Goal: Task Accomplishment & Management: Complete application form

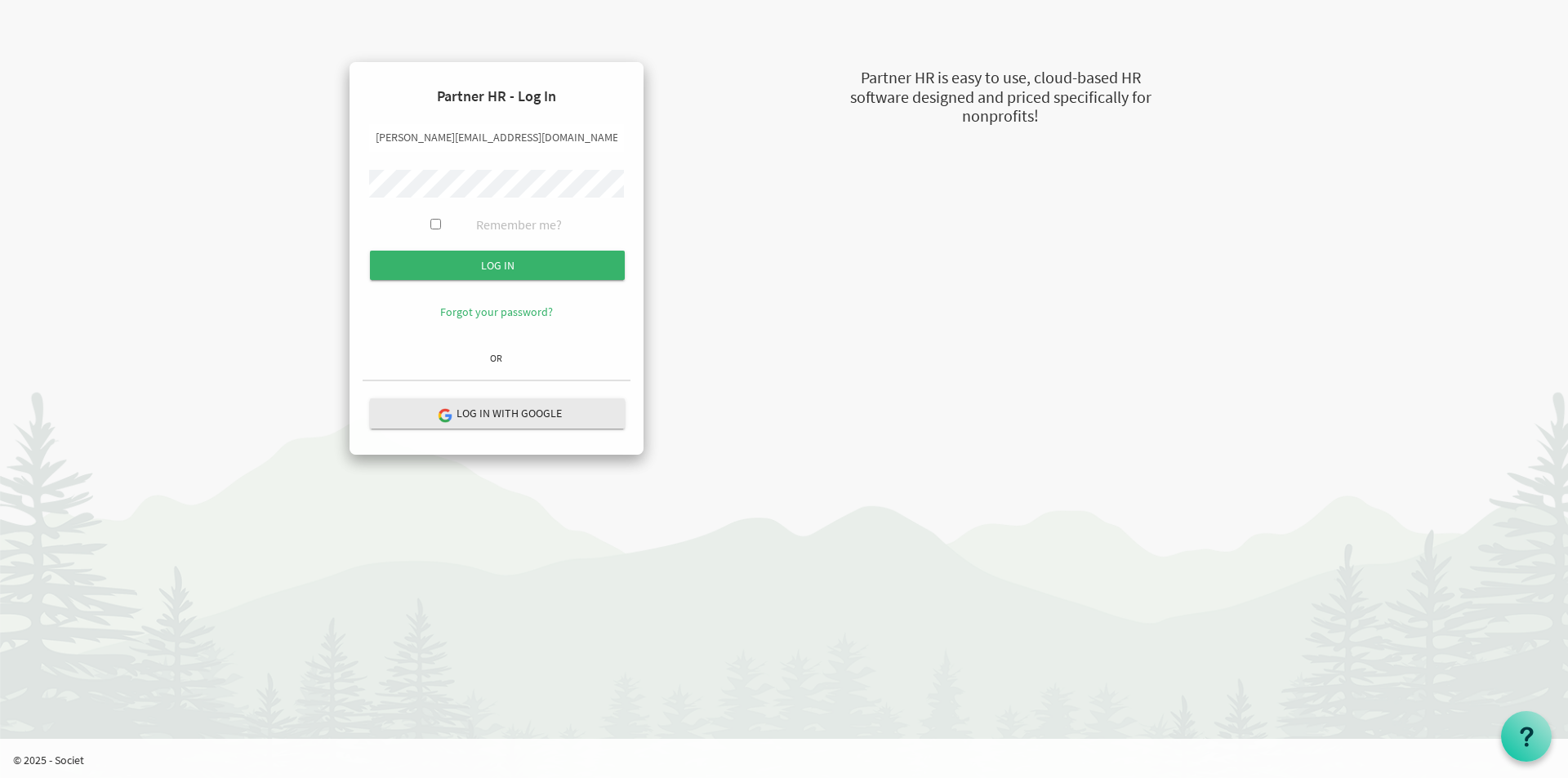
drag, startPoint x: 402, startPoint y: 135, endPoint x: 311, endPoint y: 134, distance: 91.0
click at [311, 134] on div "Partner HR - Log In susan@newcircles.ca Remember me? Log in OR" at bounding box center [496, 258] width 388 height 393
click at [405, 139] on input "veroni@newcircles.ca" at bounding box center [497, 138] width 255 height 28
type input "veronica@newcircles.ca"
click at [317, 180] on div "Partner HR - Log In veronica@newcircles.ca Remember me? Log in OR" at bounding box center [496, 258] width 388 height 393
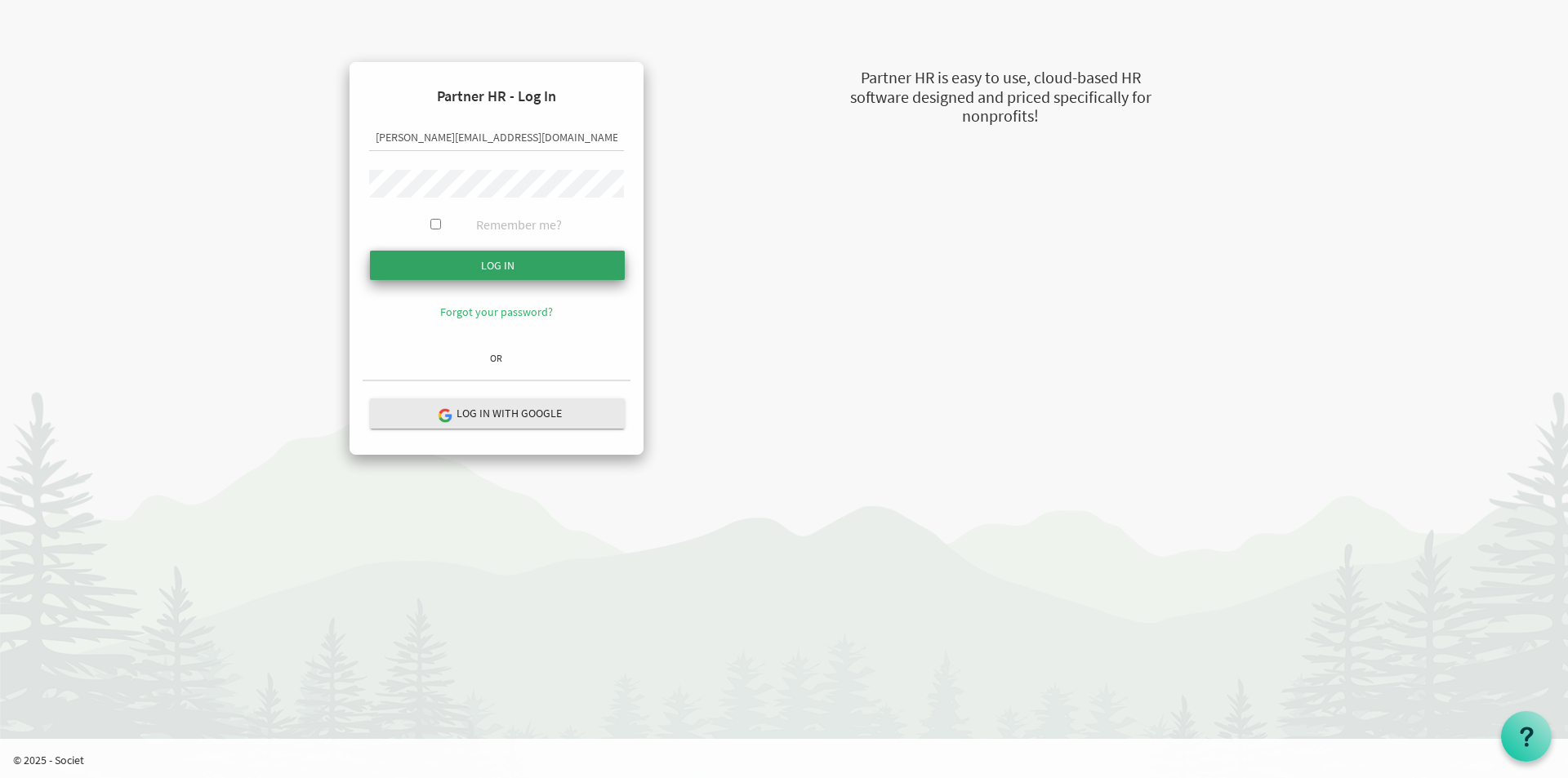
click at [415, 270] on input "Log in" at bounding box center [498, 266] width 255 height 30
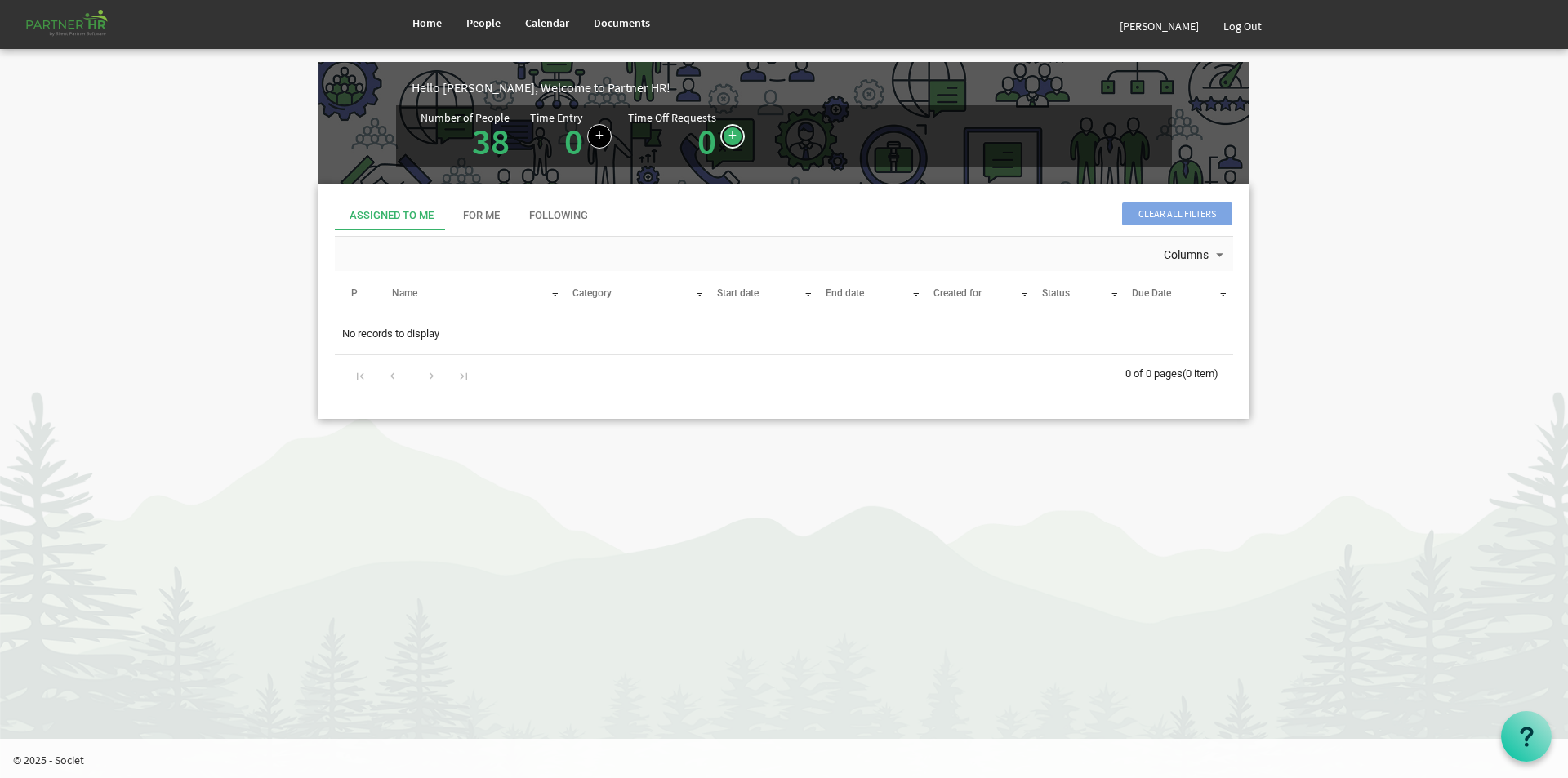
click at [723, 128] on link at bounding box center [733, 137] width 25 height 25
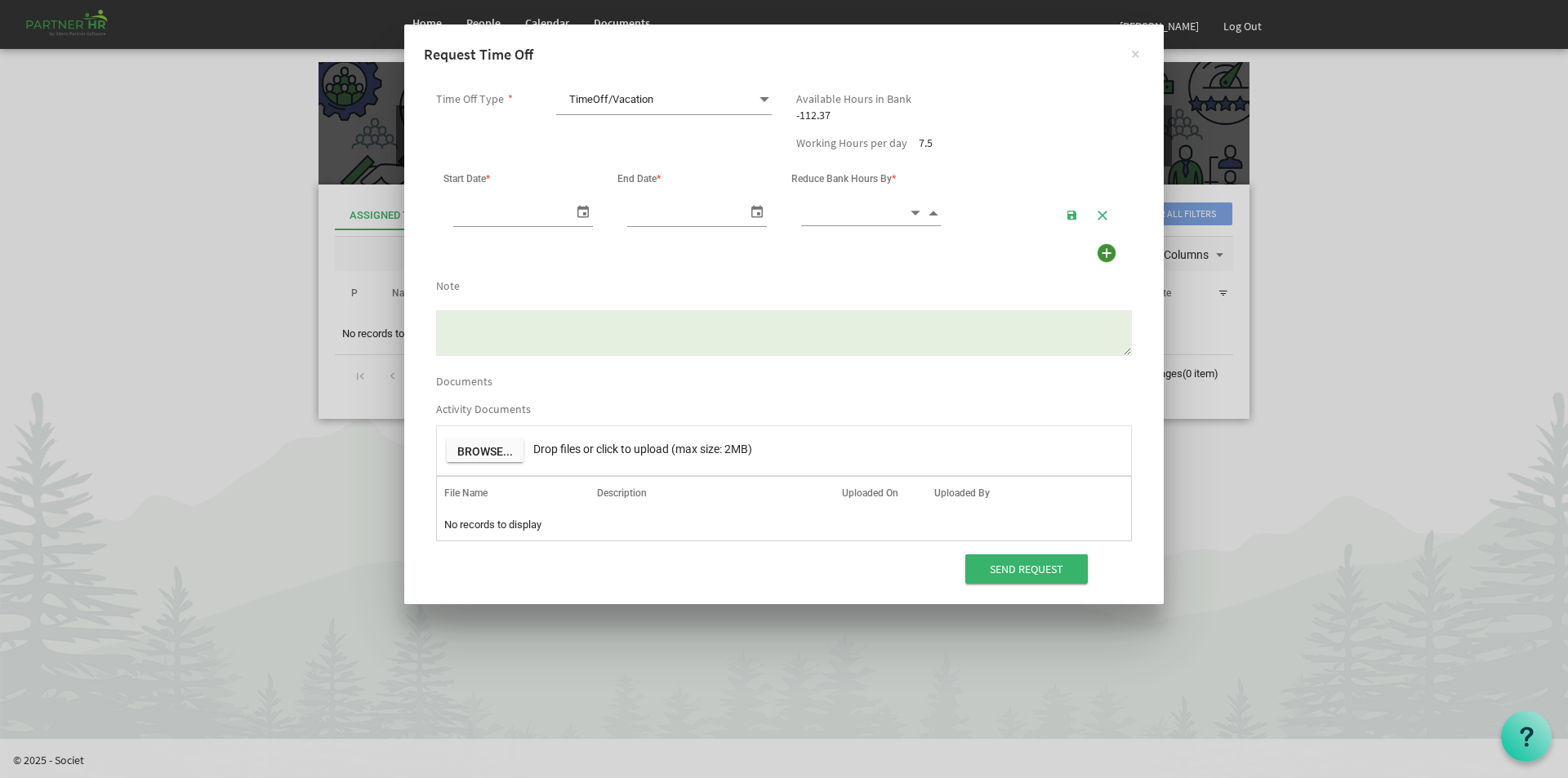
scroll to position [0, 17]
click at [764, 98] on span at bounding box center [764, 100] width 15 height 23
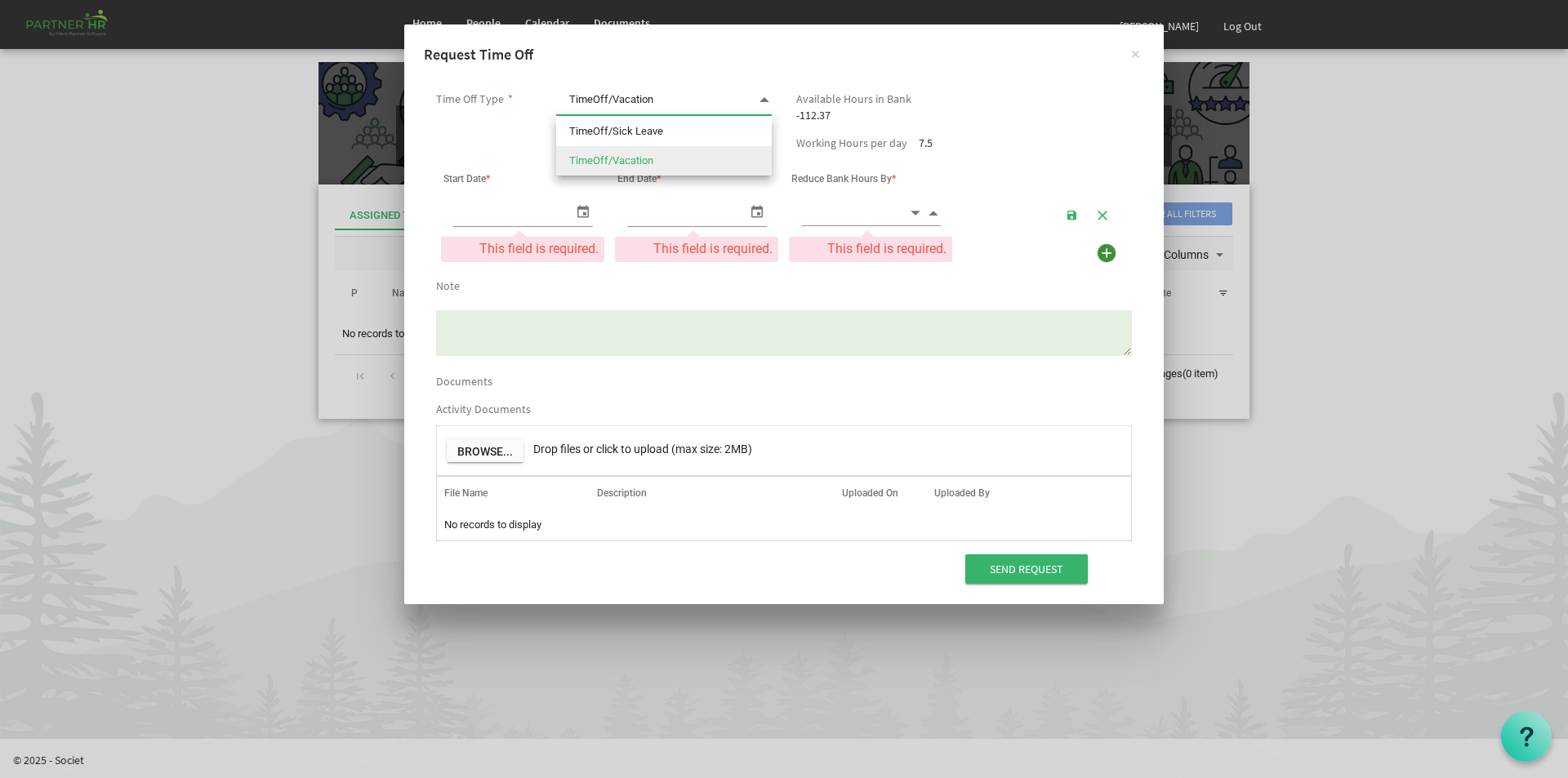
click at [621, 166] on li "TimeOff/Vacation" at bounding box center [664, 161] width 216 height 30
click at [761, 96] on span at bounding box center [764, 100] width 15 height 23
click at [650, 128] on li "TimeOff/Sick Leave" at bounding box center [664, 132] width 216 height 30
type input "TimeOff/Sick Leave"
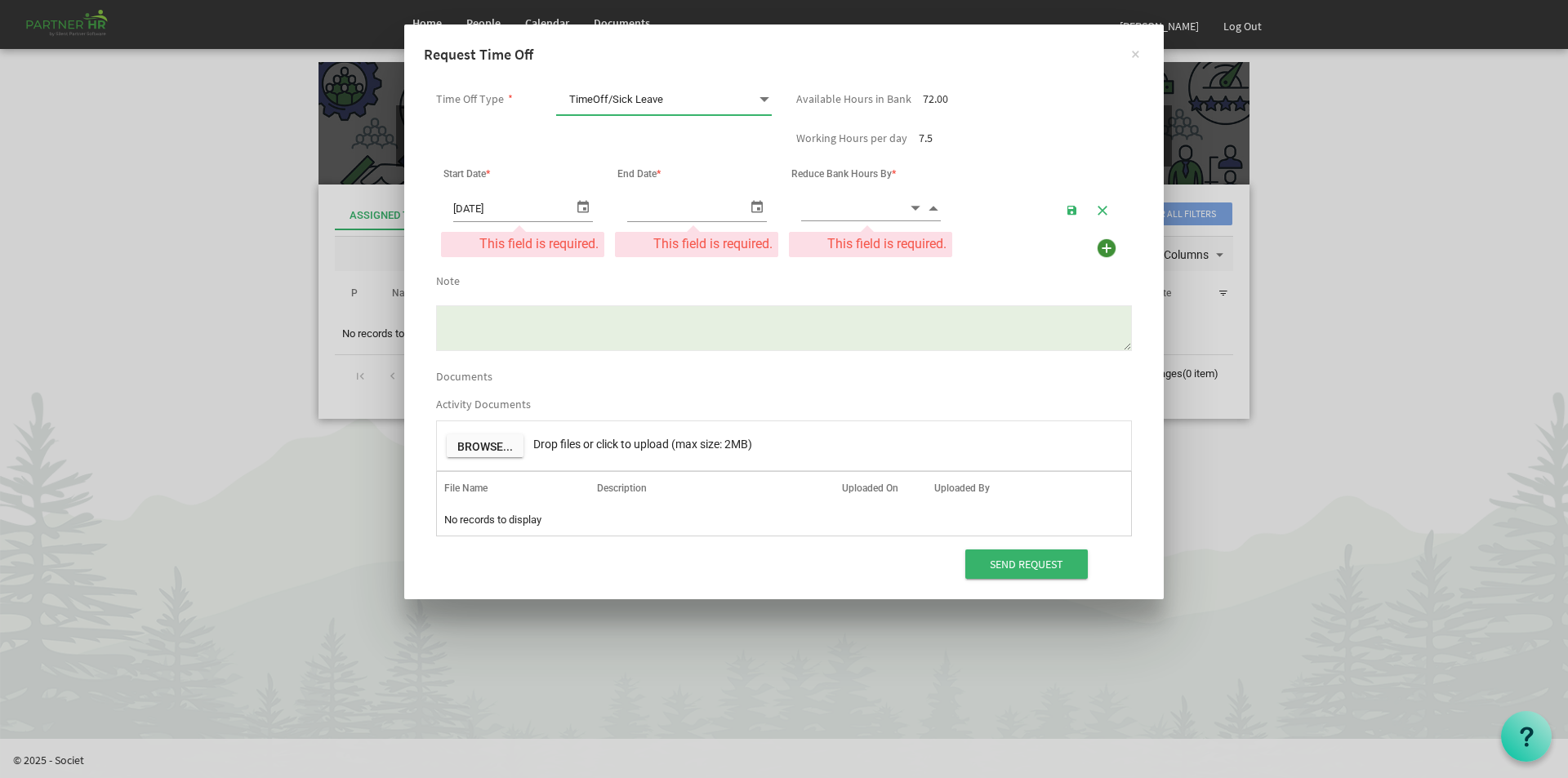
click at [584, 206] on span "select" at bounding box center [583, 206] width 20 height 24
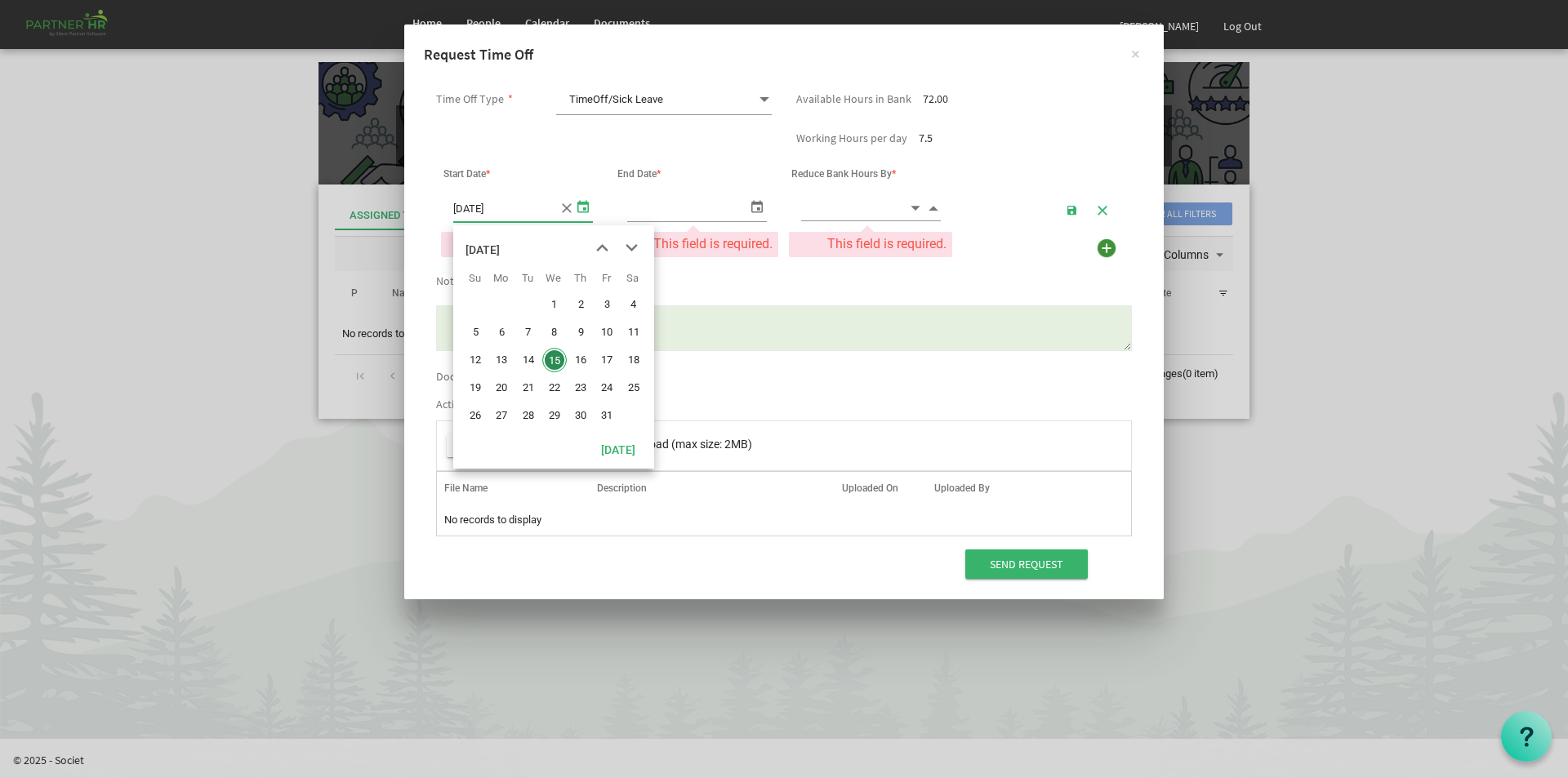
click at [502, 378] on span "20" at bounding box center [502, 388] width 25 height 25
type input "[DATE]"
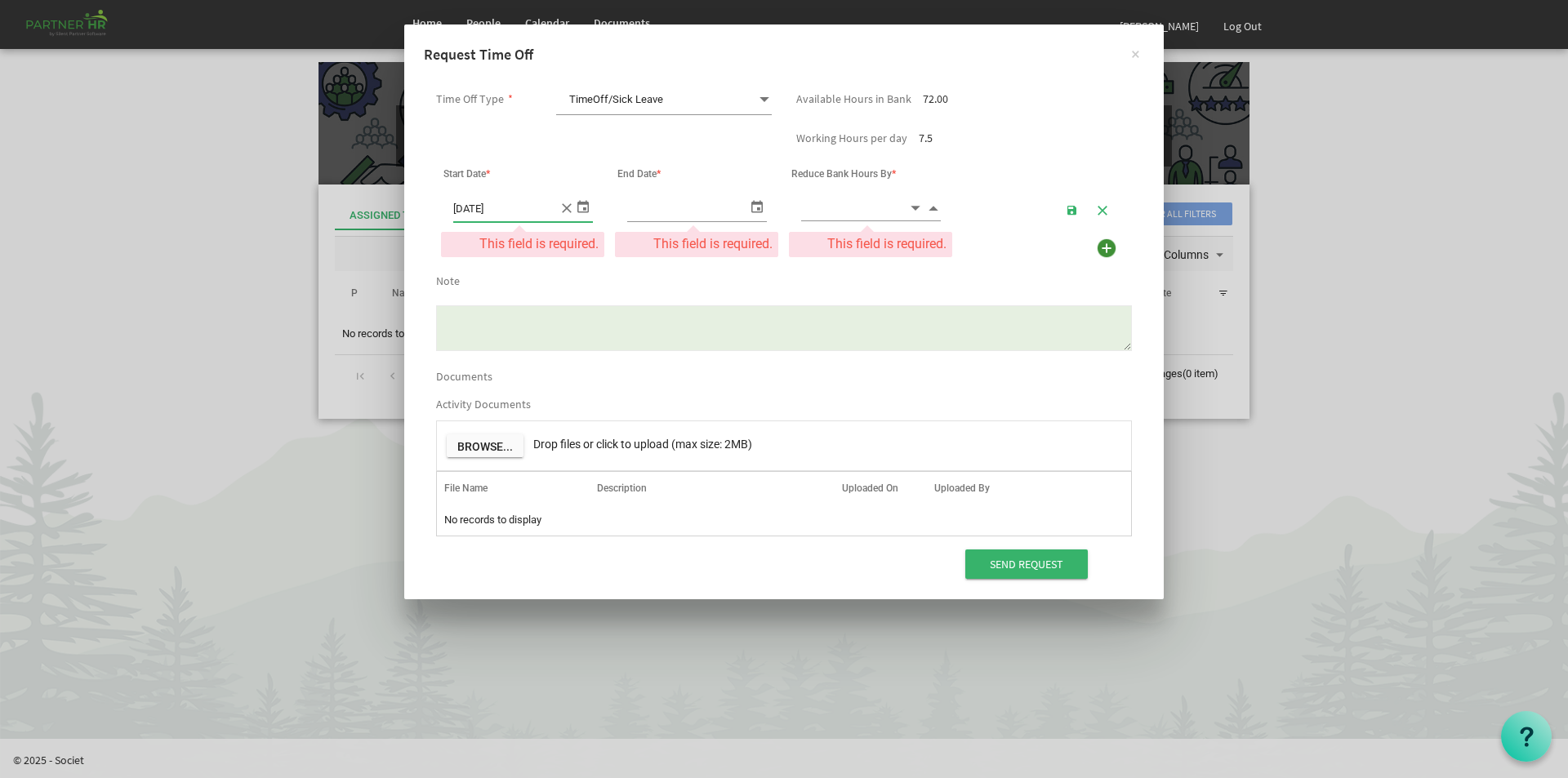
type input "[DATE]"
click at [757, 206] on span "select" at bounding box center [757, 206] width 20 height 24
drag, startPoint x: 675, startPoint y: 391, endPoint x: 680, endPoint y: 376, distance: 15.8
click at [891, 201] on input at bounding box center [855, 207] width 107 height 25
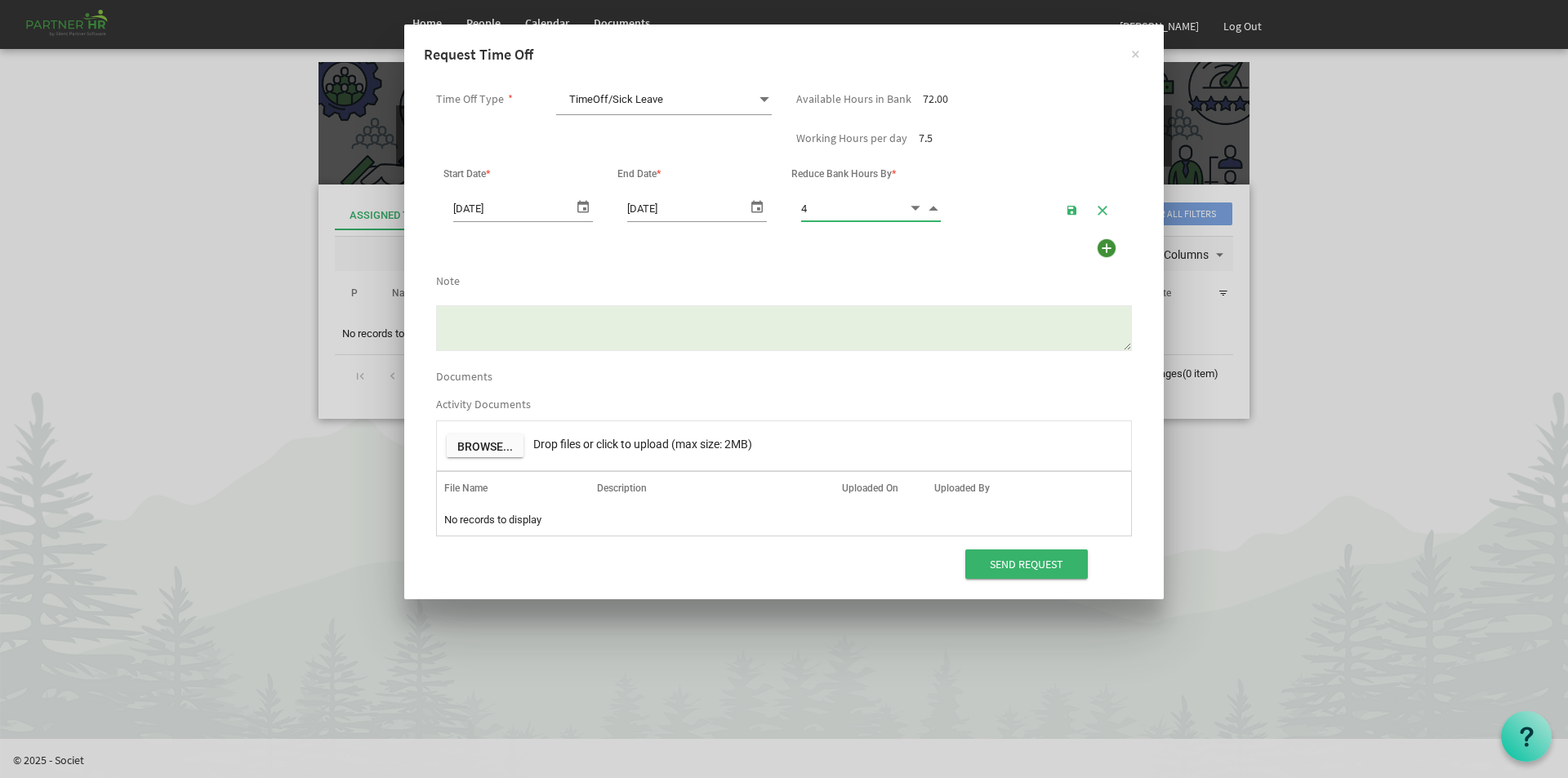
type input "4.00"
click at [517, 329] on textarea "Note" at bounding box center [784, 328] width 696 height 46
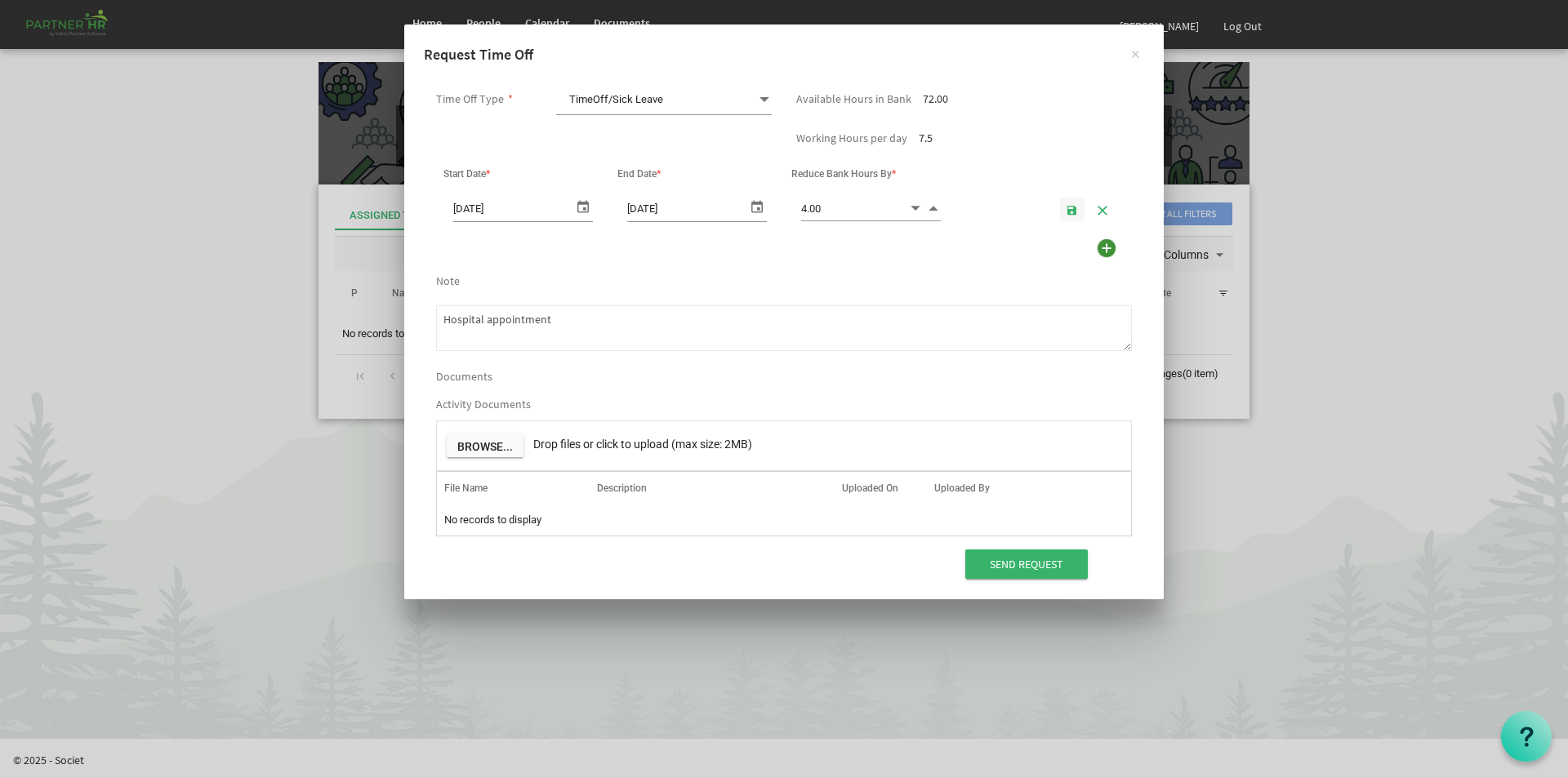
type textarea "Hospital appointment"
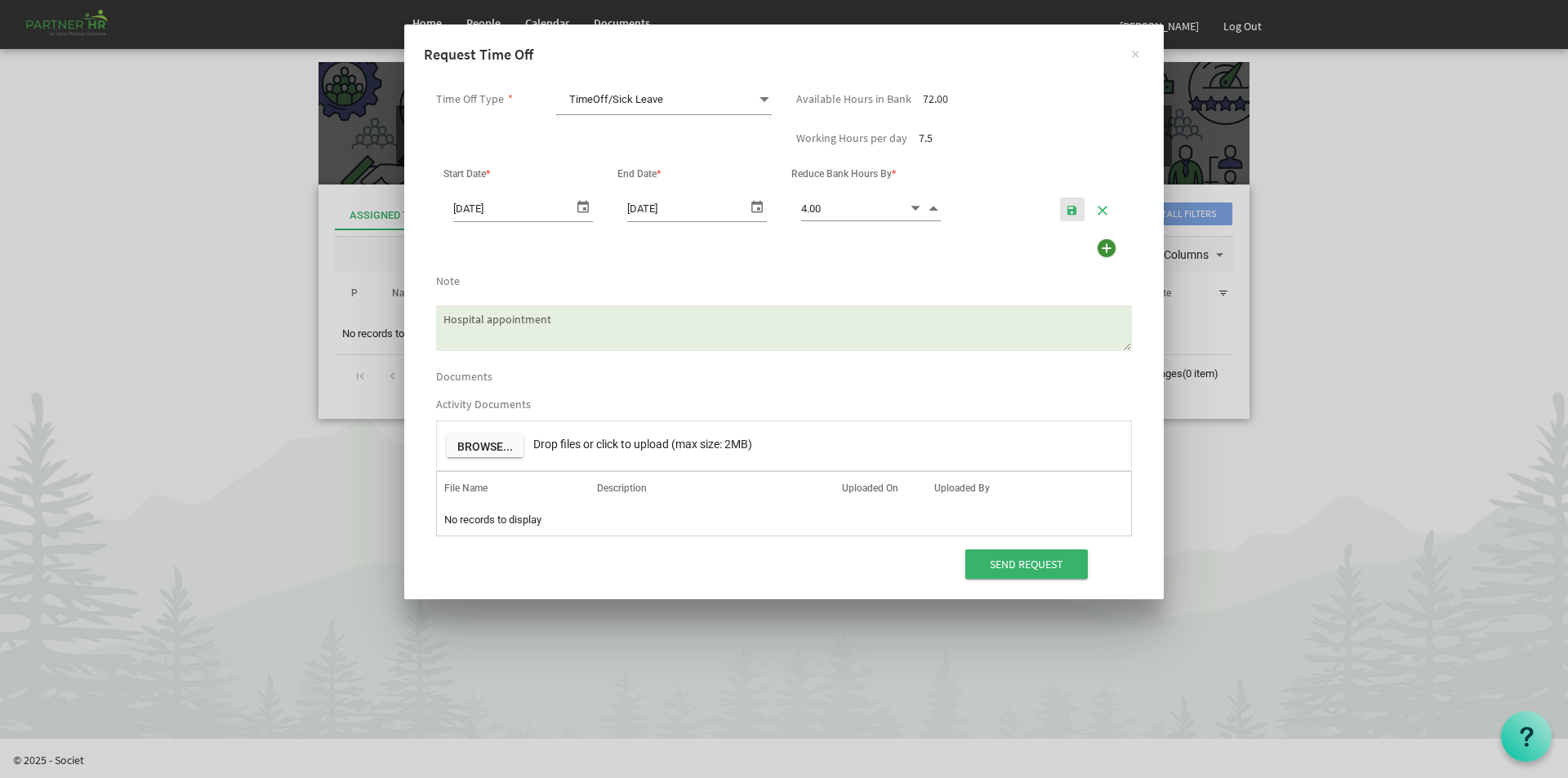
click at [1068, 211] on span "button" at bounding box center [1073, 211] width 12 height 13
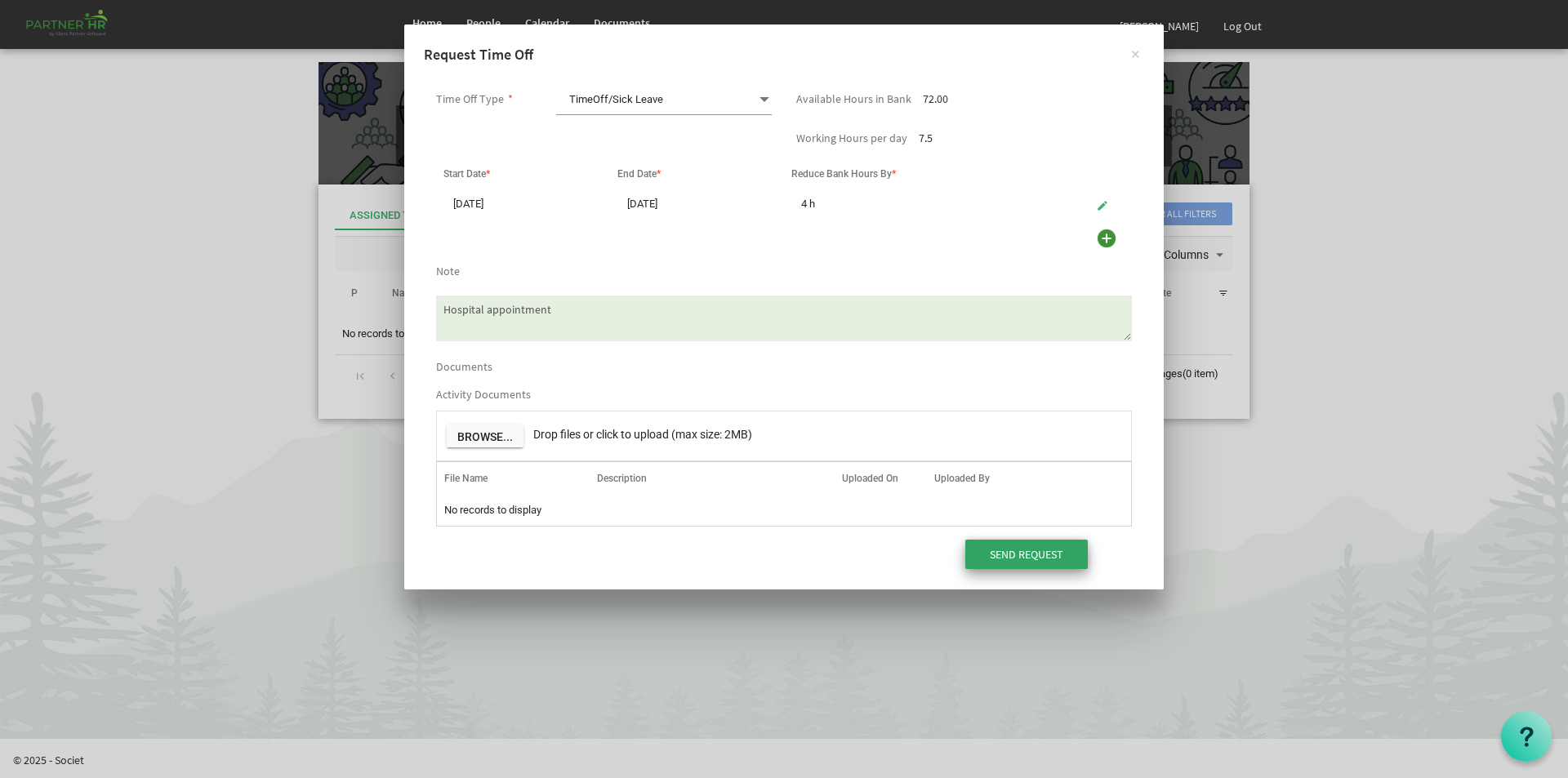
click at [1037, 559] on input "Send Request" at bounding box center [1027, 554] width 123 height 30
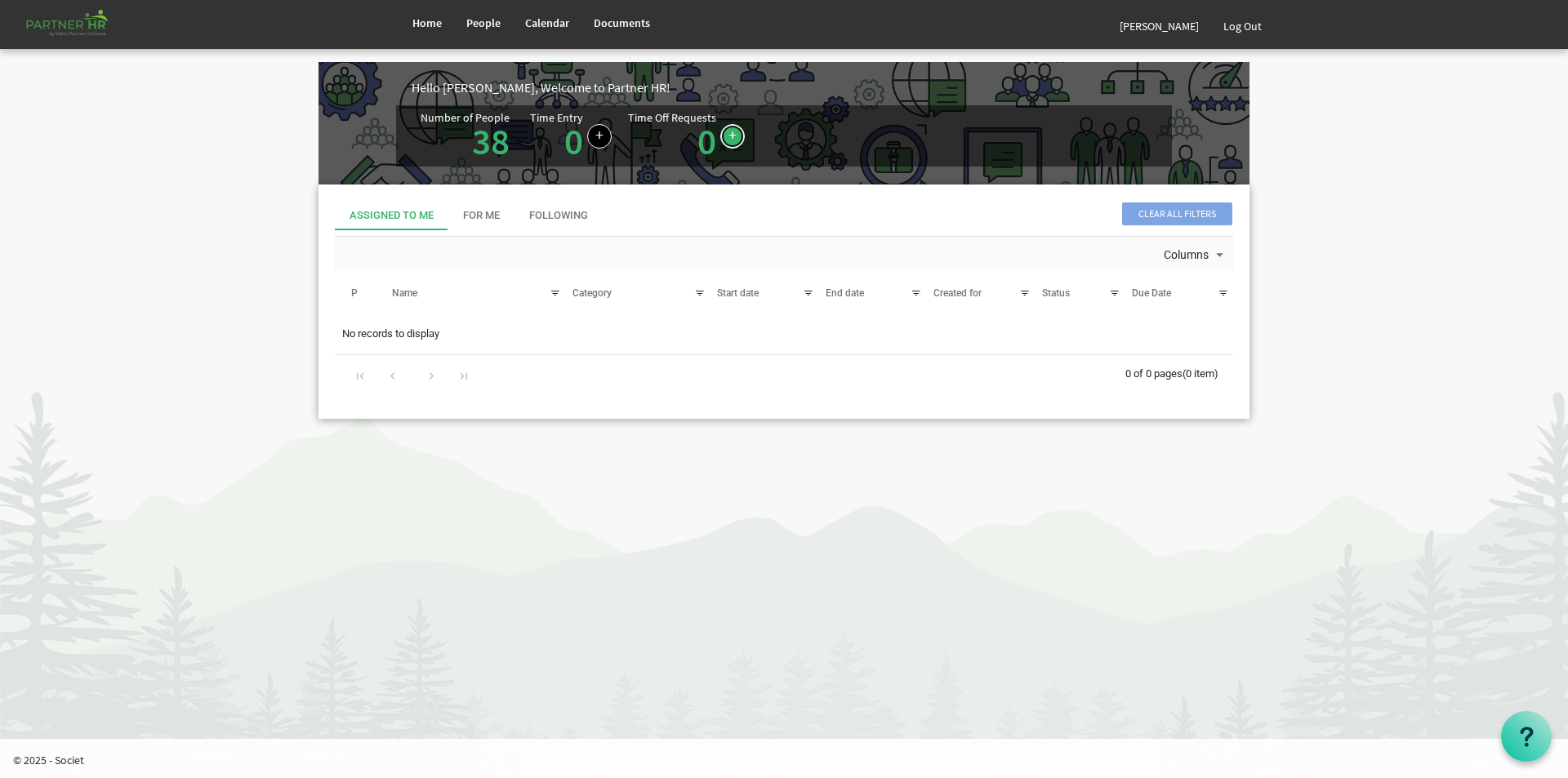
click at [731, 132] on link at bounding box center [733, 137] width 25 height 25
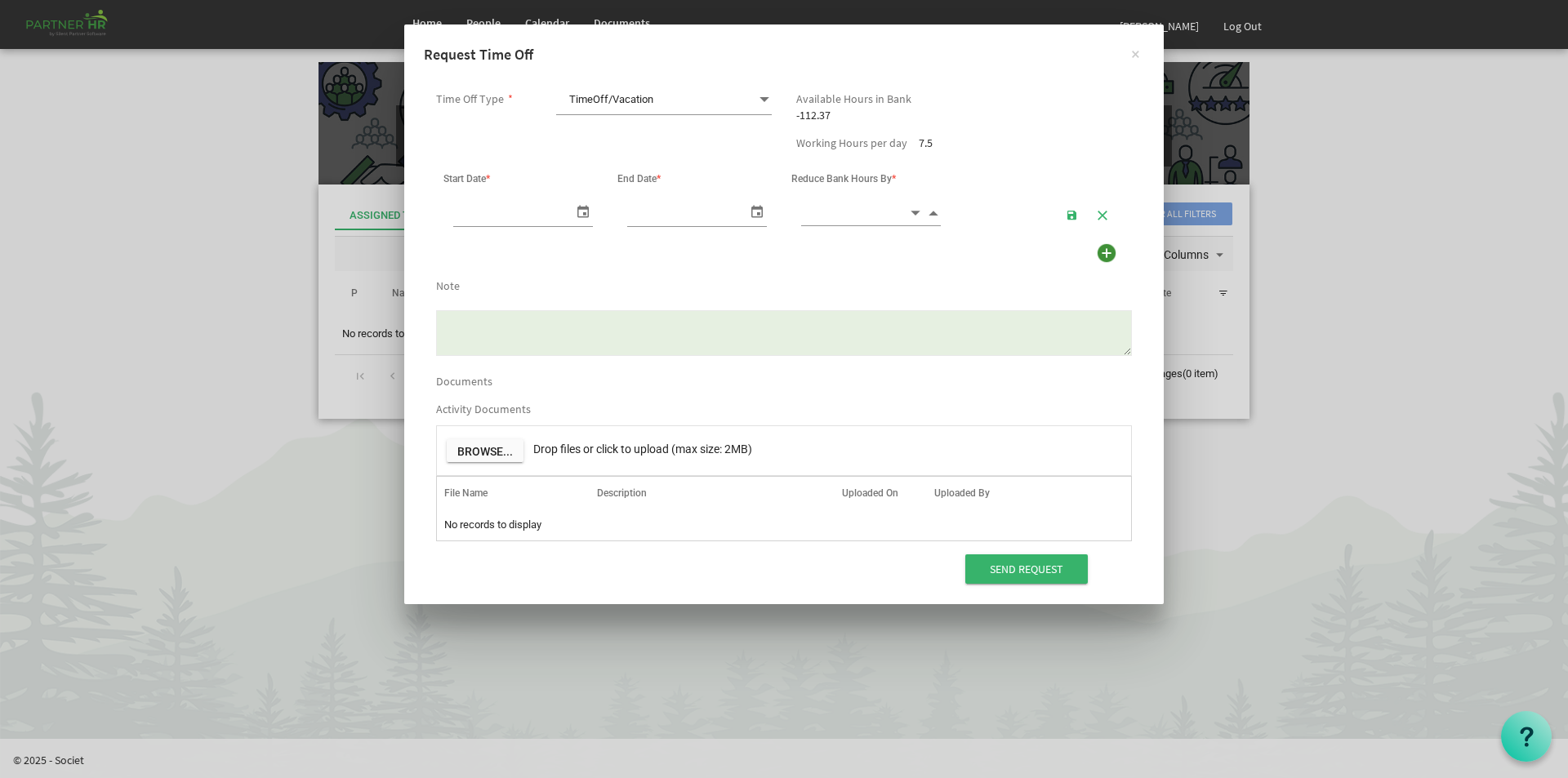
scroll to position [0, 17]
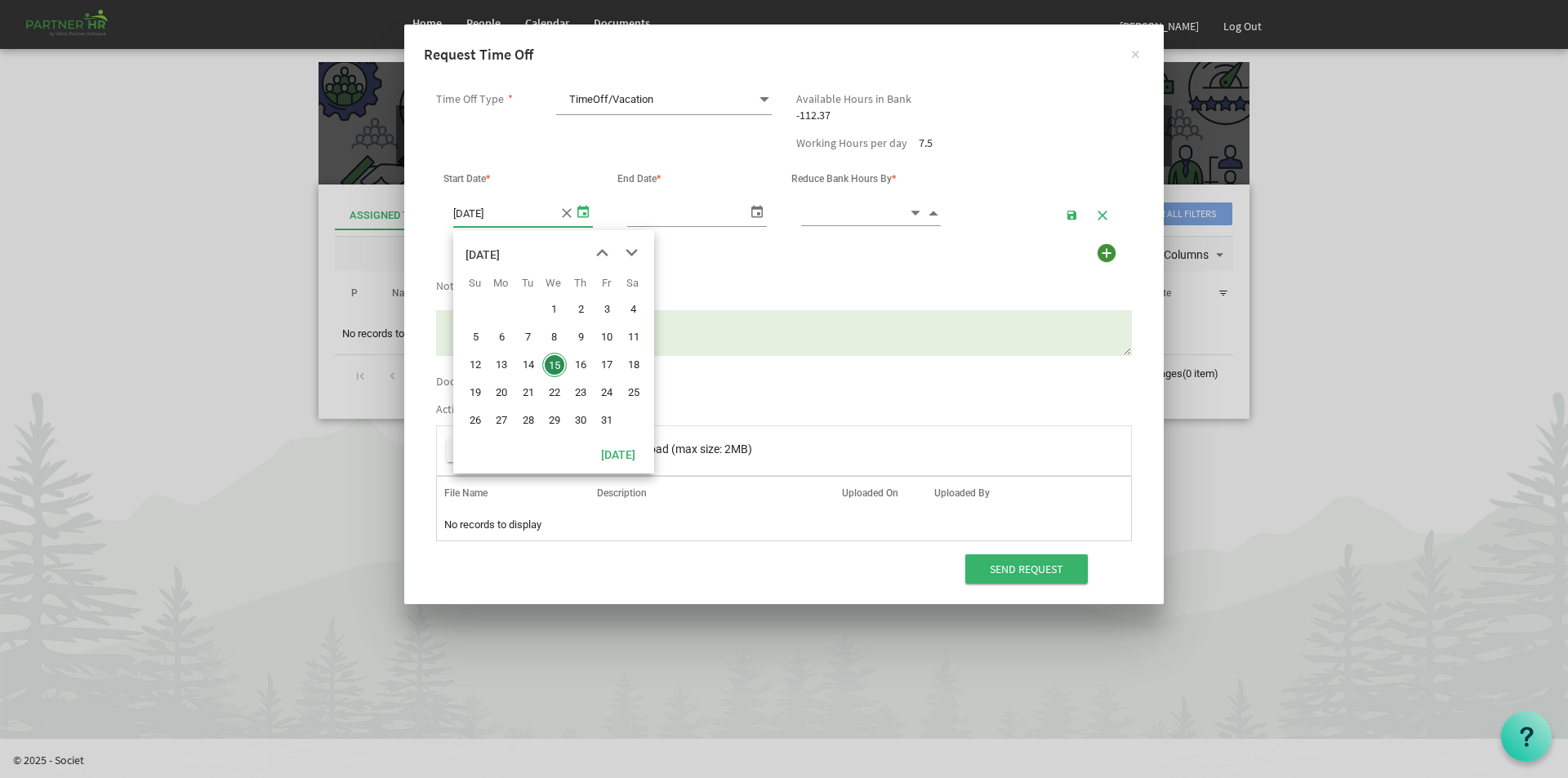
click at [581, 212] on span "select" at bounding box center [583, 211] width 20 height 24
click at [556, 424] on span "29" at bounding box center [554, 420] width 25 height 25
type input "10/29/2025"
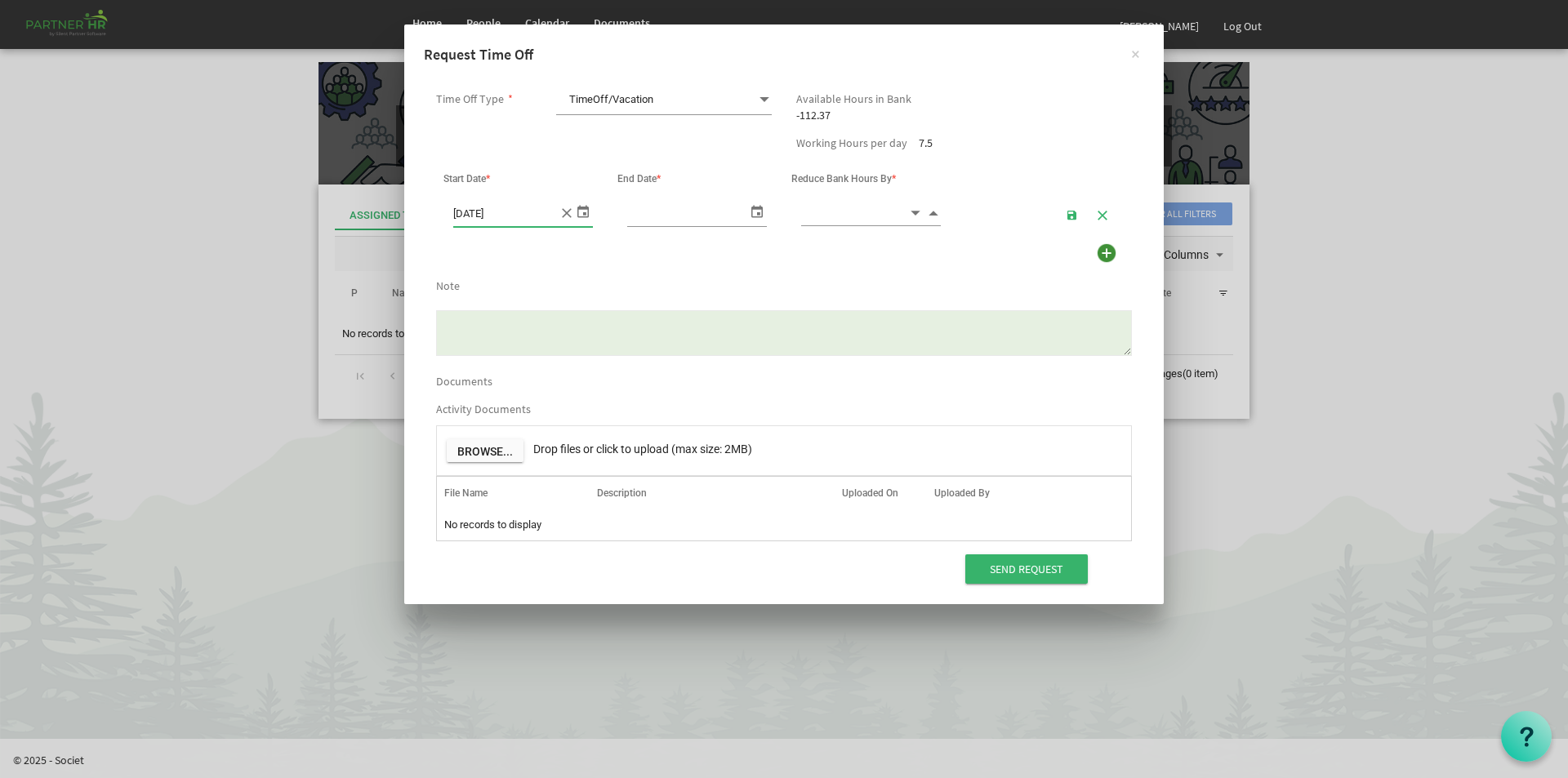
type input "10/29/2025"
click at [756, 211] on span "select" at bounding box center [757, 211] width 20 height 24
click at [854, 206] on input at bounding box center [855, 212] width 107 height 25
type input "3.00"
click at [1072, 214] on span "button" at bounding box center [1073, 215] width 12 height 13
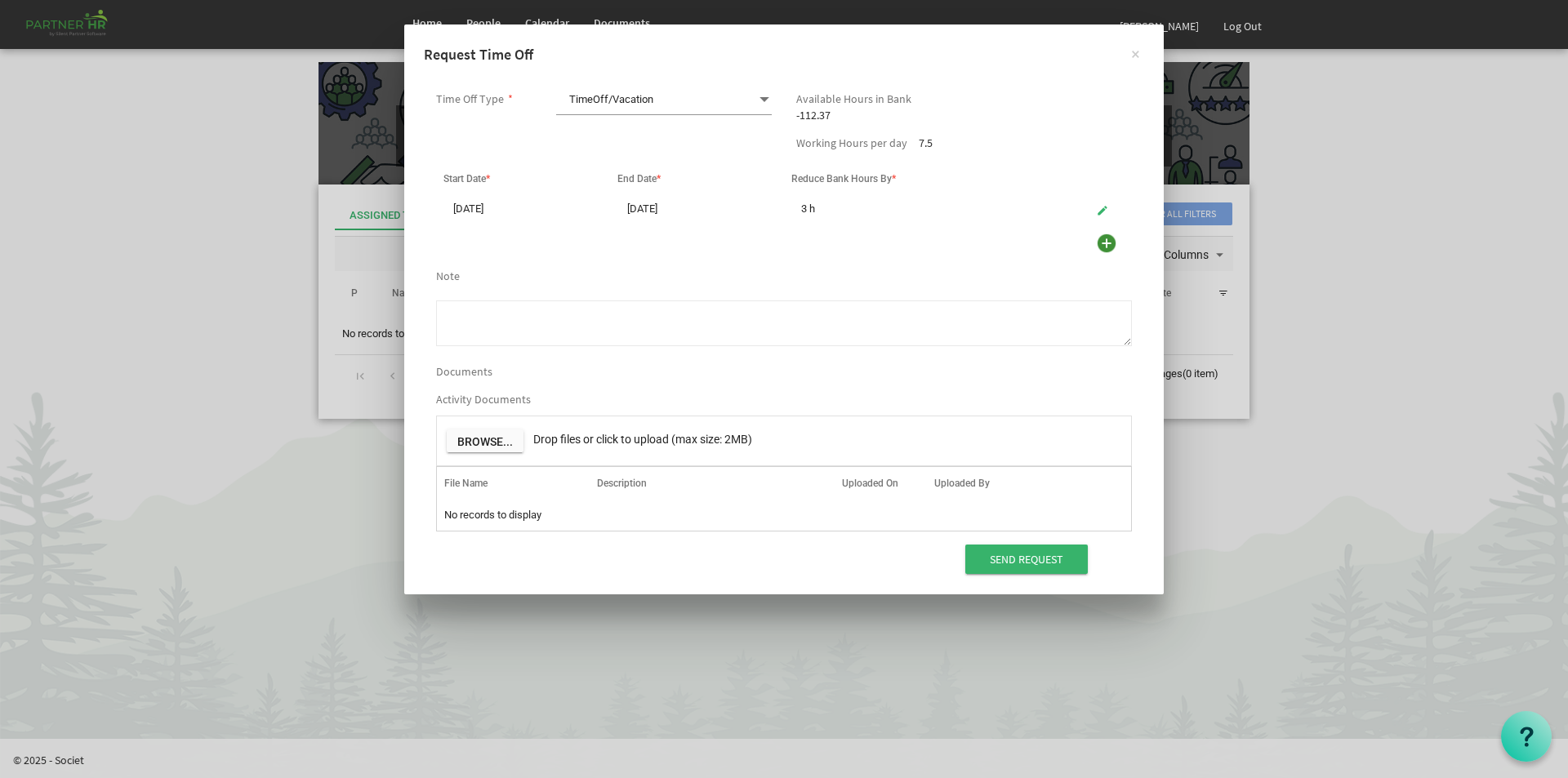
click at [540, 322] on textarea "Note" at bounding box center [784, 323] width 696 height 46
click at [448, 314] on textarea "Dr Appointment" at bounding box center [784, 323] width 696 height 46
type textarea "Doctor Appointment"
click at [1016, 554] on input "Send Request" at bounding box center [1027, 559] width 123 height 30
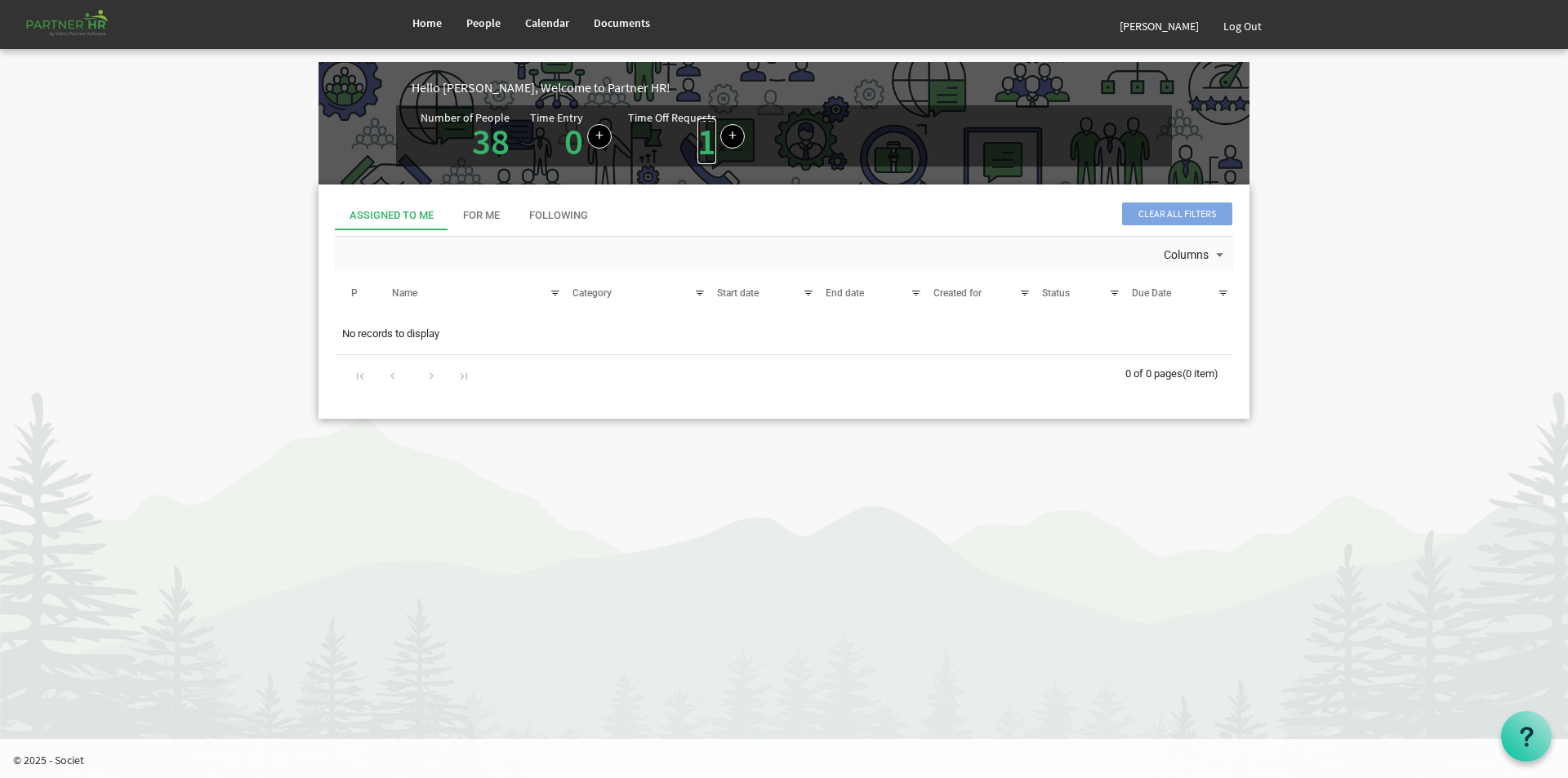
click at [703, 127] on link "1" at bounding box center [707, 141] width 19 height 46
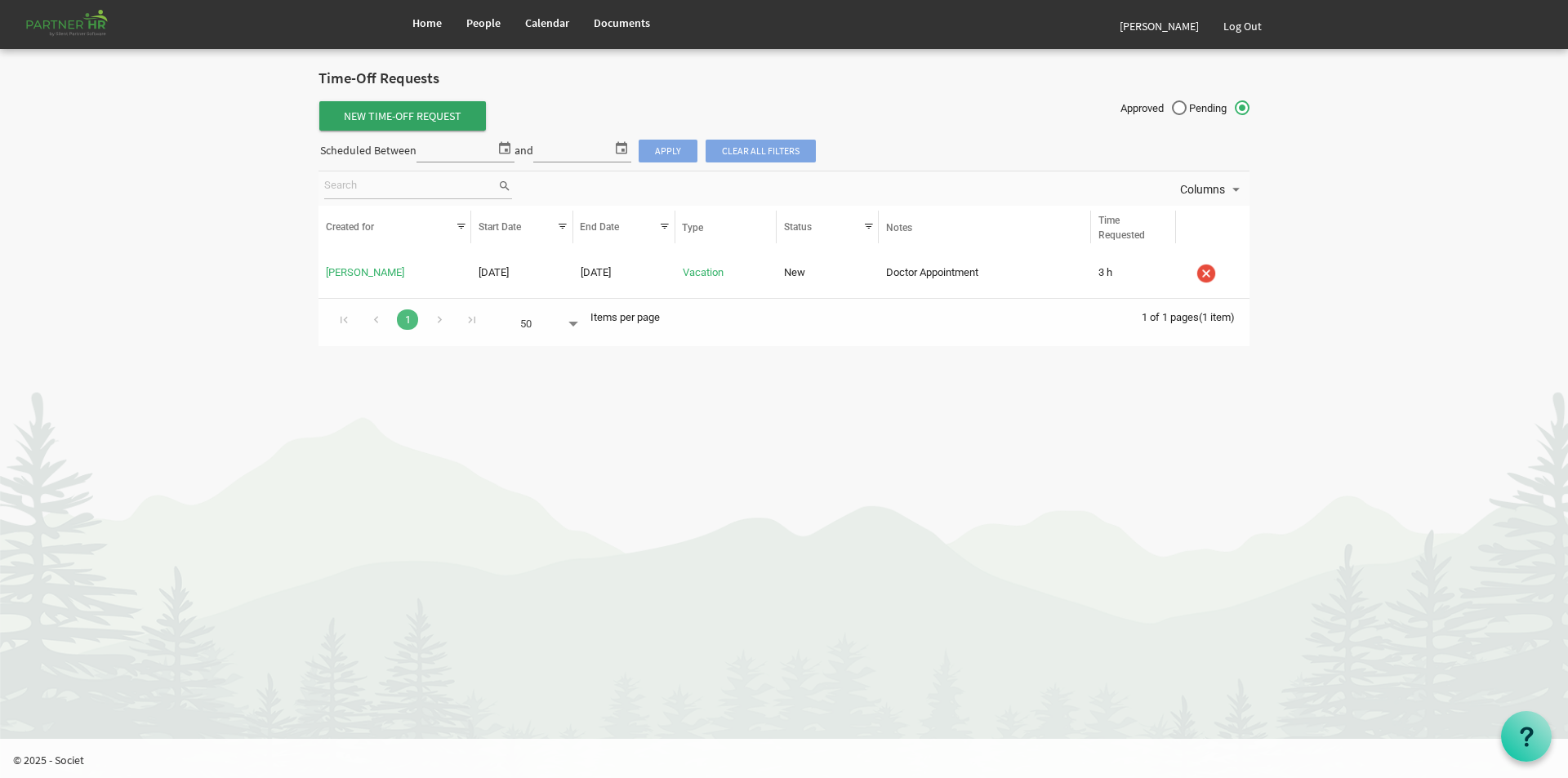
click at [429, 117] on span "New Time-Off Request" at bounding box center [402, 116] width 167 height 30
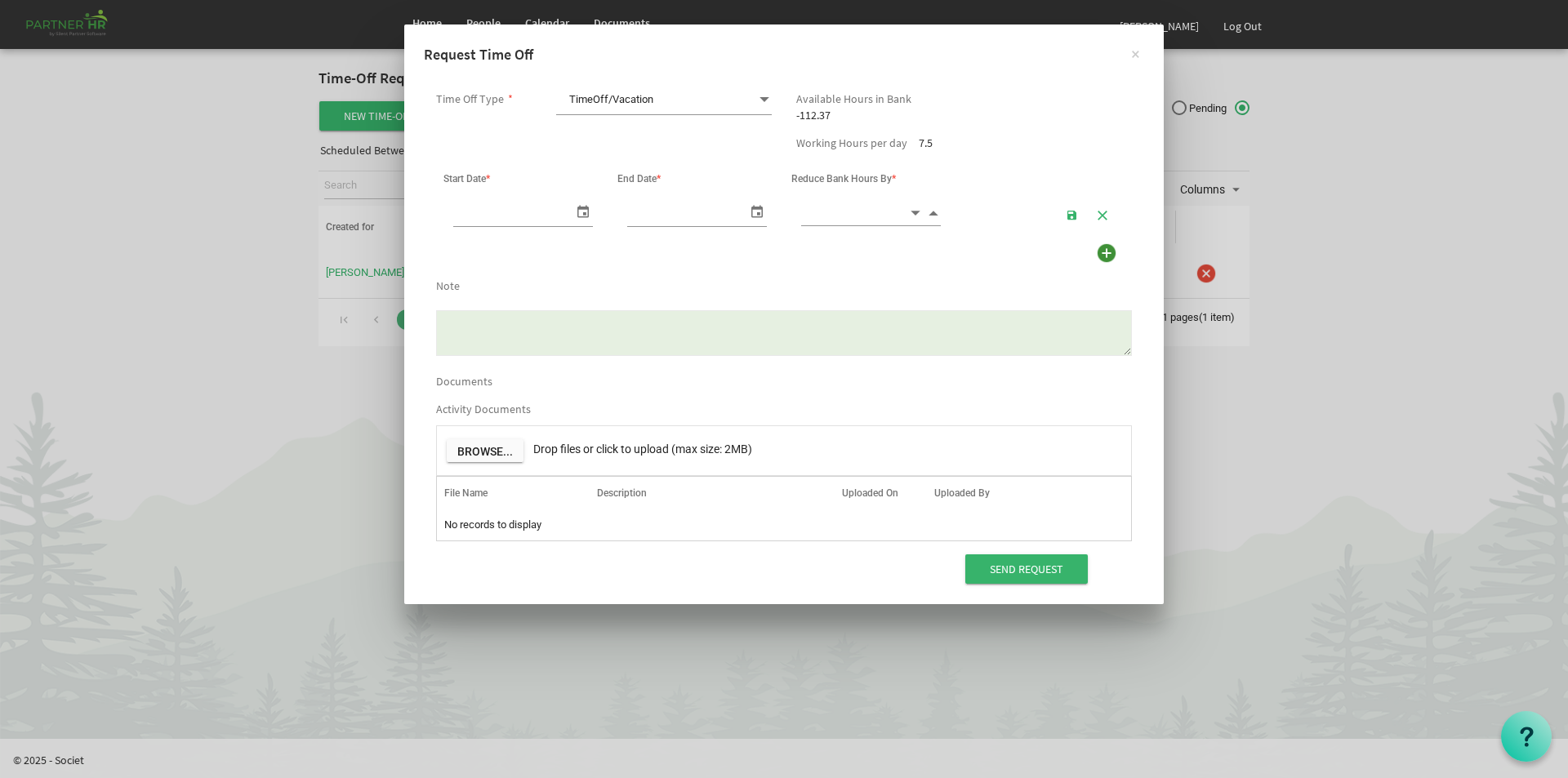
scroll to position [0, 17]
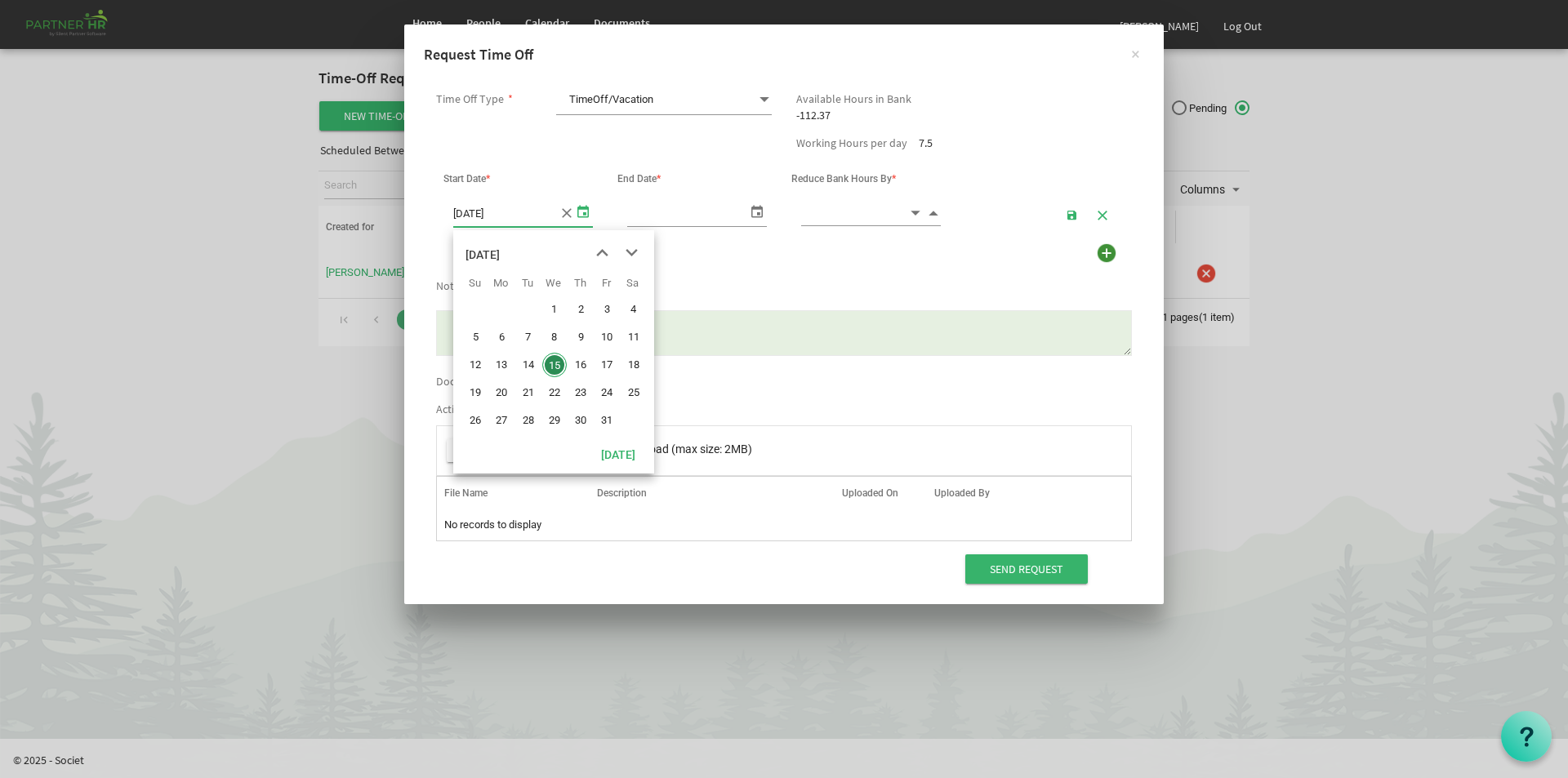
click at [586, 215] on span "select" at bounding box center [583, 211] width 20 height 24
click at [503, 391] on span "20" at bounding box center [502, 393] width 25 height 25
type input "10/20/2025"
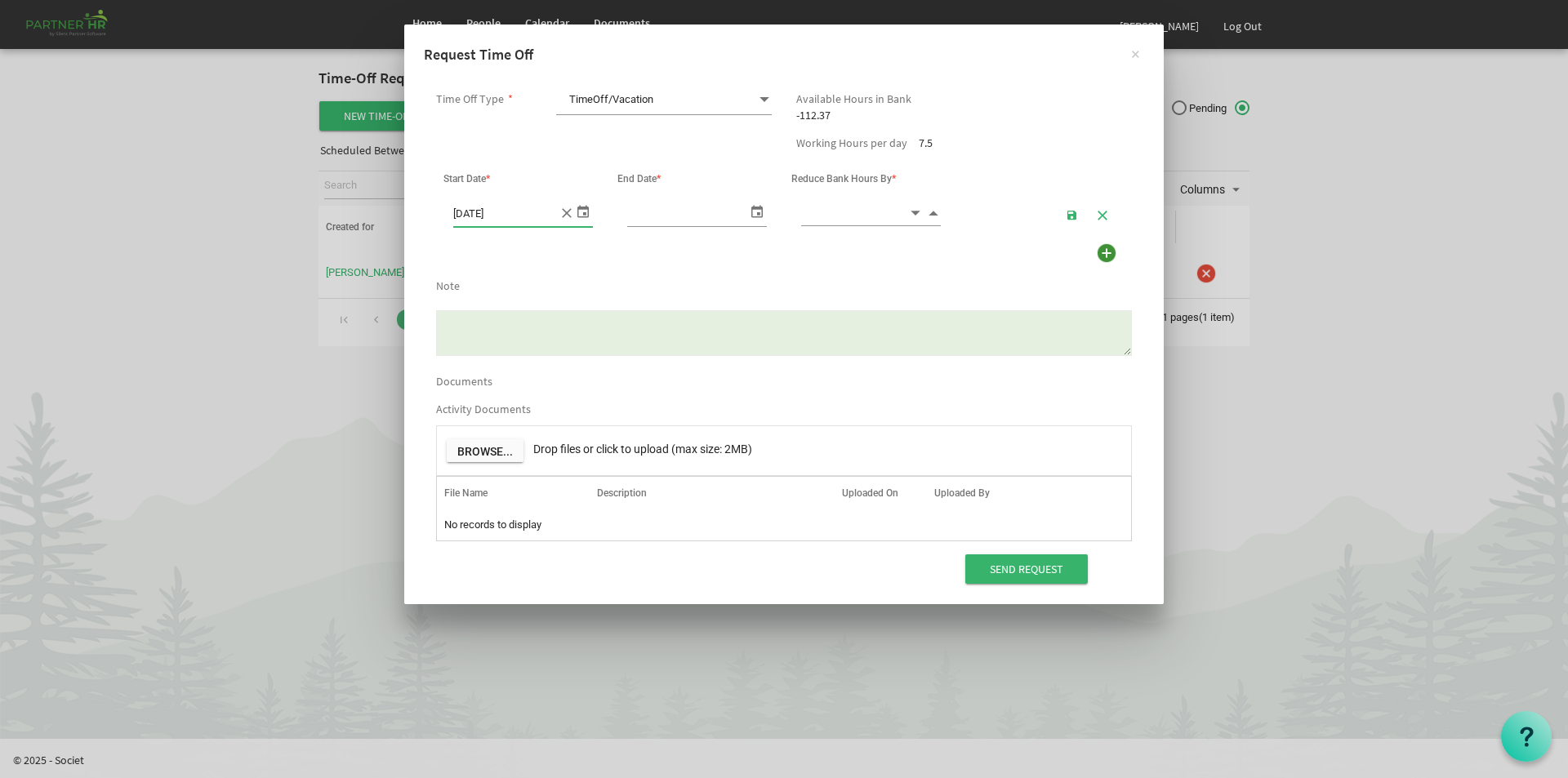
type input "[DATE]"
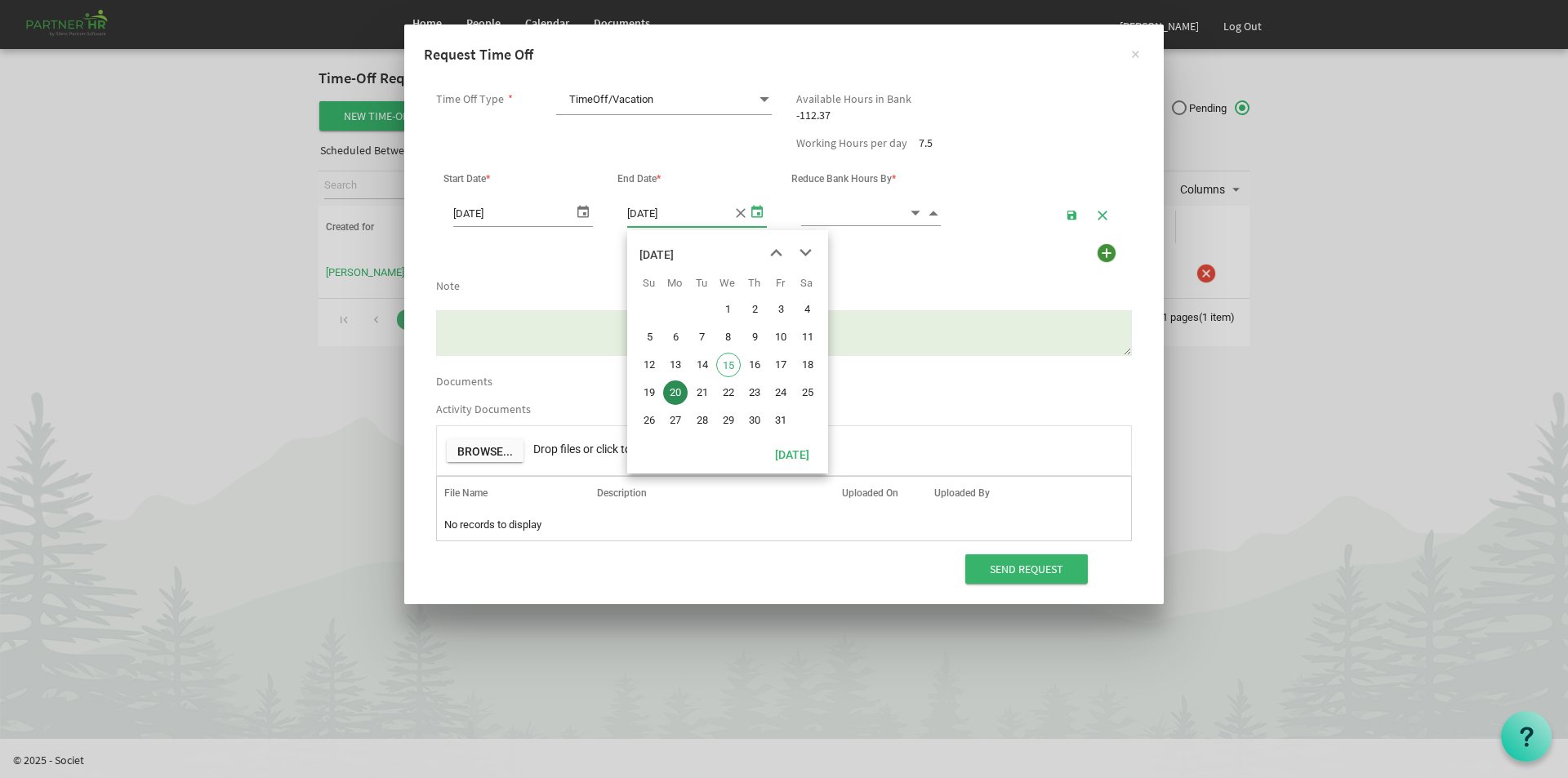
click at [758, 202] on span "select" at bounding box center [757, 211] width 20 height 24
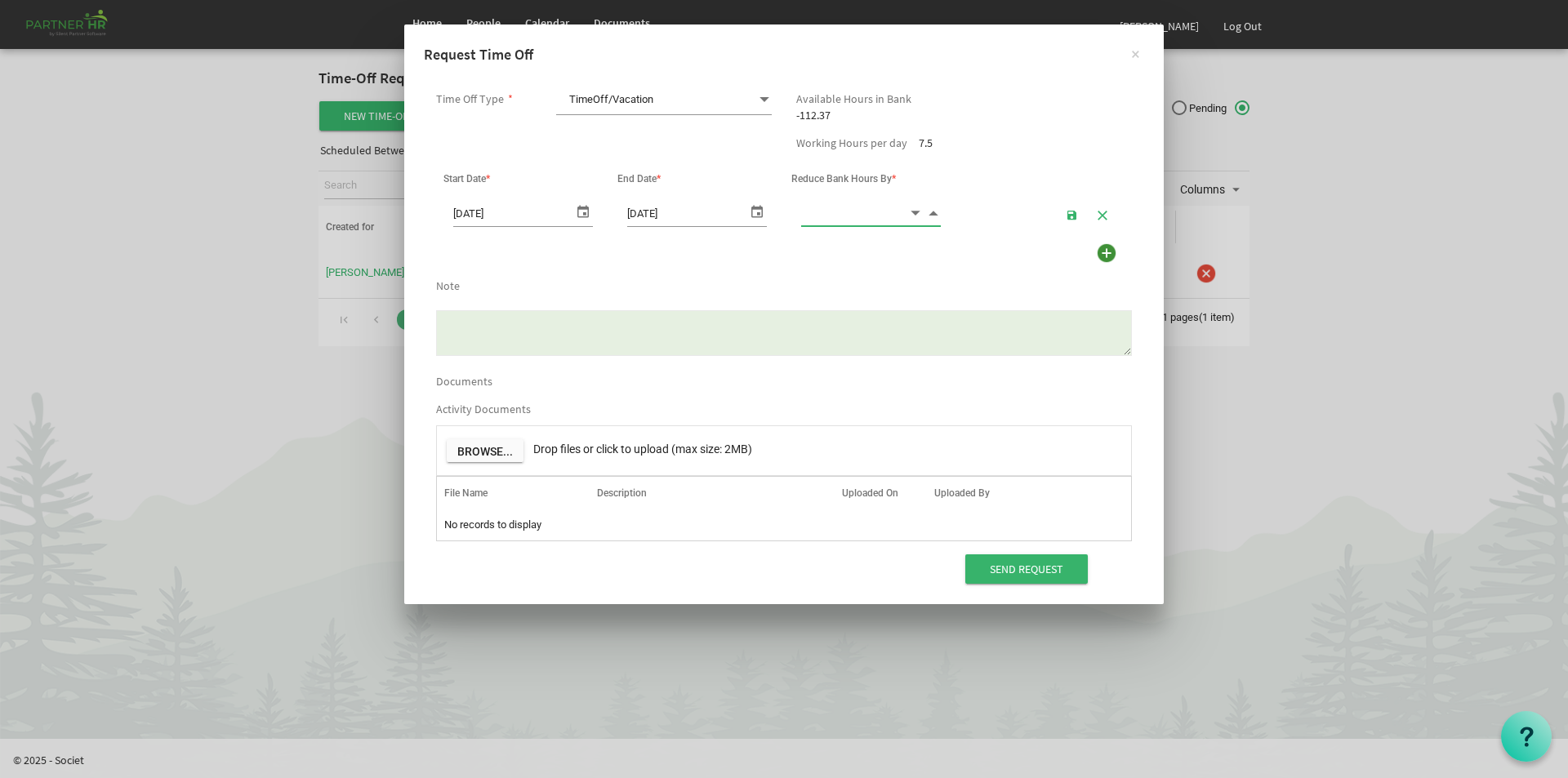
click at [831, 207] on input at bounding box center [855, 212] width 107 height 25
type input "4.00"
click at [464, 326] on textarea "Note" at bounding box center [784, 333] width 696 height 46
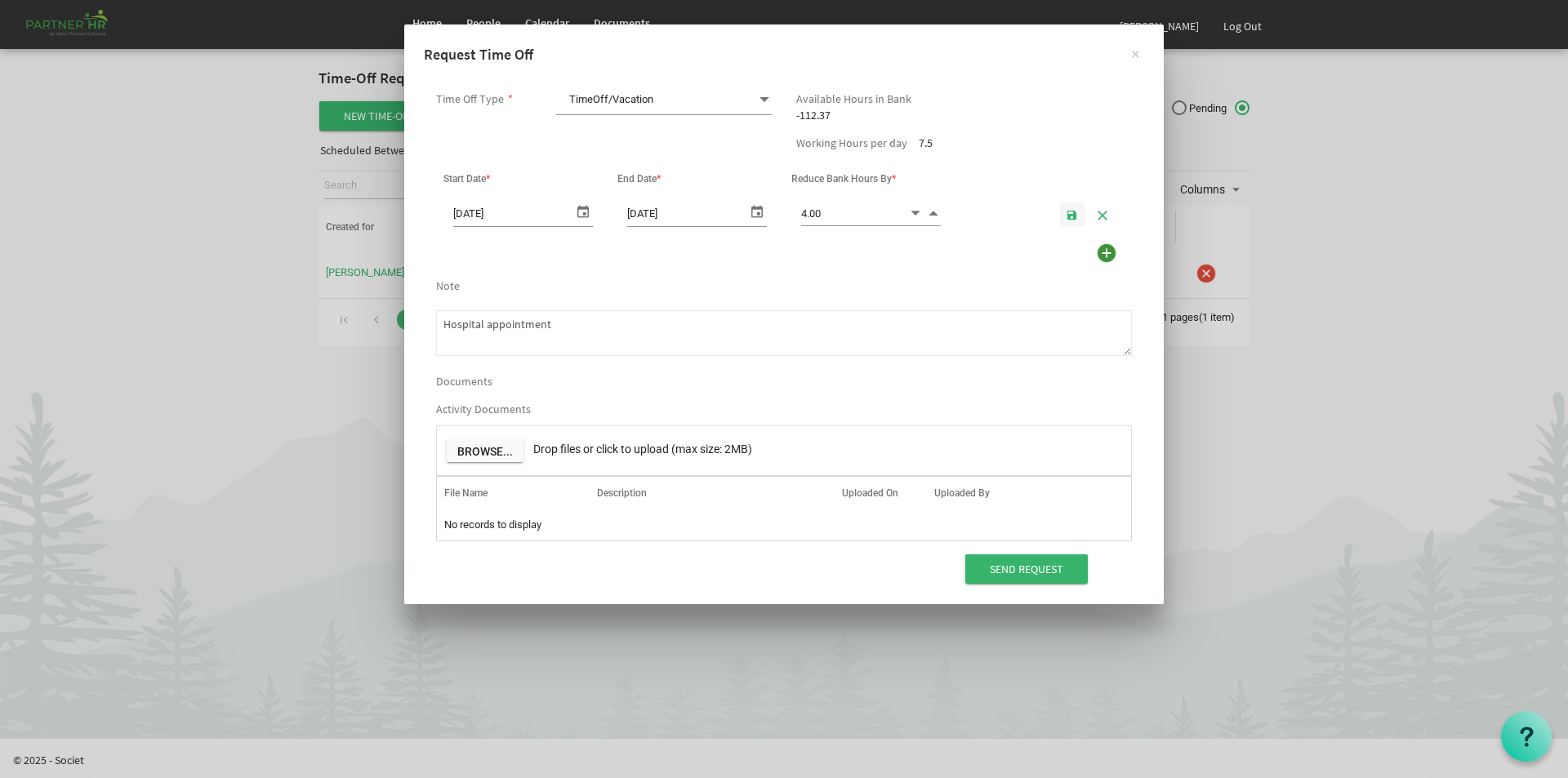
type textarea "Hospital appointment"
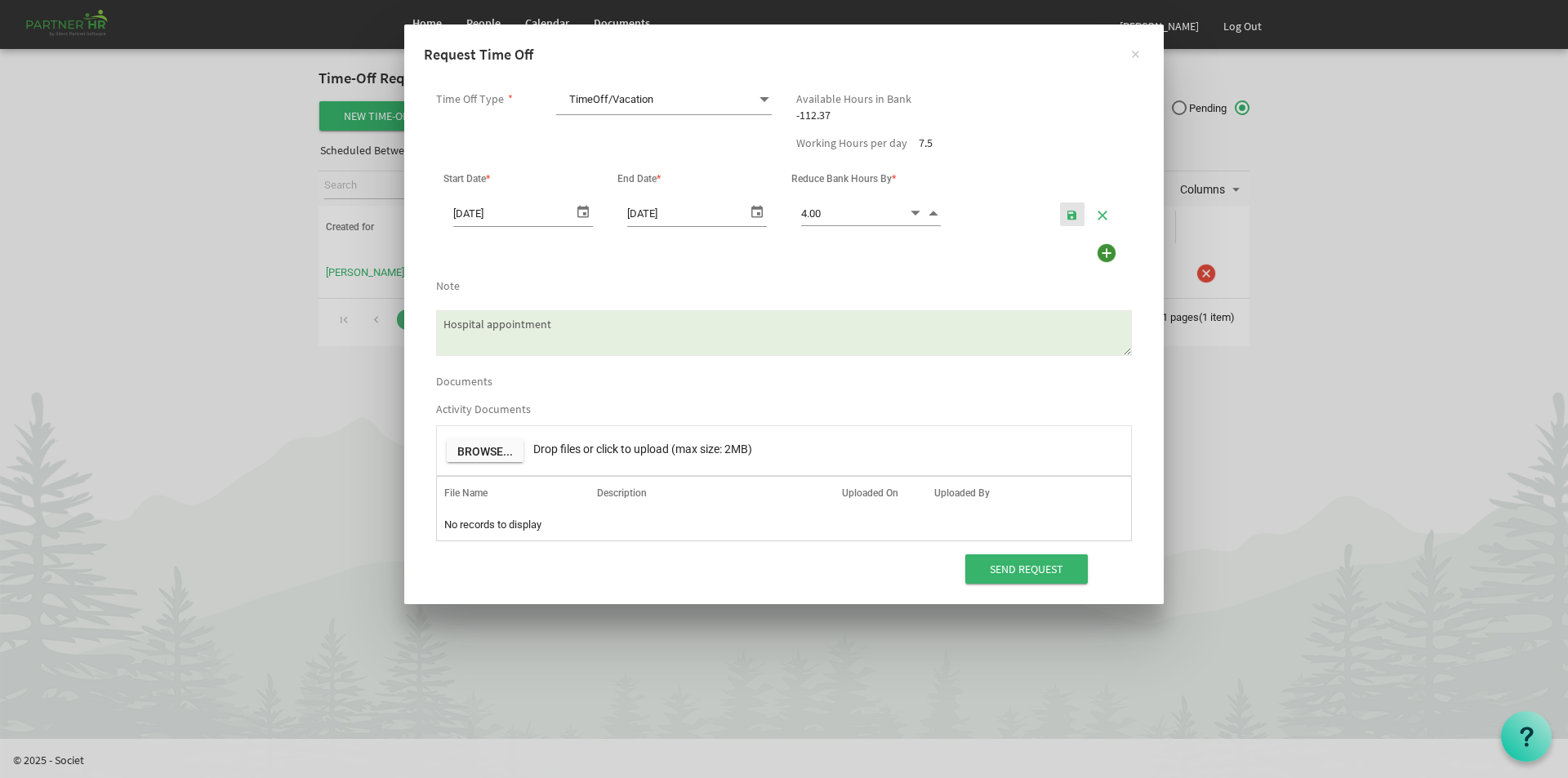
click at [1069, 215] on span "button" at bounding box center [1073, 215] width 12 height 13
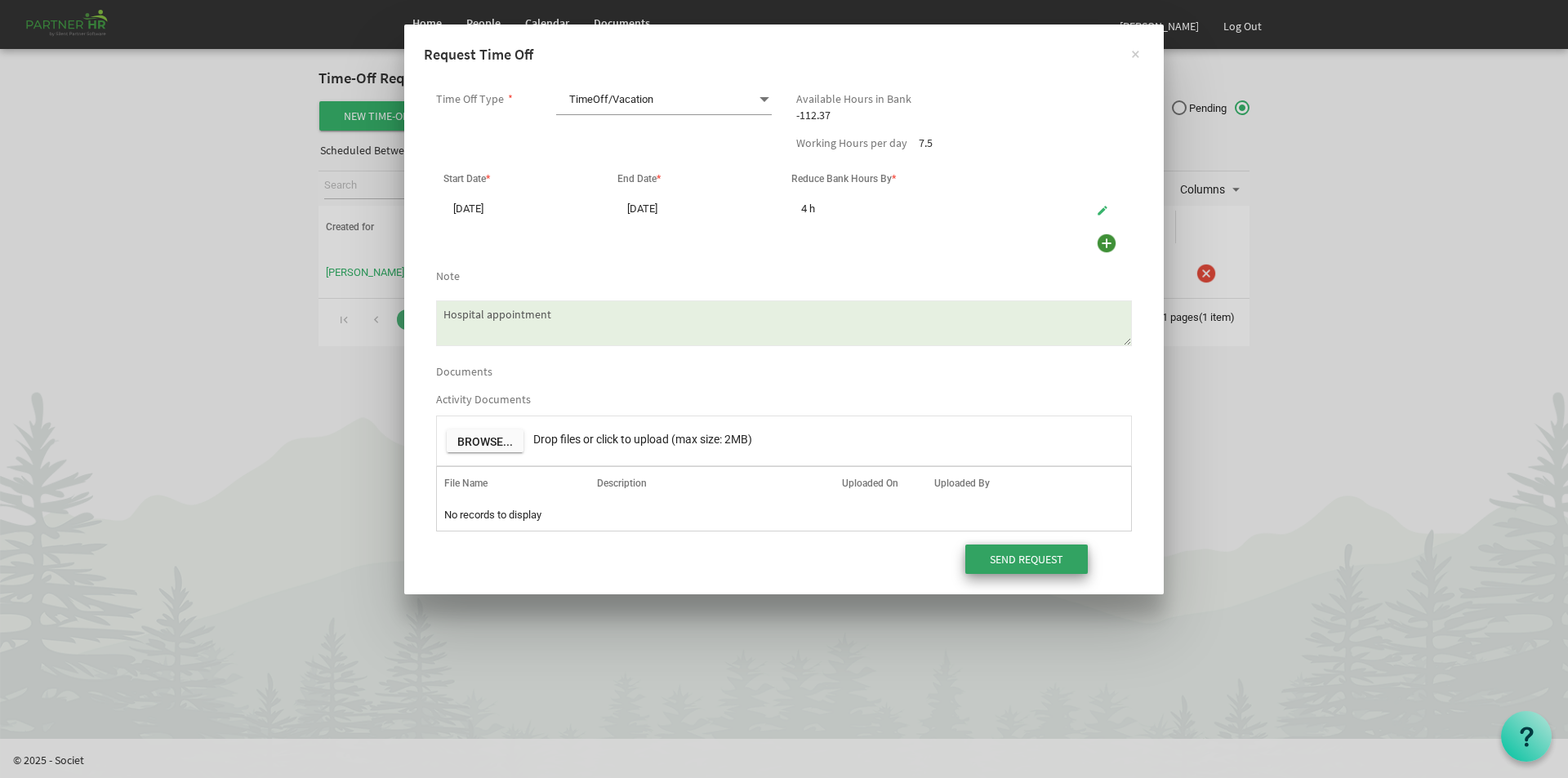
click at [1039, 560] on input "Send Request" at bounding box center [1027, 559] width 123 height 30
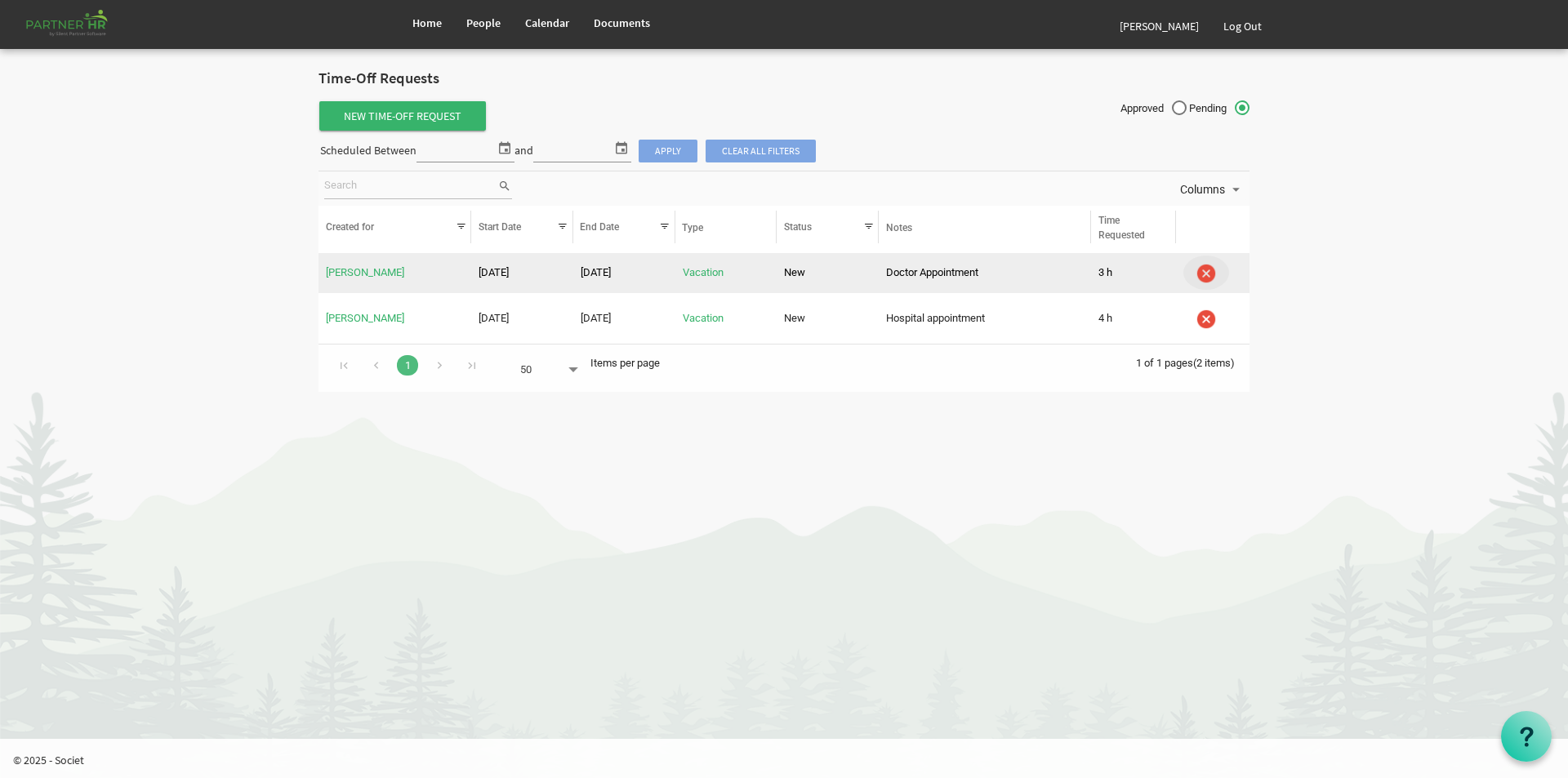
click at [1205, 269] on img "is template cell column header" at bounding box center [1207, 274] width 25 height 25
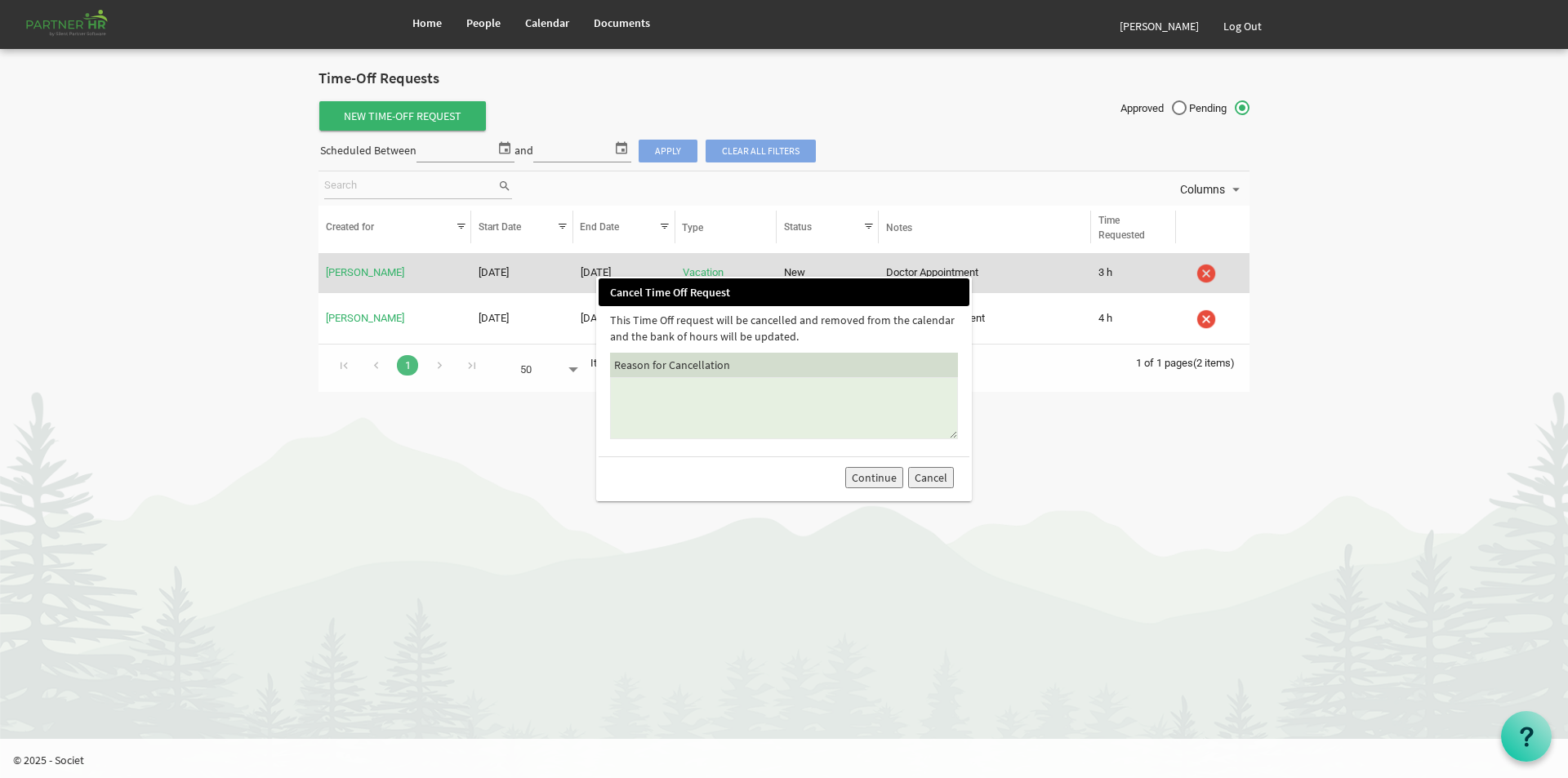
drag, startPoint x: 859, startPoint y: 483, endPoint x: 892, endPoint y: 477, distance: 33.5
click at [860, 482] on button "Continue" at bounding box center [874, 478] width 58 height 21
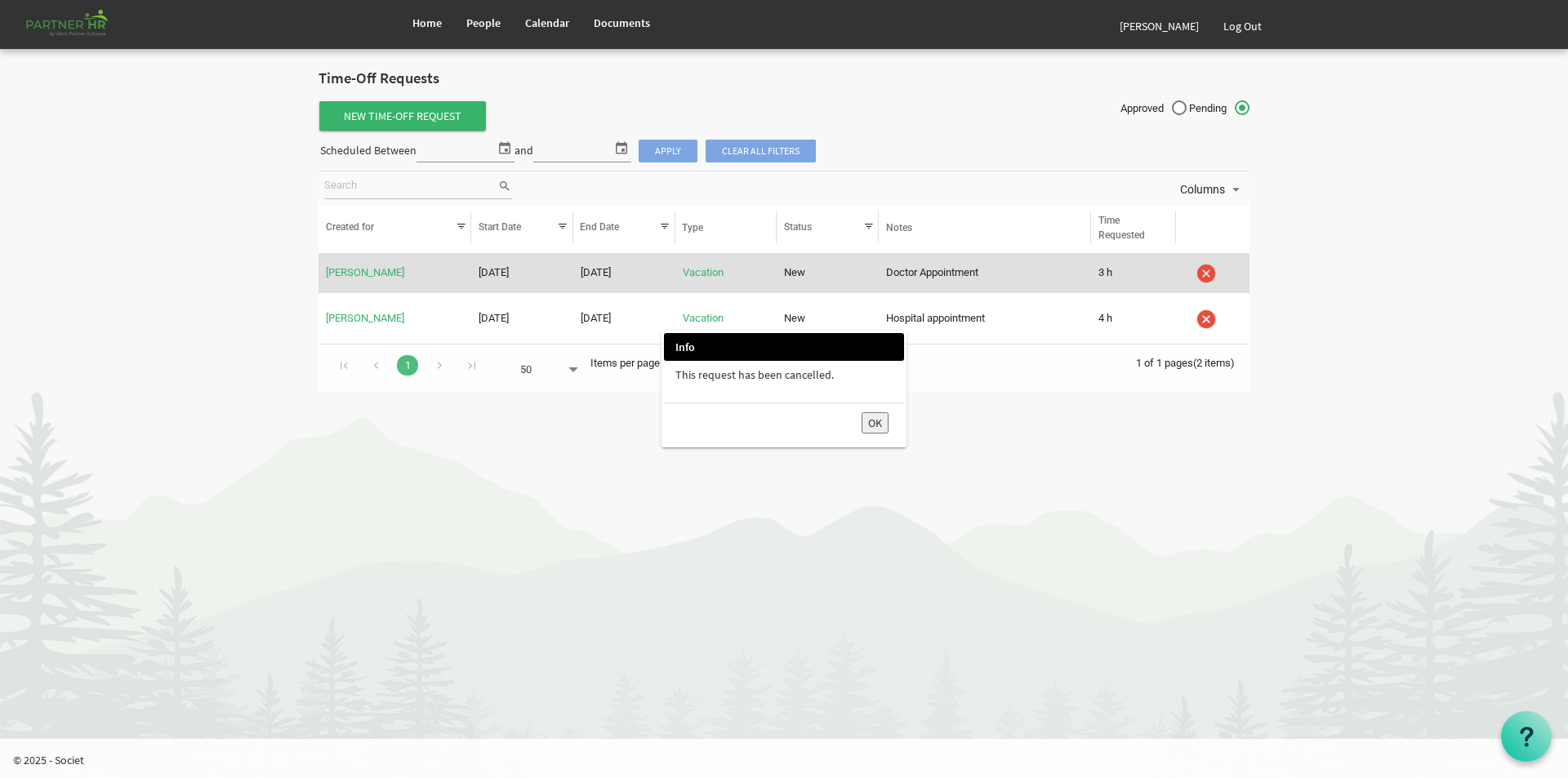
click at [1213, 322] on div at bounding box center [784, 389] width 1568 height 778
click at [871, 422] on button "OK" at bounding box center [874, 423] width 27 height 21
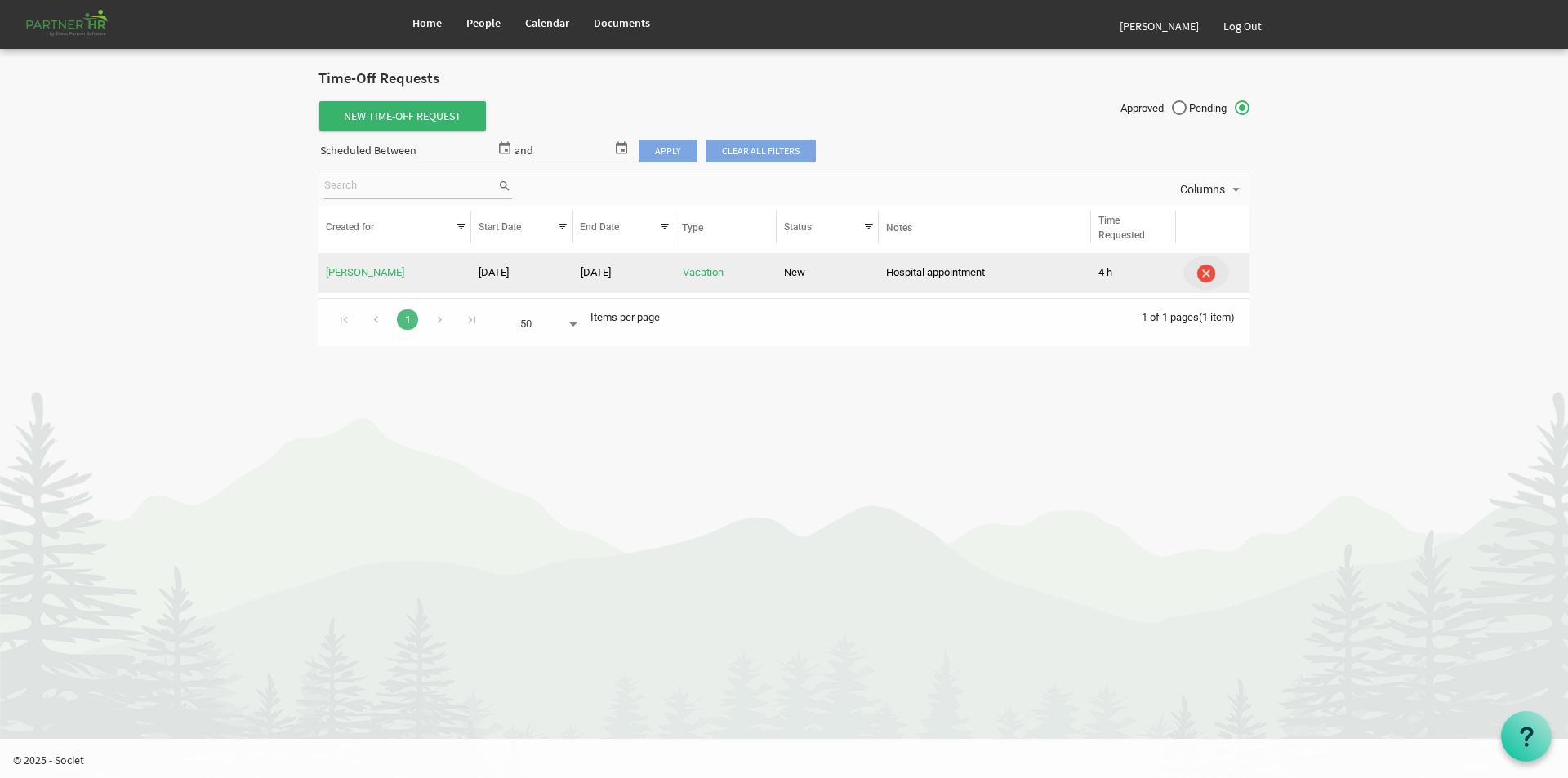
click at [1210, 277] on img "is template cell column header" at bounding box center [1207, 274] width 25 height 25
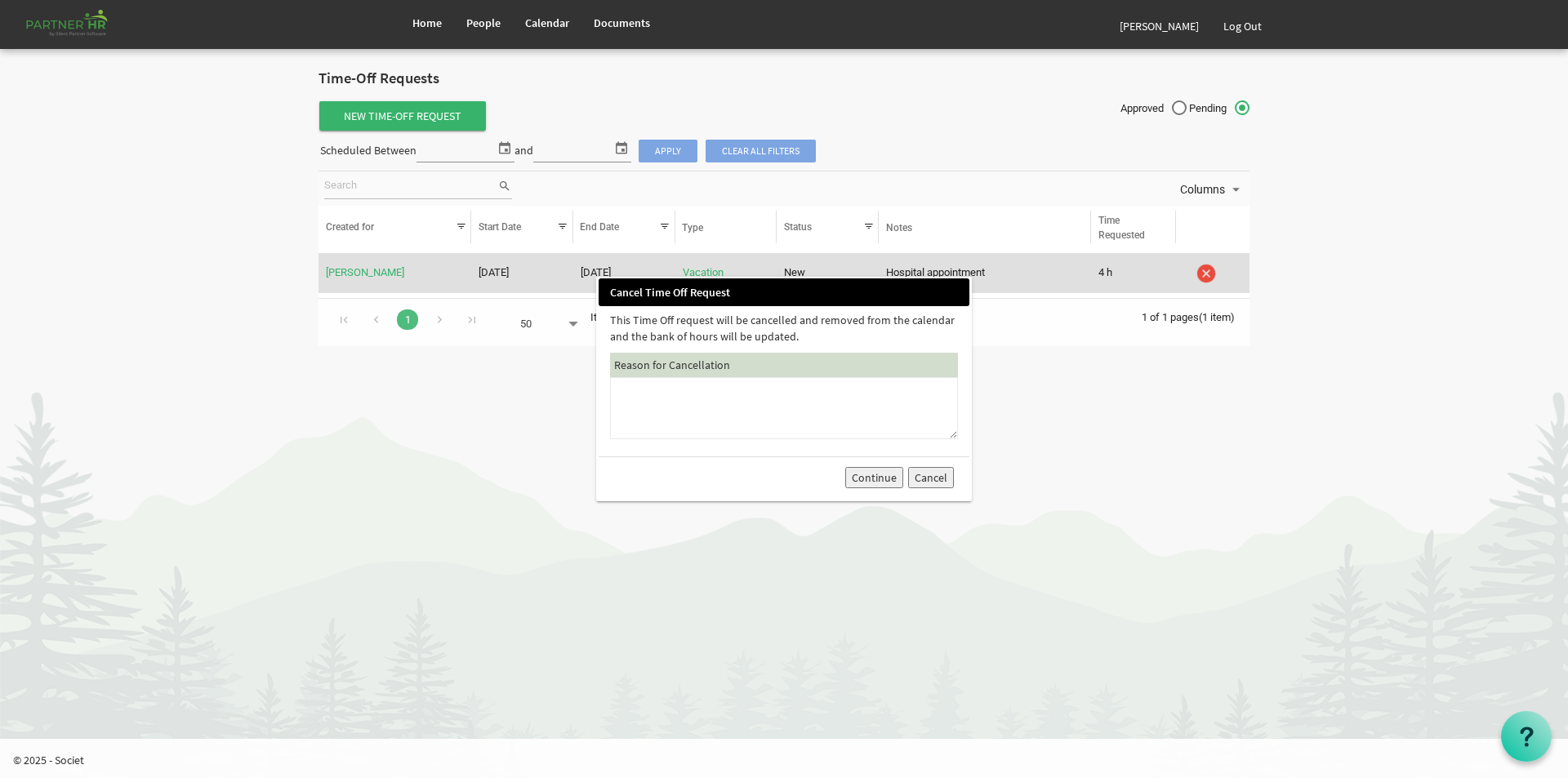
click at [874, 480] on button "Continue" at bounding box center [874, 478] width 58 height 21
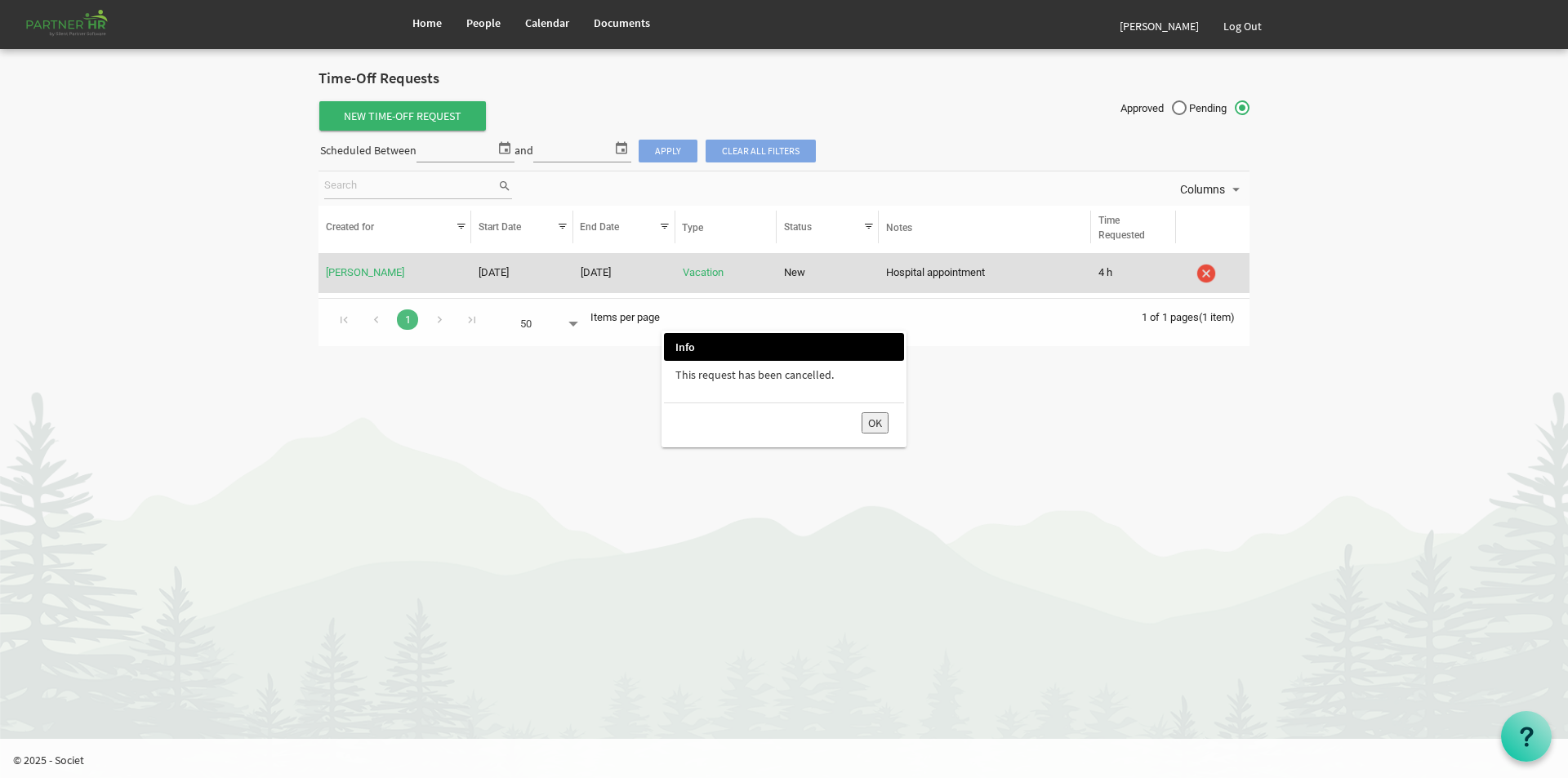
click at [874, 425] on button "OK" at bounding box center [874, 423] width 27 height 21
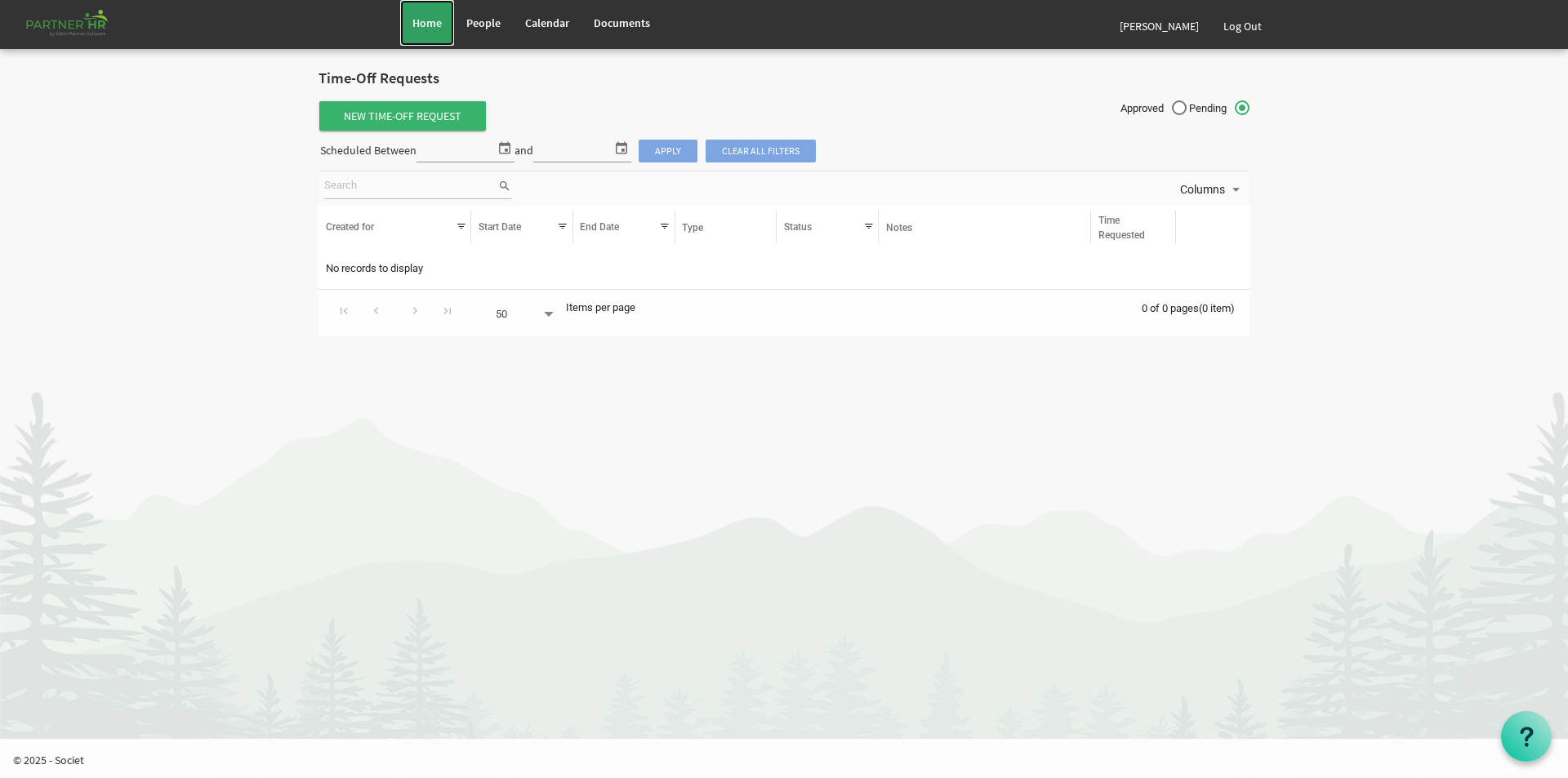
click at [424, 21] on span "Home" at bounding box center [427, 23] width 30 height 15
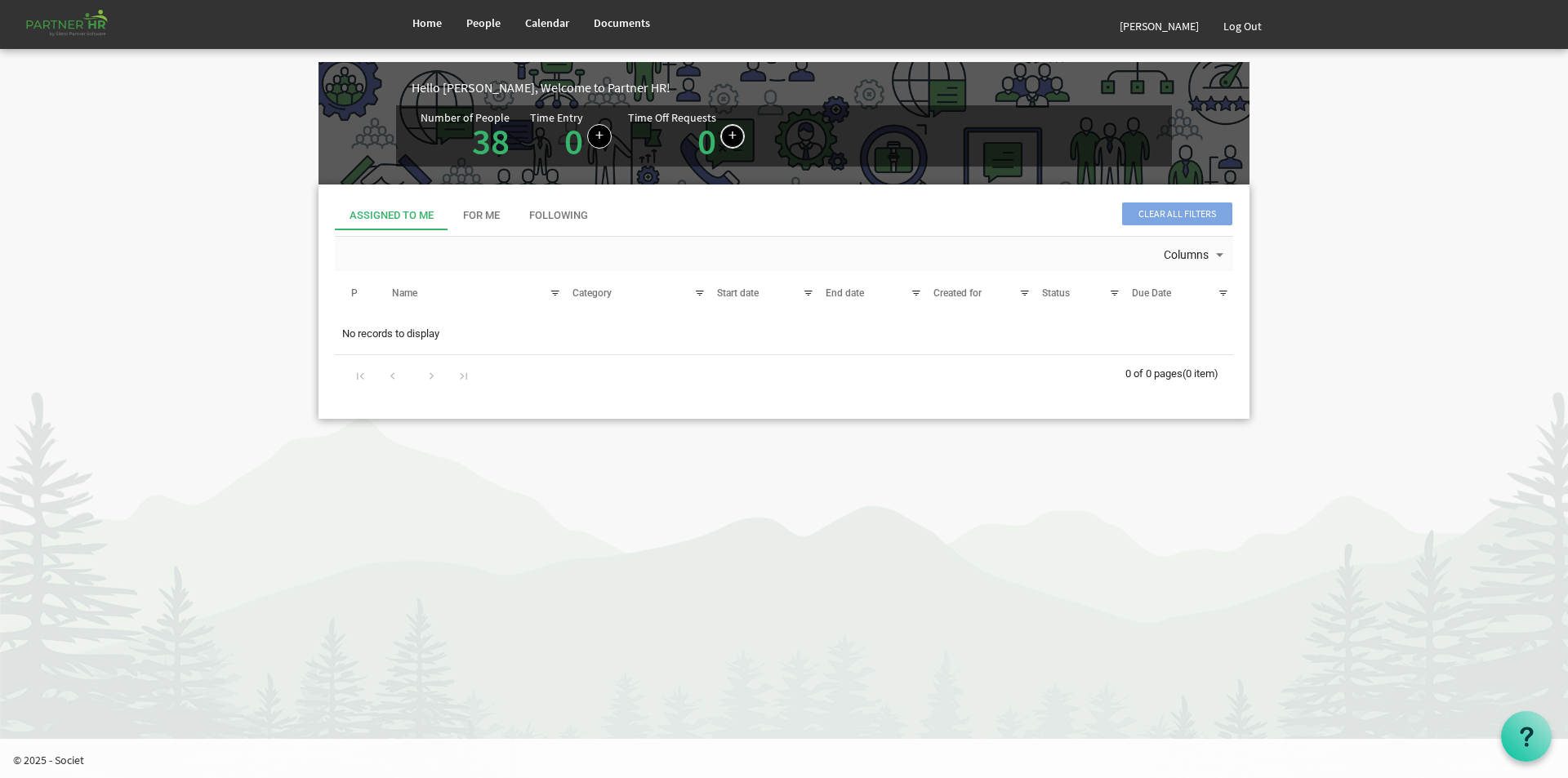
click at [723, 132] on link at bounding box center [733, 137] width 25 height 25
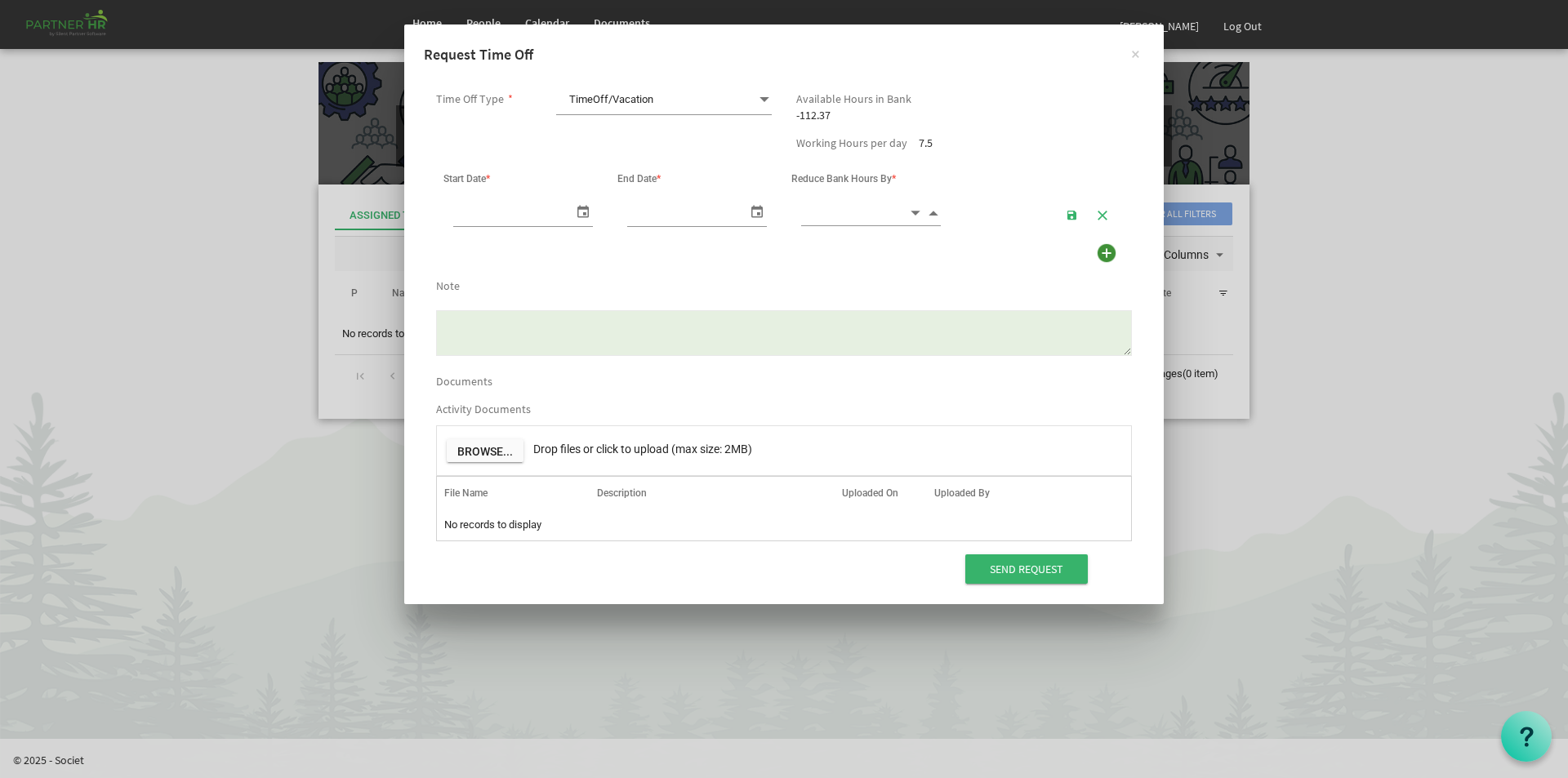
scroll to position [0, 17]
click at [763, 102] on span at bounding box center [764, 100] width 15 height 23
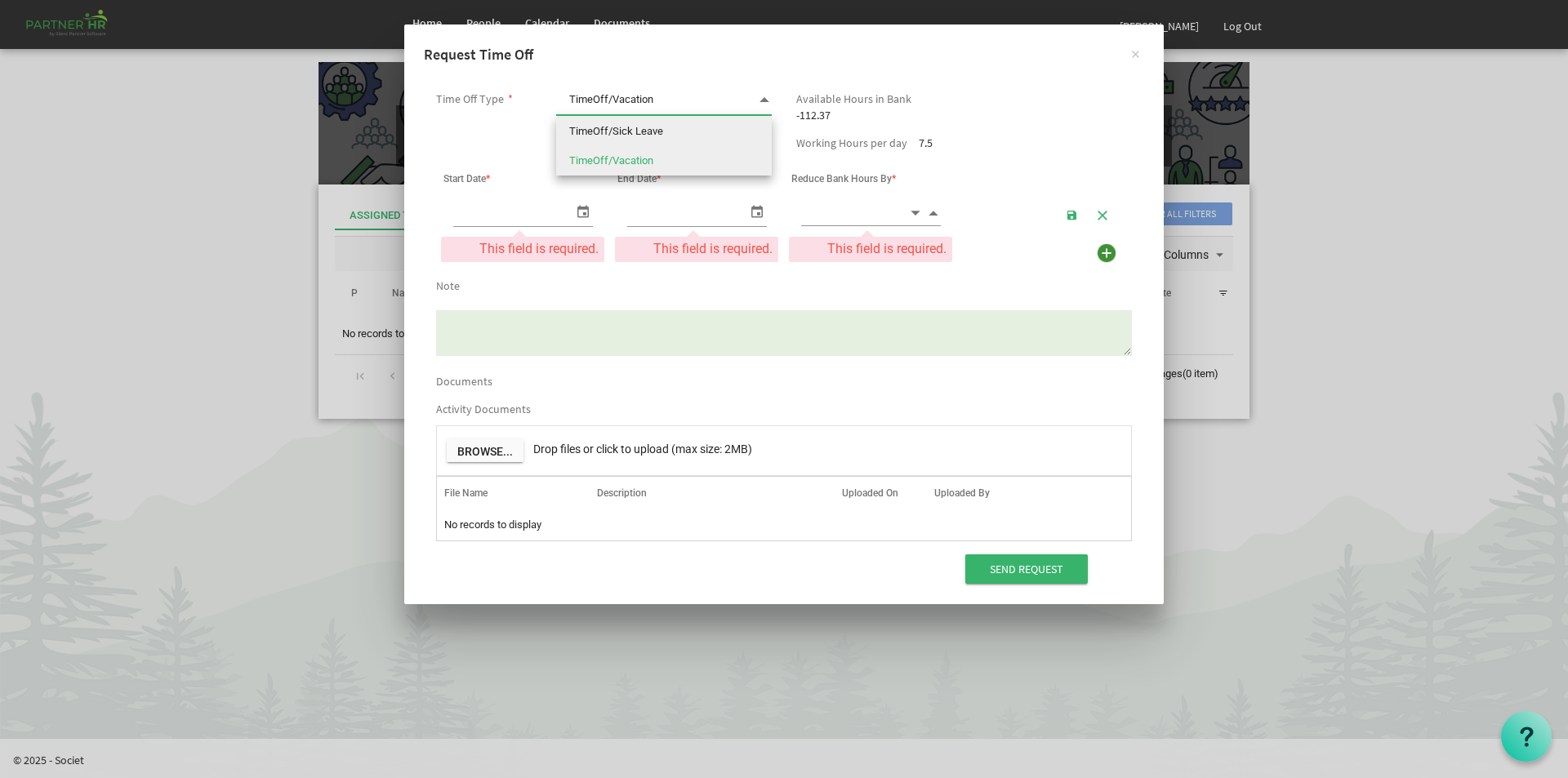
click at [646, 130] on li "TimeOff/Sick Leave" at bounding box center [664, 132] width 216 height 30
type input "TimeOff/Sick Leave"
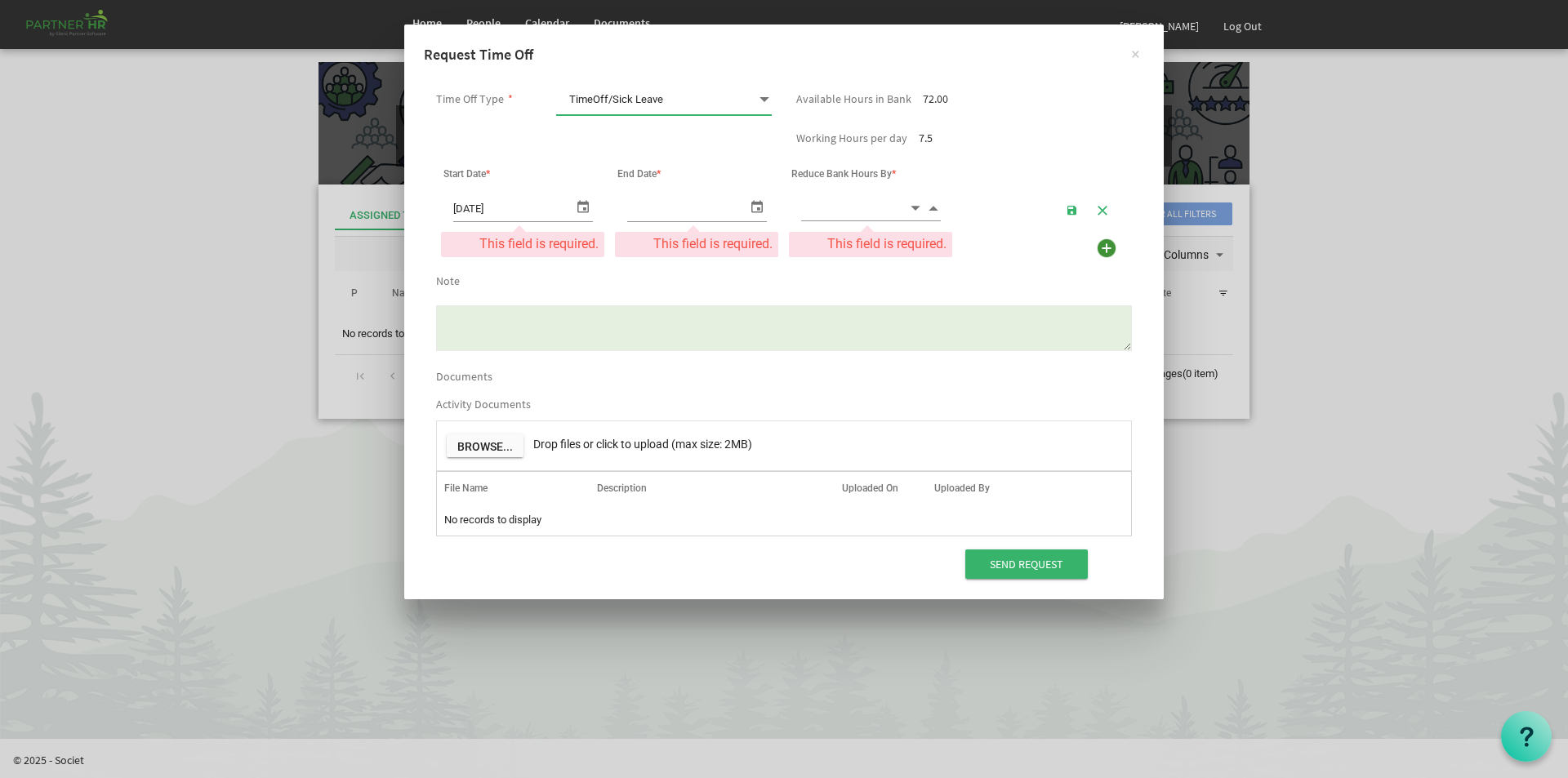
click at [582, 205] on span "select" at bounding box center [583, 206] width 20 height 24
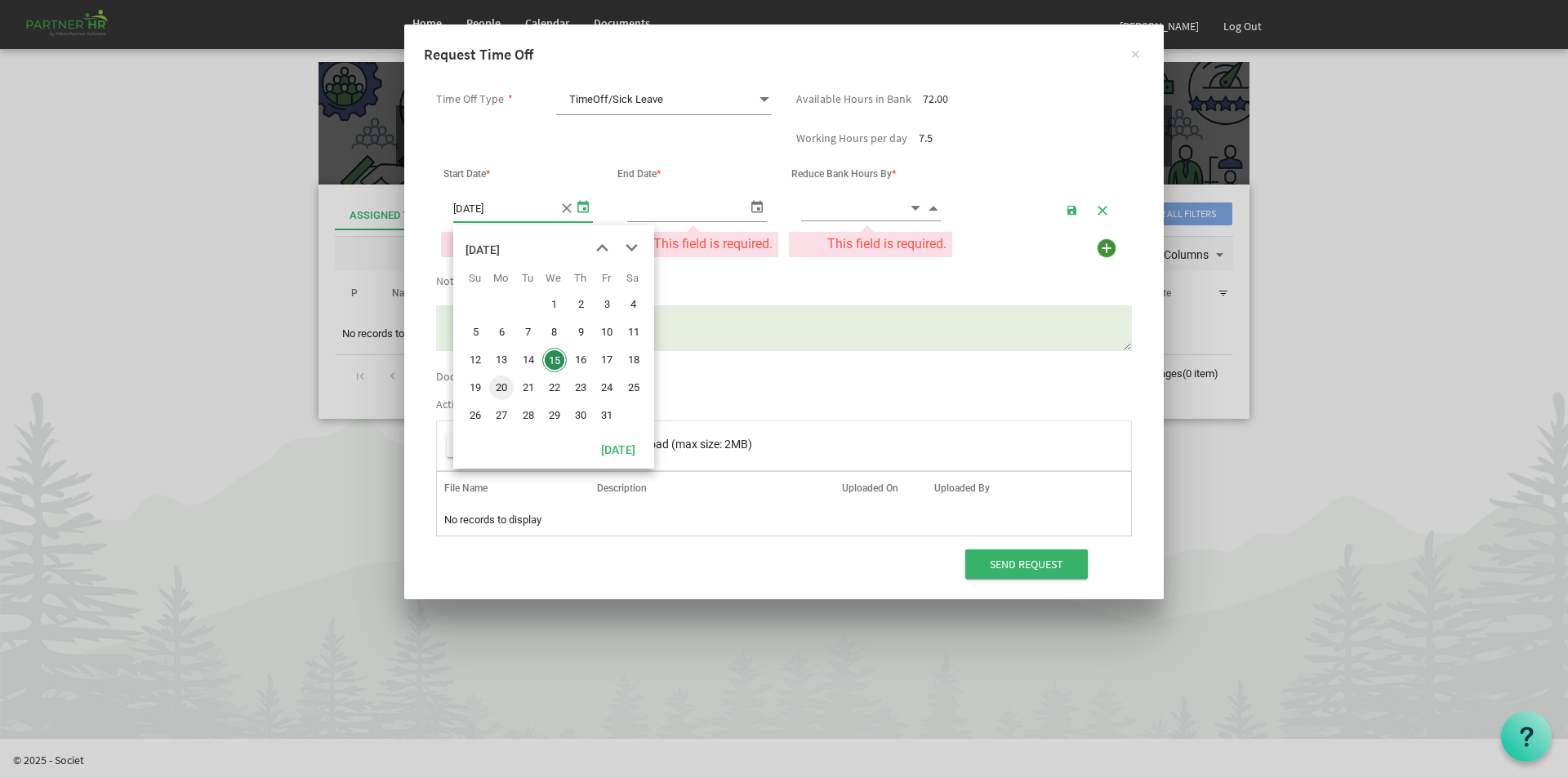
click at [504, 386] on span "20" at bounding box center [502, 388] width 25 height 25
type input "10/20/2025"
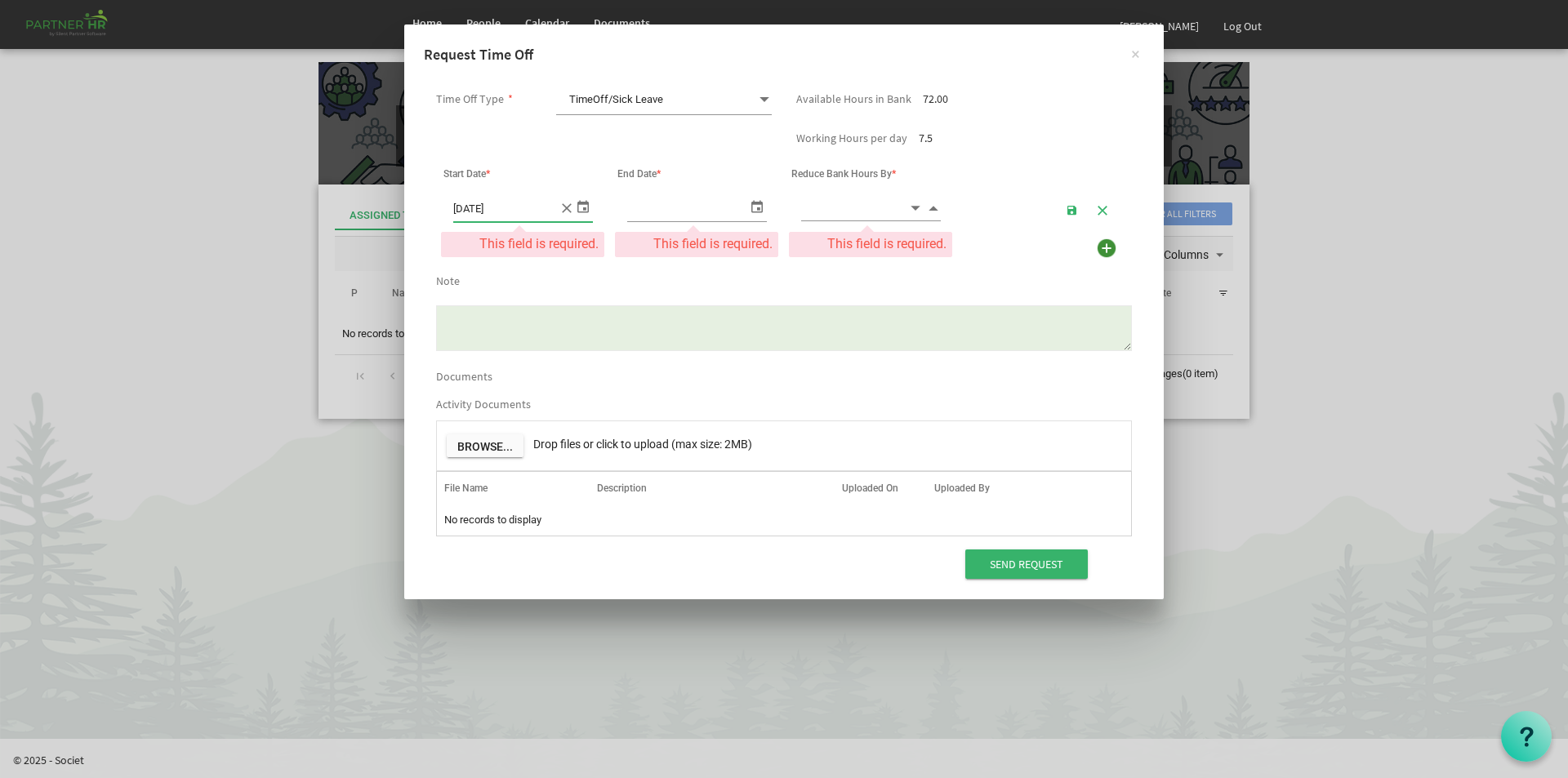
type input "10/20/2025"
click at [750, 206] on span "select" at bounding box center [757, 206] width 20 height 24
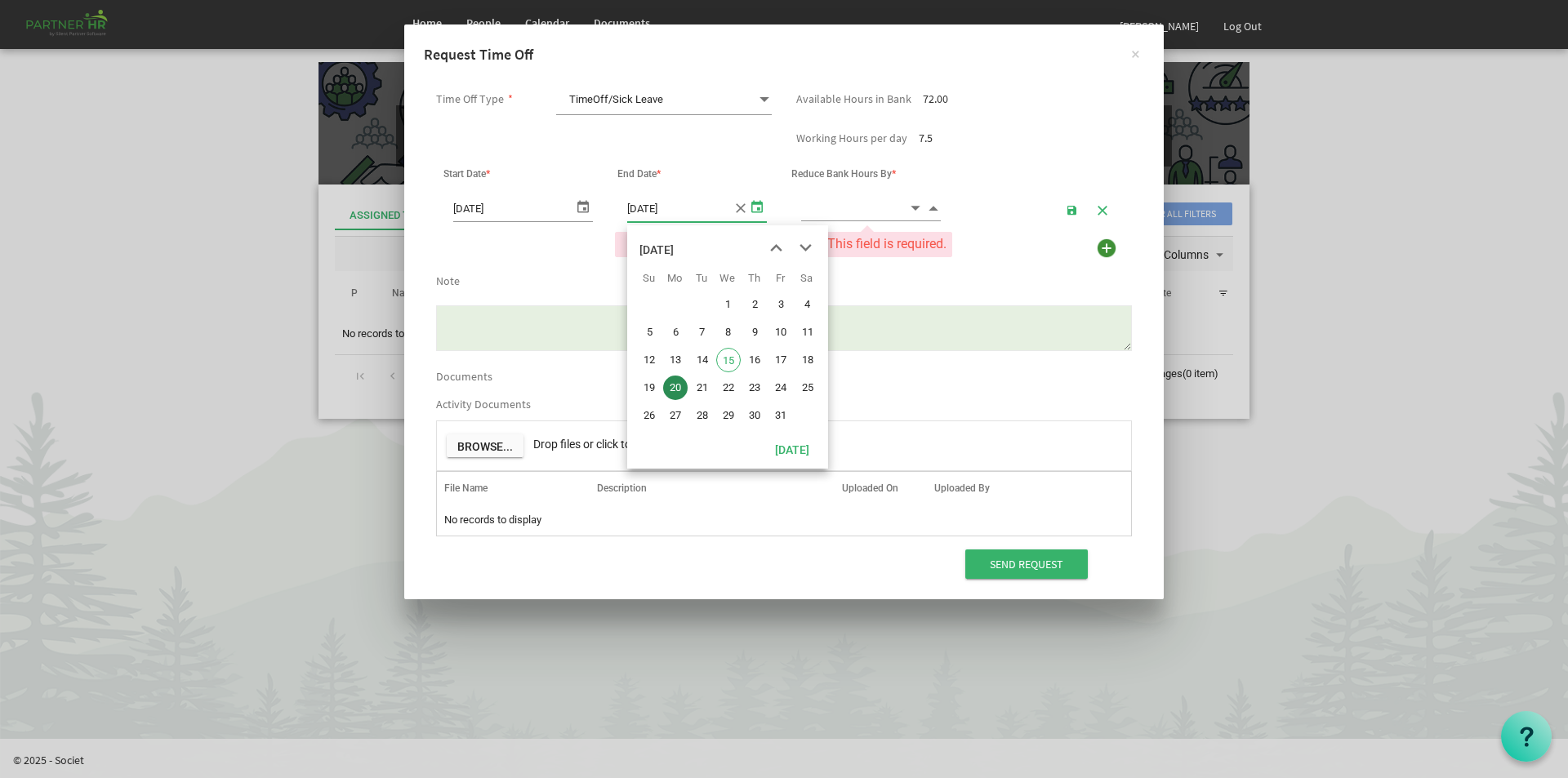
drag, startPoint x: 672, startPoint y: 387, endPoint x: 690, endPoint y: 372, distance: 23.4
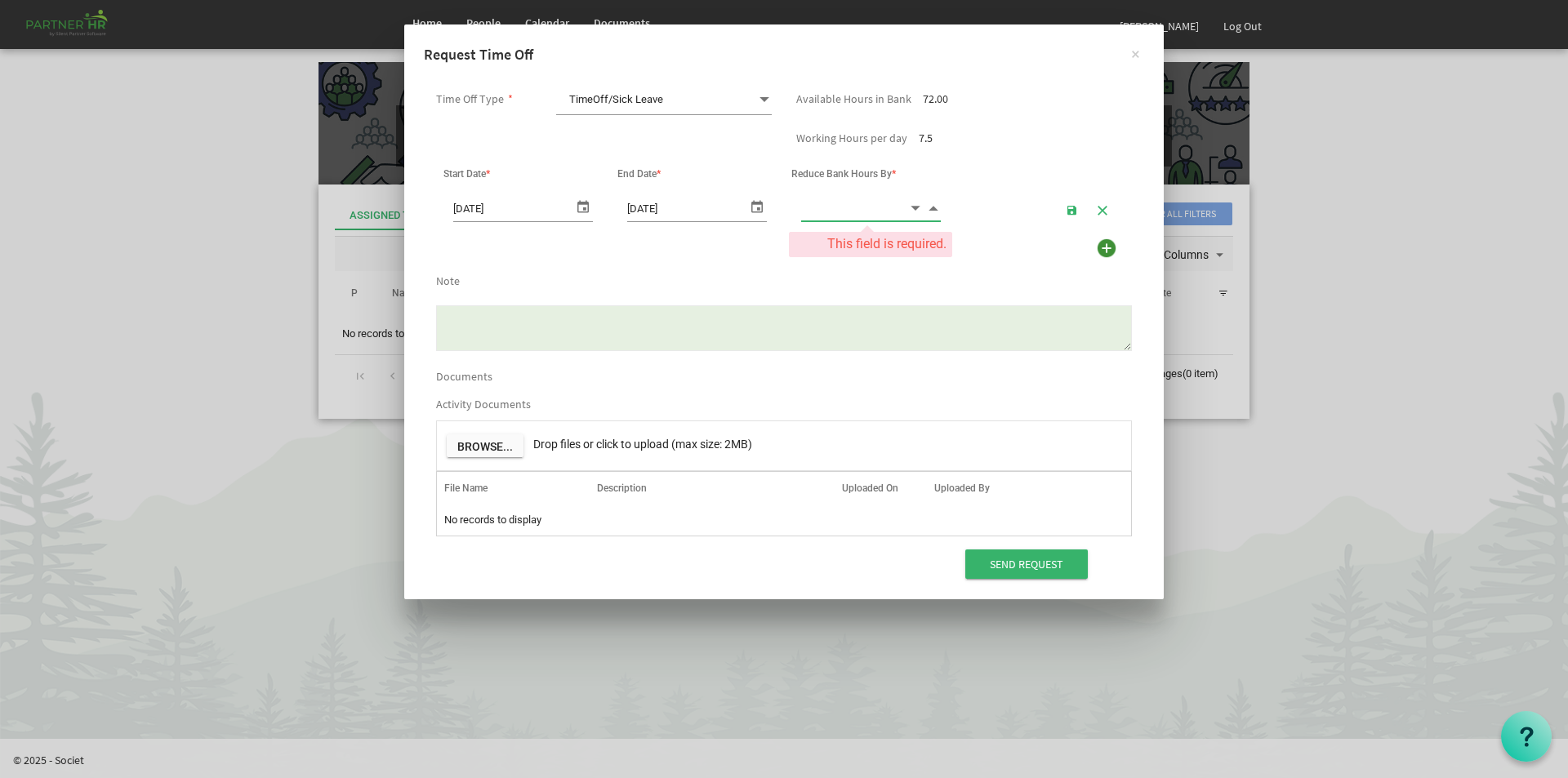
click at [833, 206] on input at bounding box center [855, 207] width 107 height 25
type input "4.00"
click at [506, 312] on textarea "Note" at bounding box center [784, 328] width 696 height 46
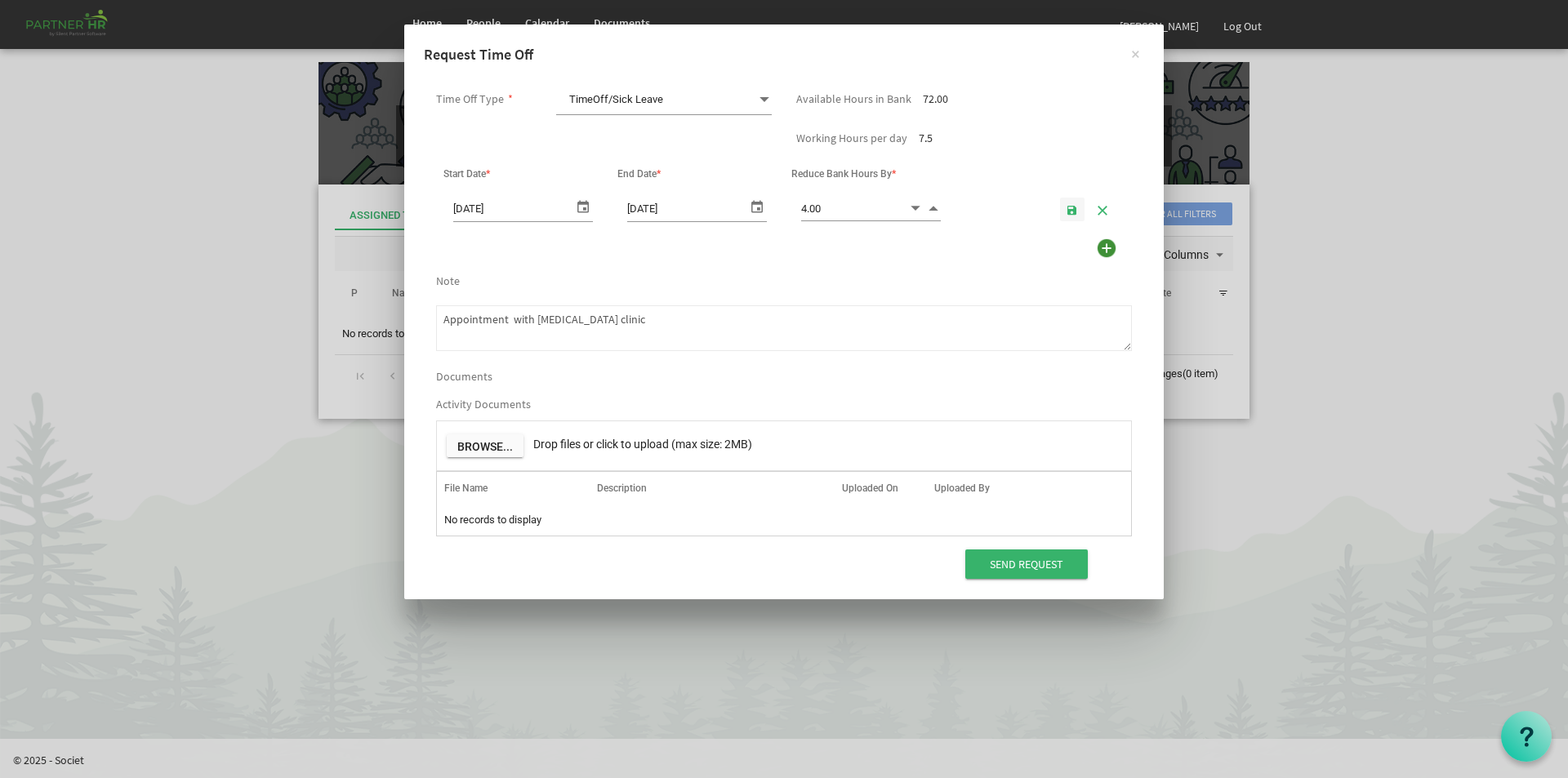
type textarea "Appointment with concussion clinic"
click at [1071, 209] on span "button" at bounding box center [1073, 211] width 12 height 13
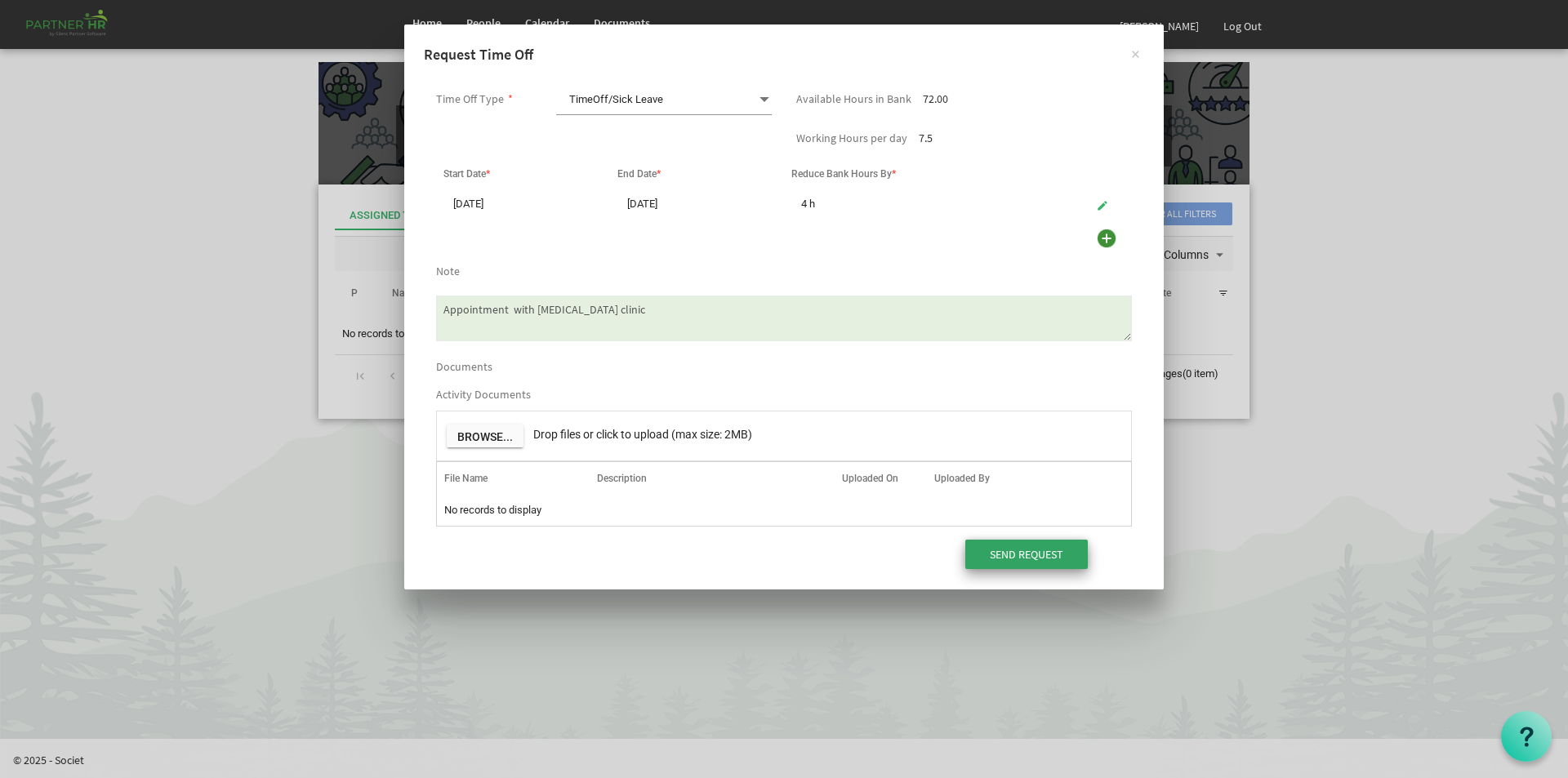
click at [1030, 557] on input "Send Request" at bounding box center [1027, 554] width 123 height 30
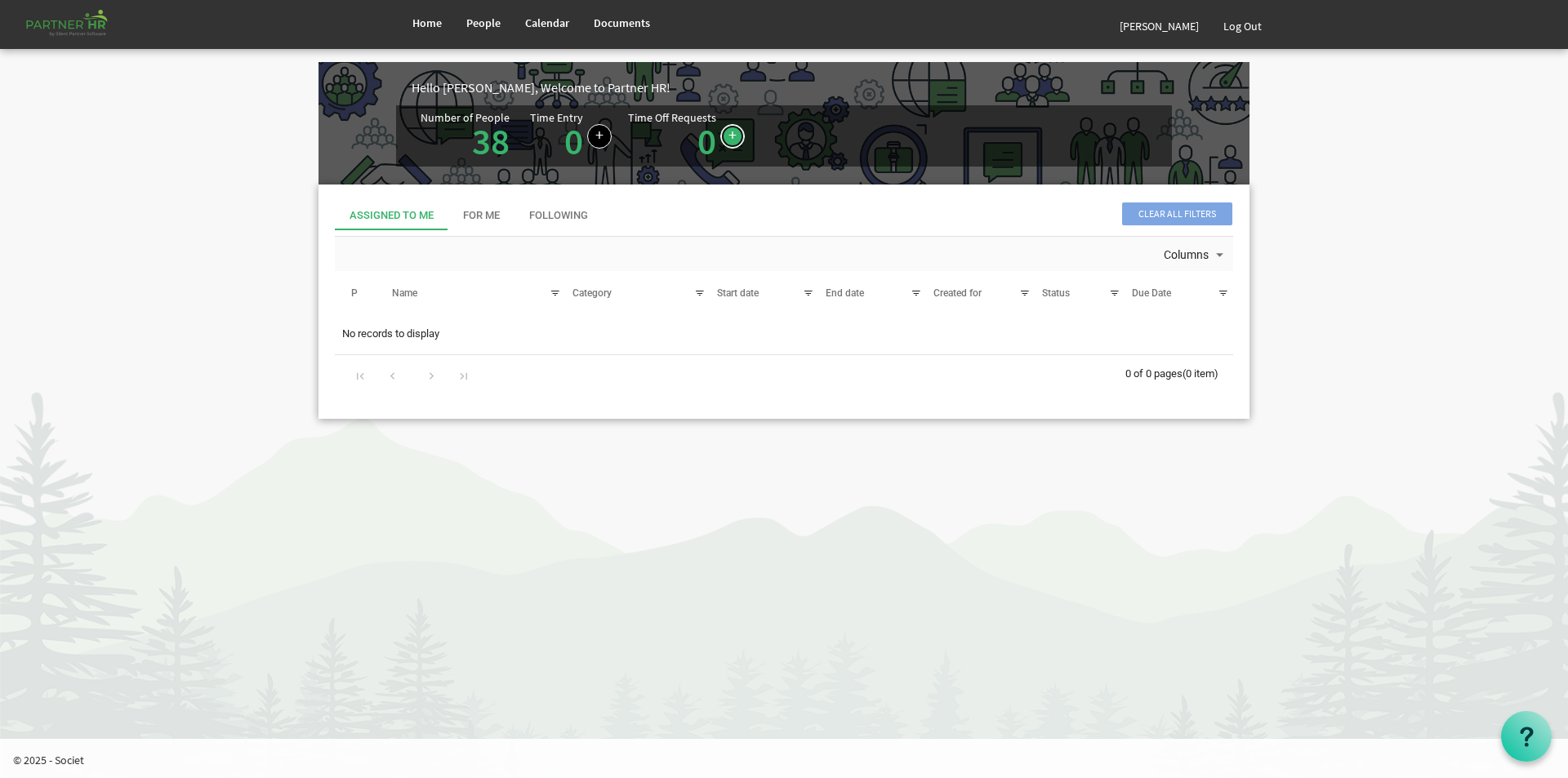
click at [724, 133] on link at bounding box center [733, 137] width 25 height 25
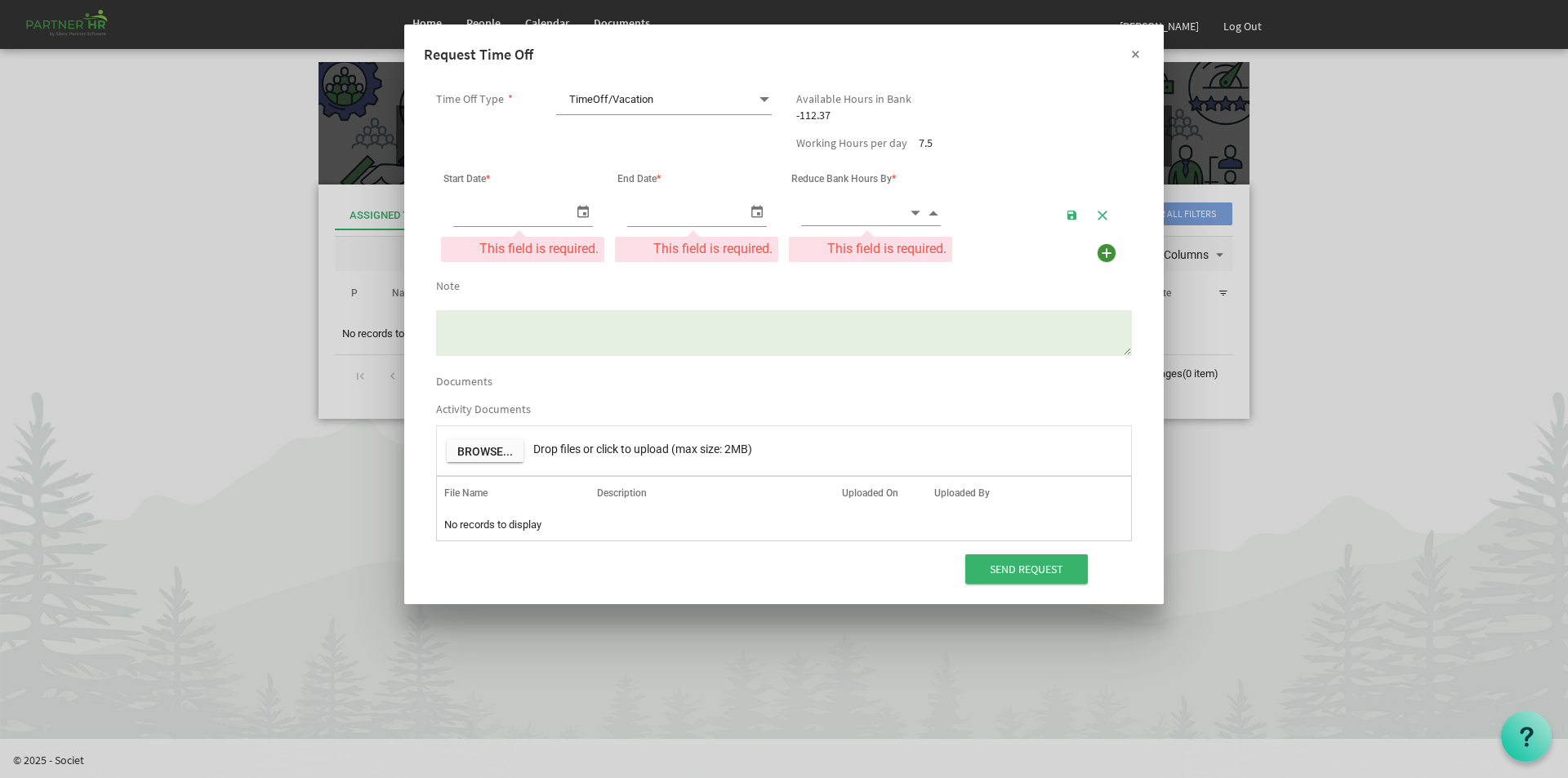
click at [1136, 52] on button "×" at bounding box center [1135, 53] width 41 height 41
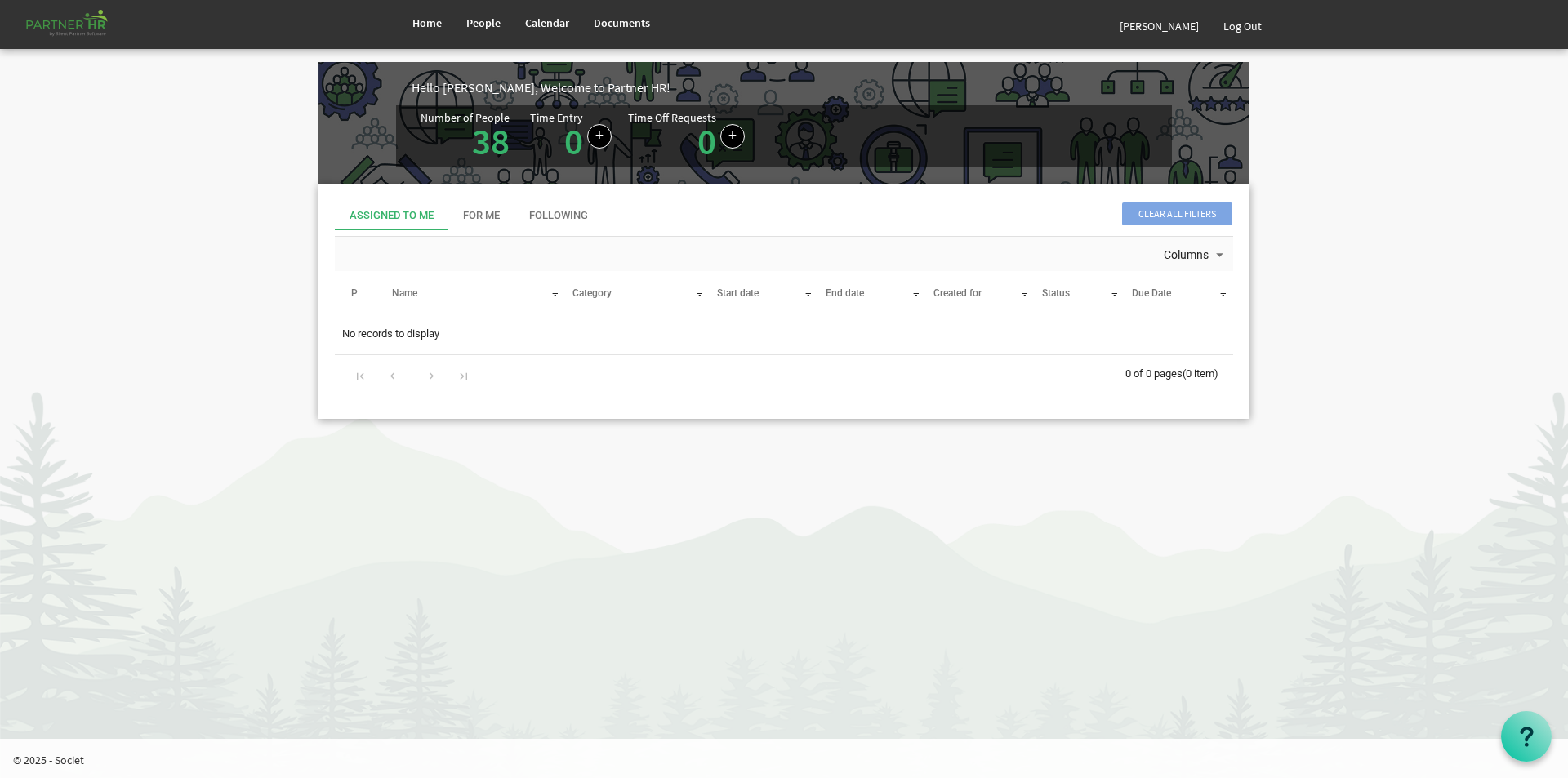
click at [836, 206] on div "Assigned To Me For Me Following" at bounding box center [784, 215] width 898 height 30
click at [703, 134] on link "0" at bounding box center [707, 141] width 19 height 46
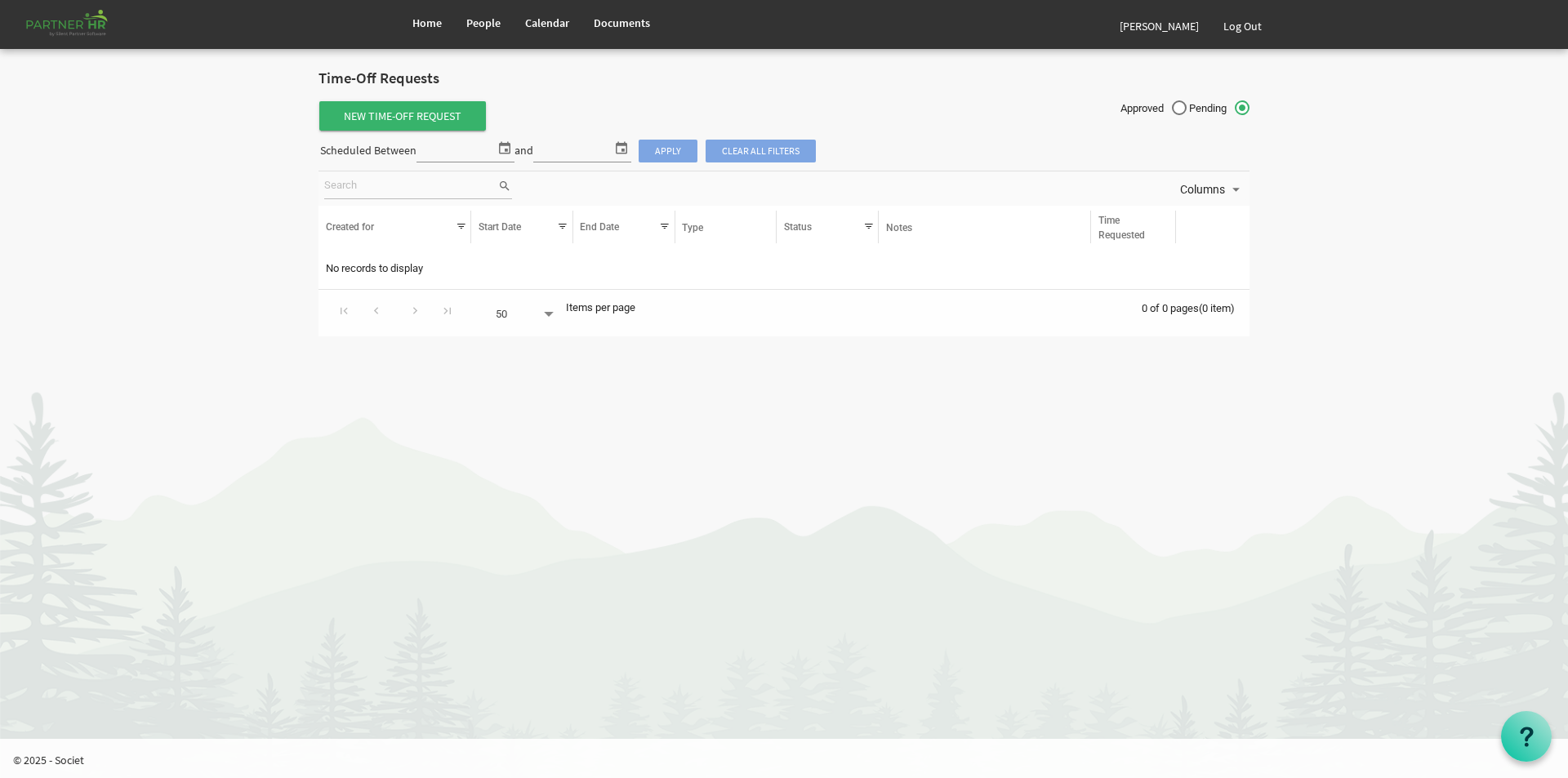
click at [404, 113] on span "New Time-Off Request" at bounding box center [402, 116] width 167 height 30
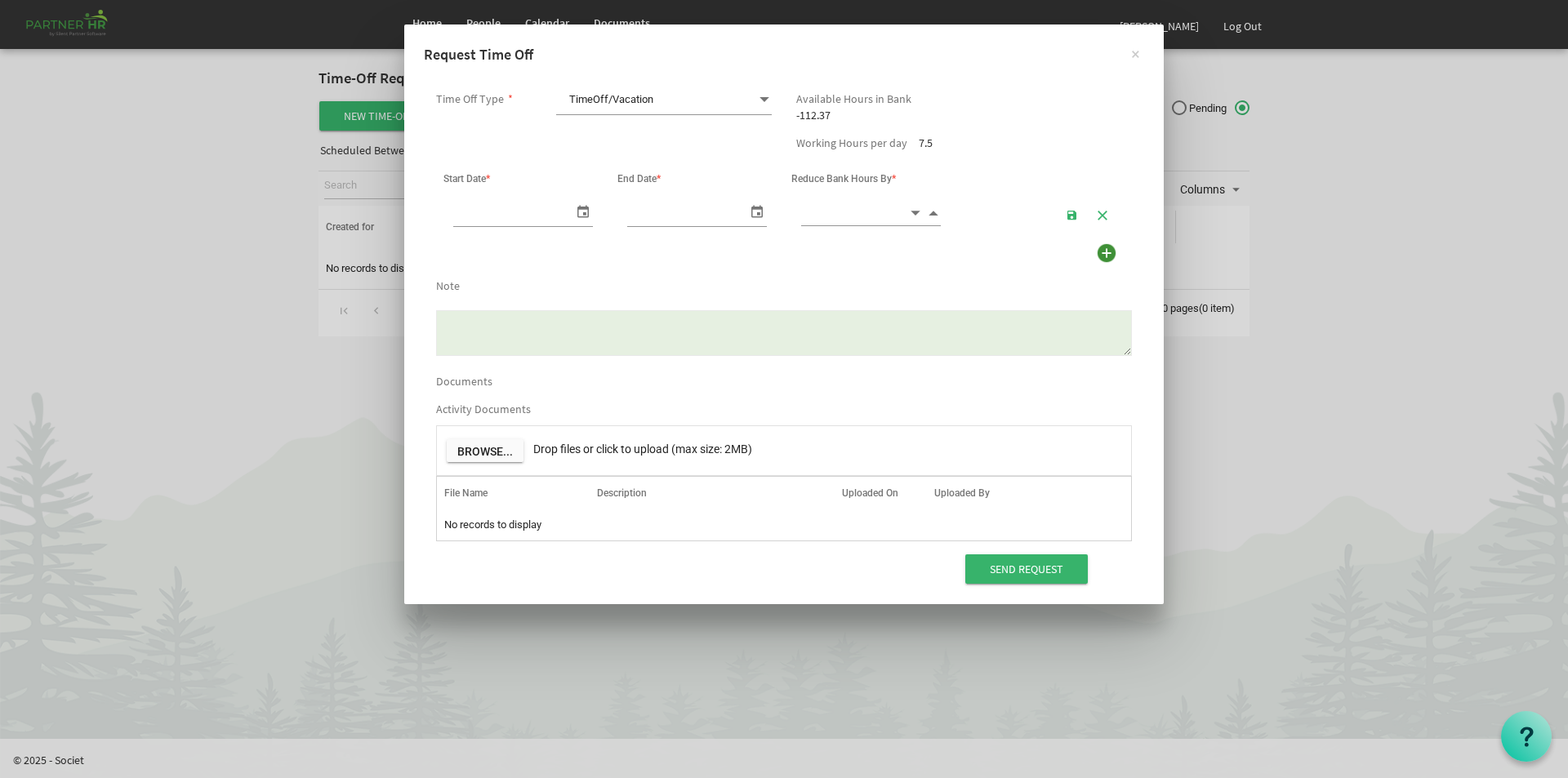
scroll to position [0, 17]
click at [760, 95] on span at bounding box center [764, 100] width 15 height 23
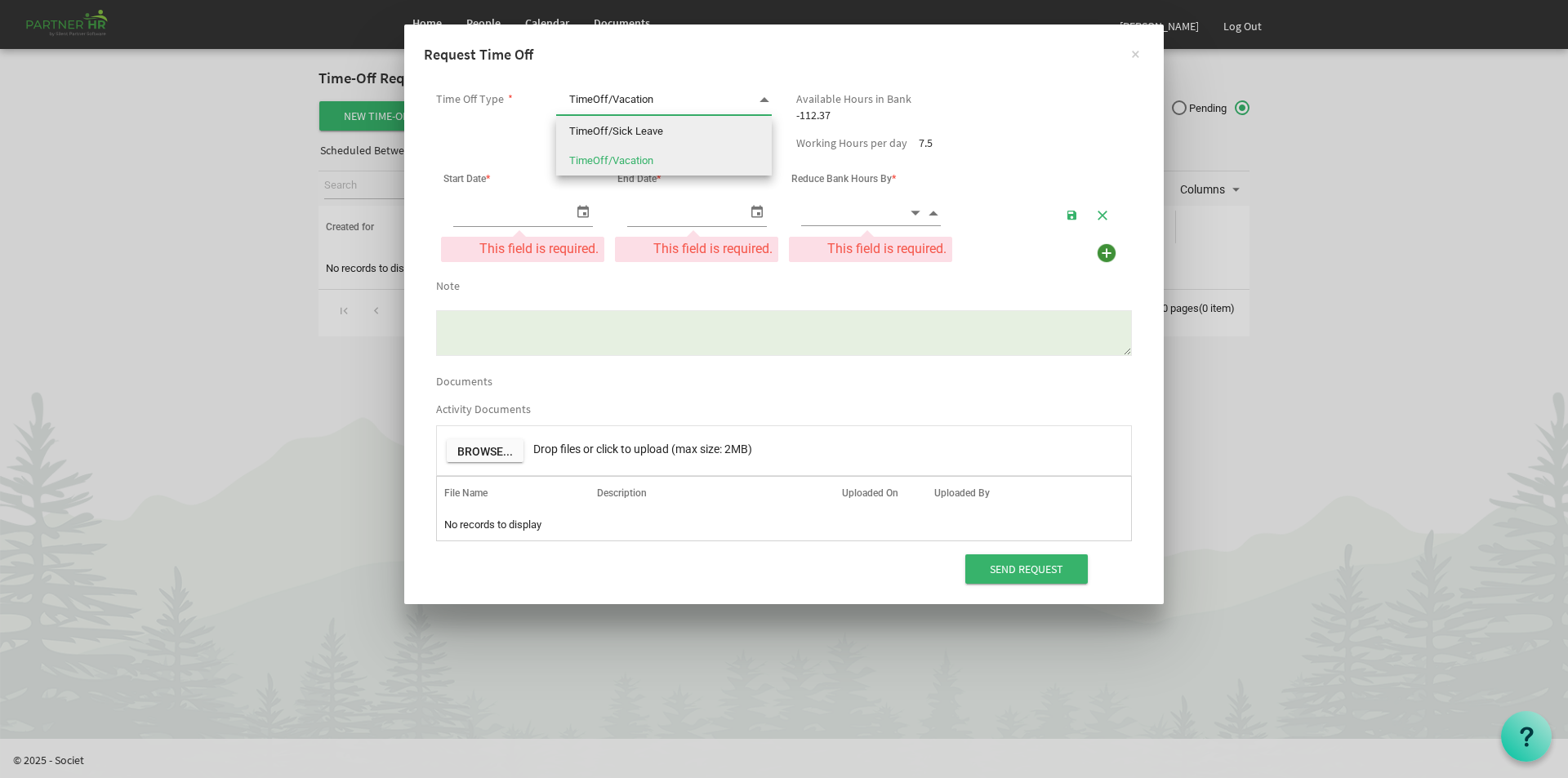
click at [638, 129] on li "TimeOff/Sick Leave" at bounding box center [664, 132] width 216 height 30
type input "TimeOff/Sick Leave"
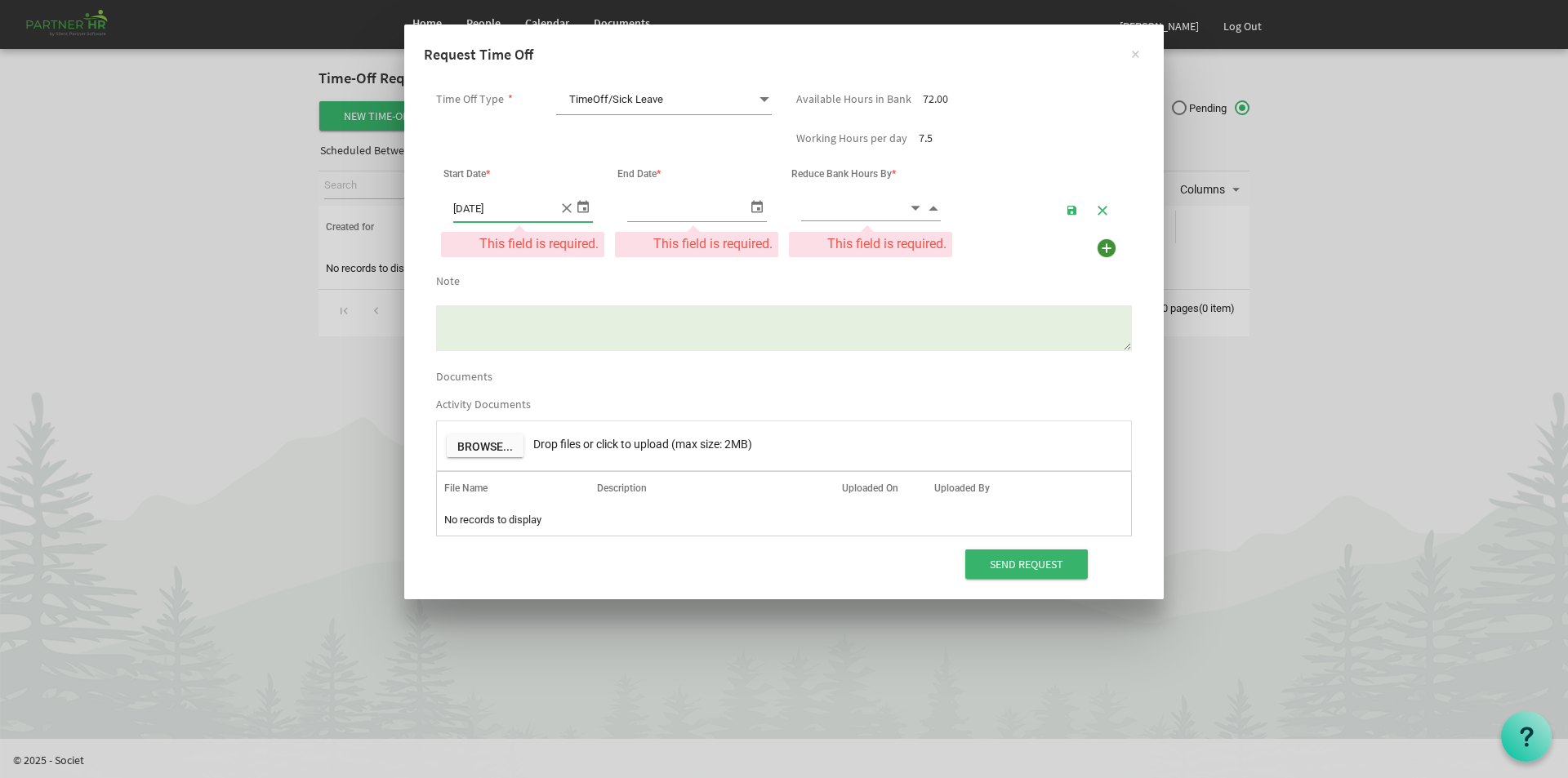
click at [535, 202] on input "10/15/2025" at bounding box center [506, 207] width 105 height 27
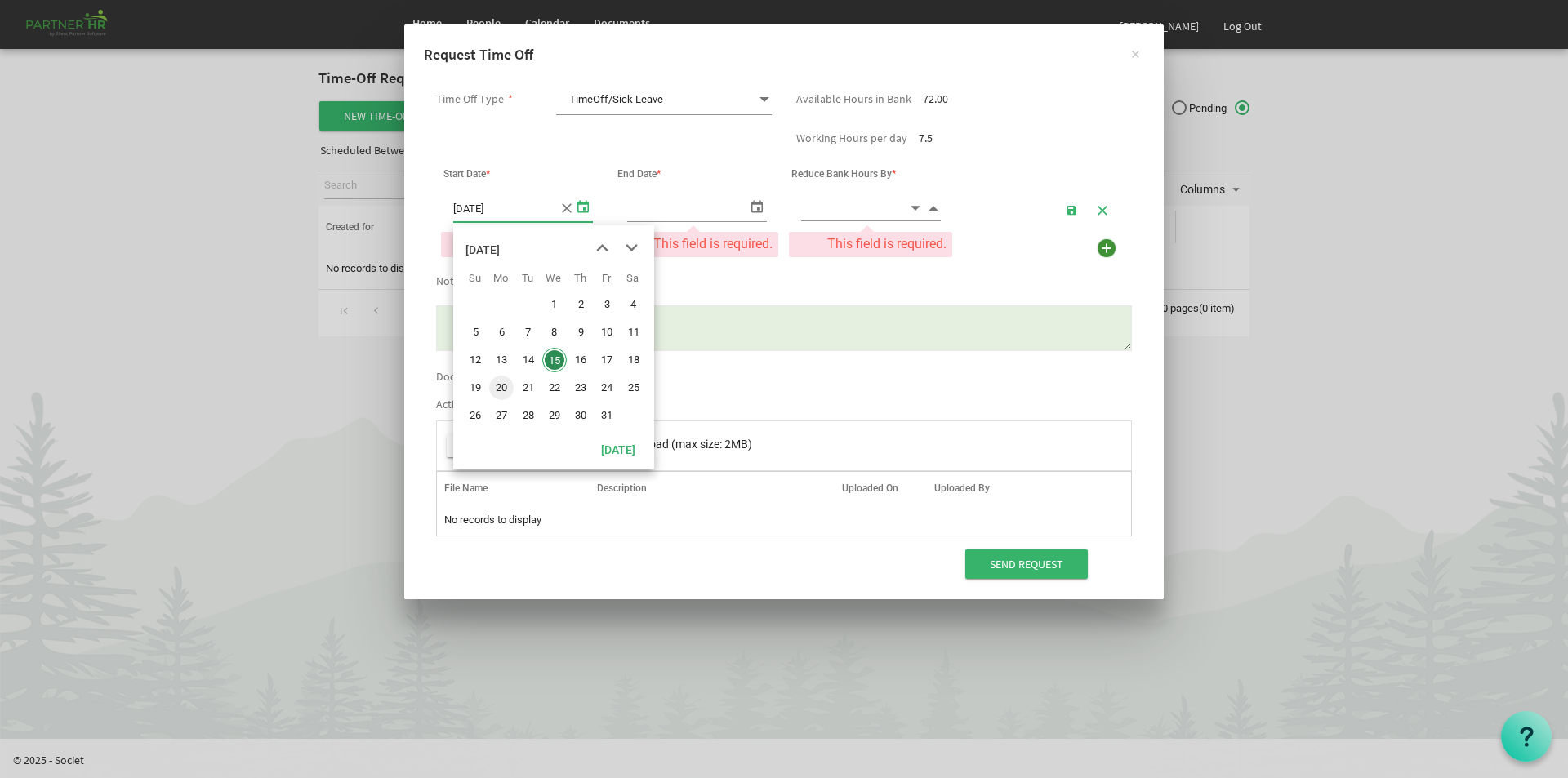
click at [504, 386] on span "20" at bounding box center [502, 388] width 25 height 25
type input "10/20/2025"
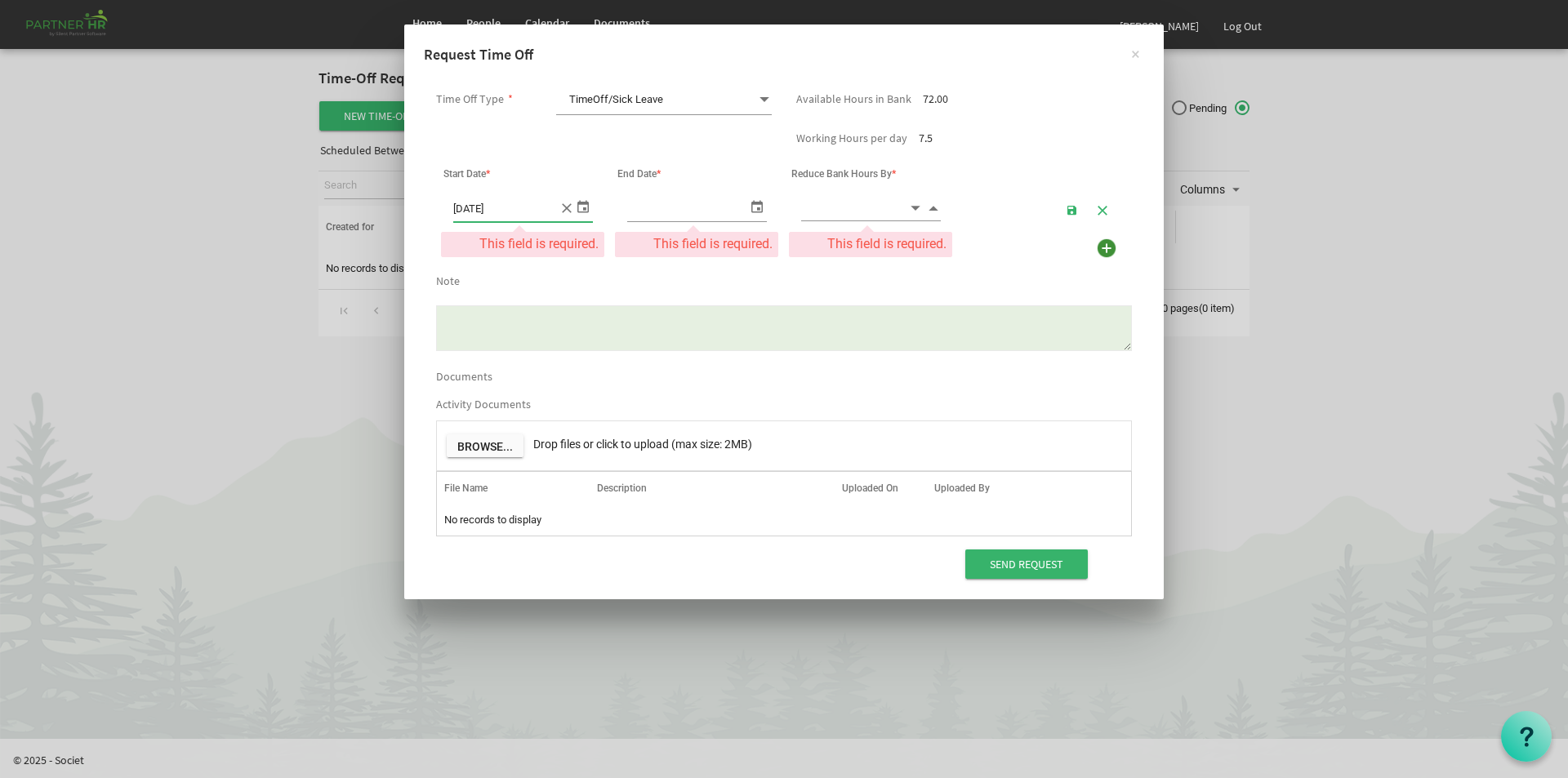
type input "10/20/2025"
click at [759, 209] on span "select" at bounding box center [757, 206] width 20 height 24
click at [892, 208] on input at bounding box center [855, 207] width 107 height 25
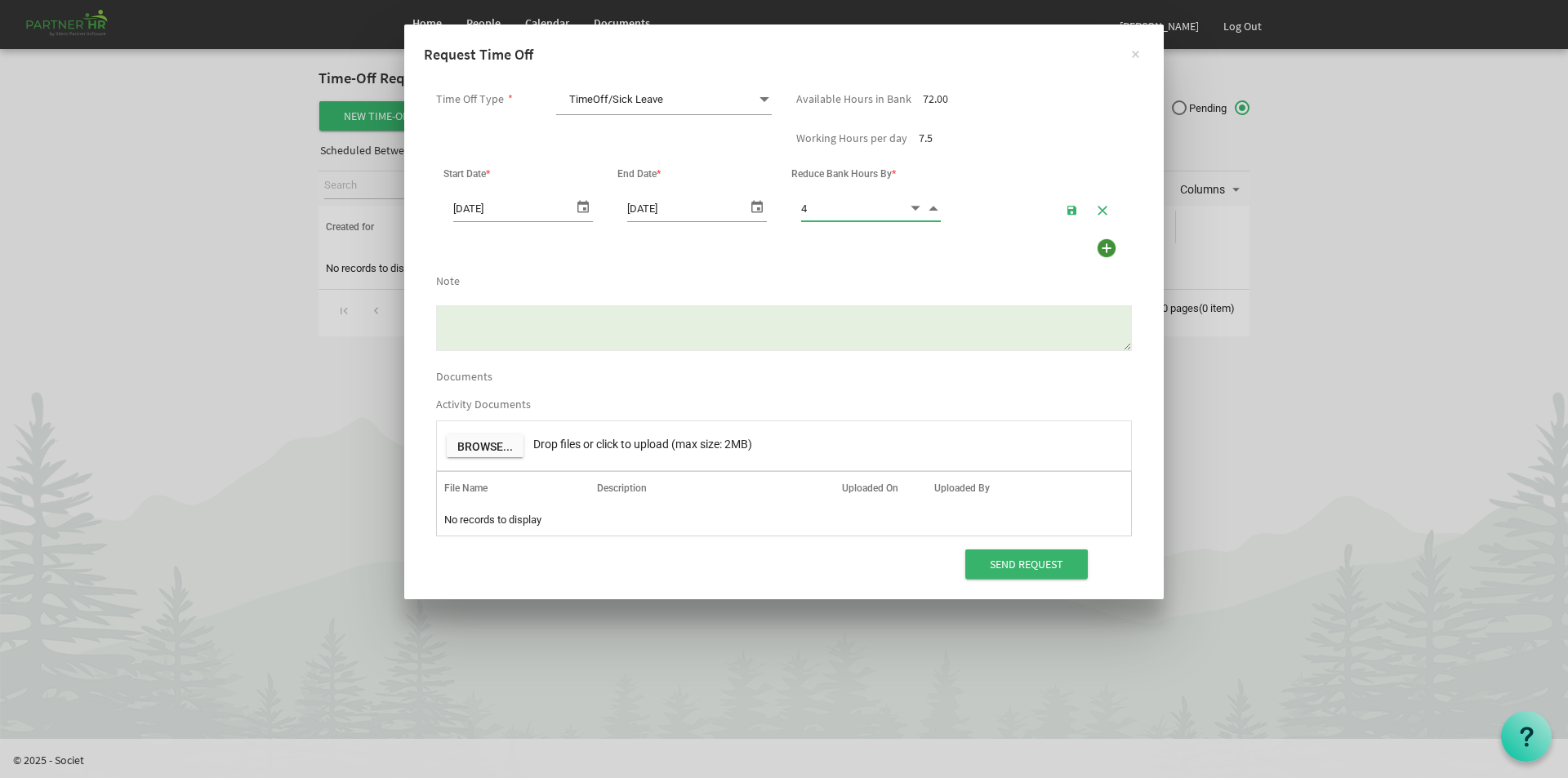
type input "4.00"
click at [571, 311] on textarea "Note" at bounding box center [784, 328] width 696 height 46
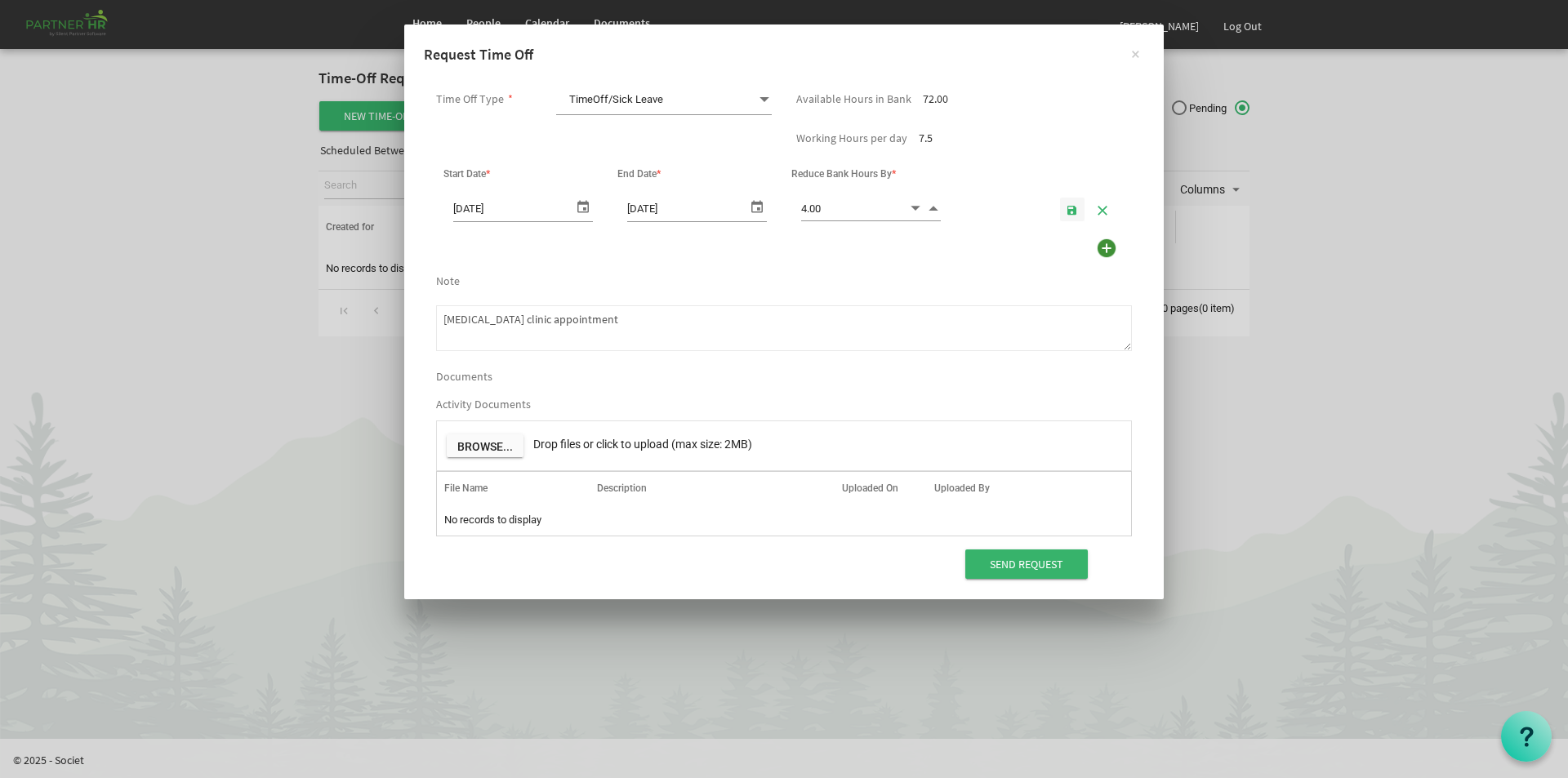
type textarea "concussion clinic appointment"
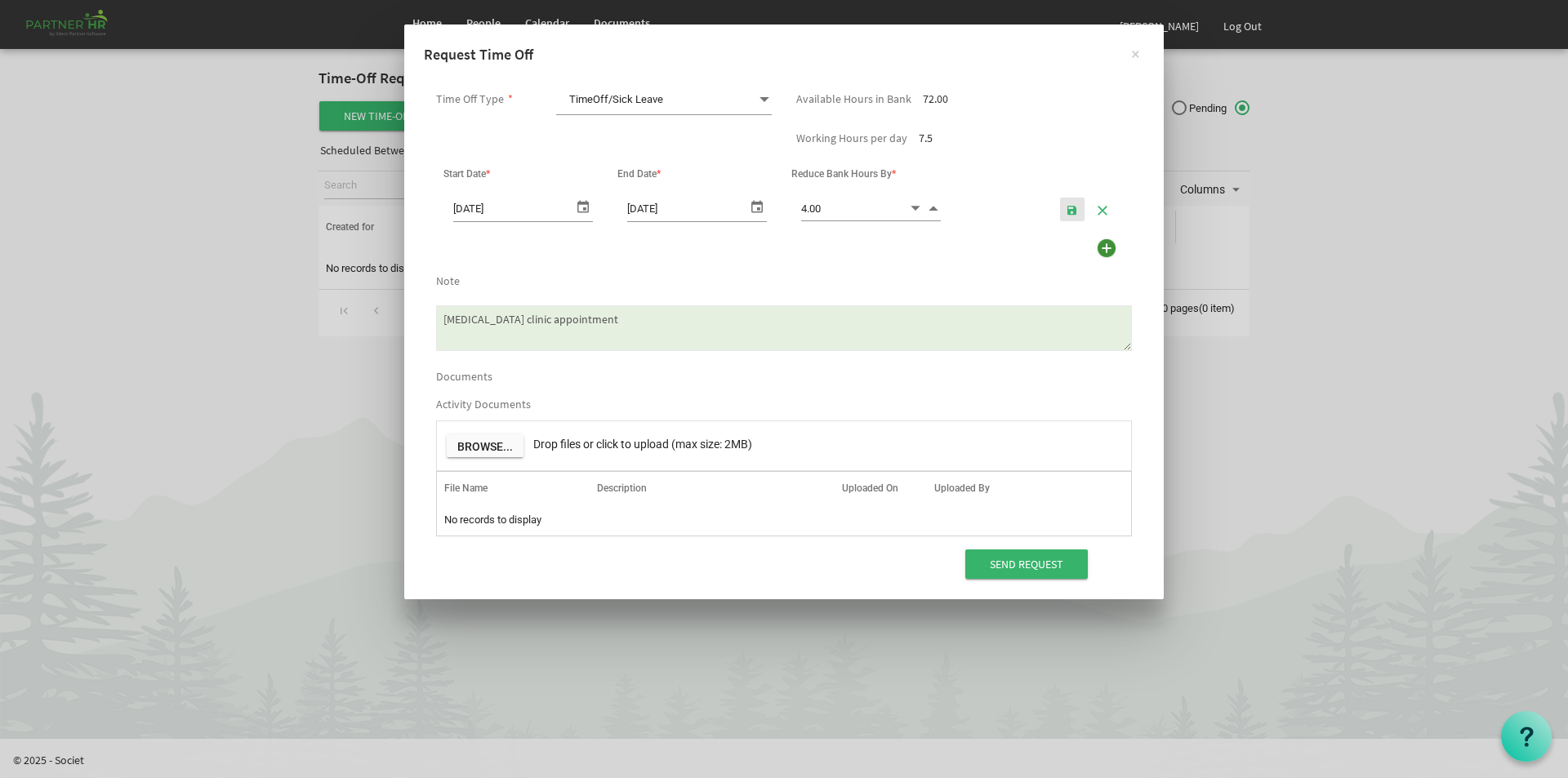
click at [1072, 211] on span "button" at bounding box center [1073, 211] width 12 height 13
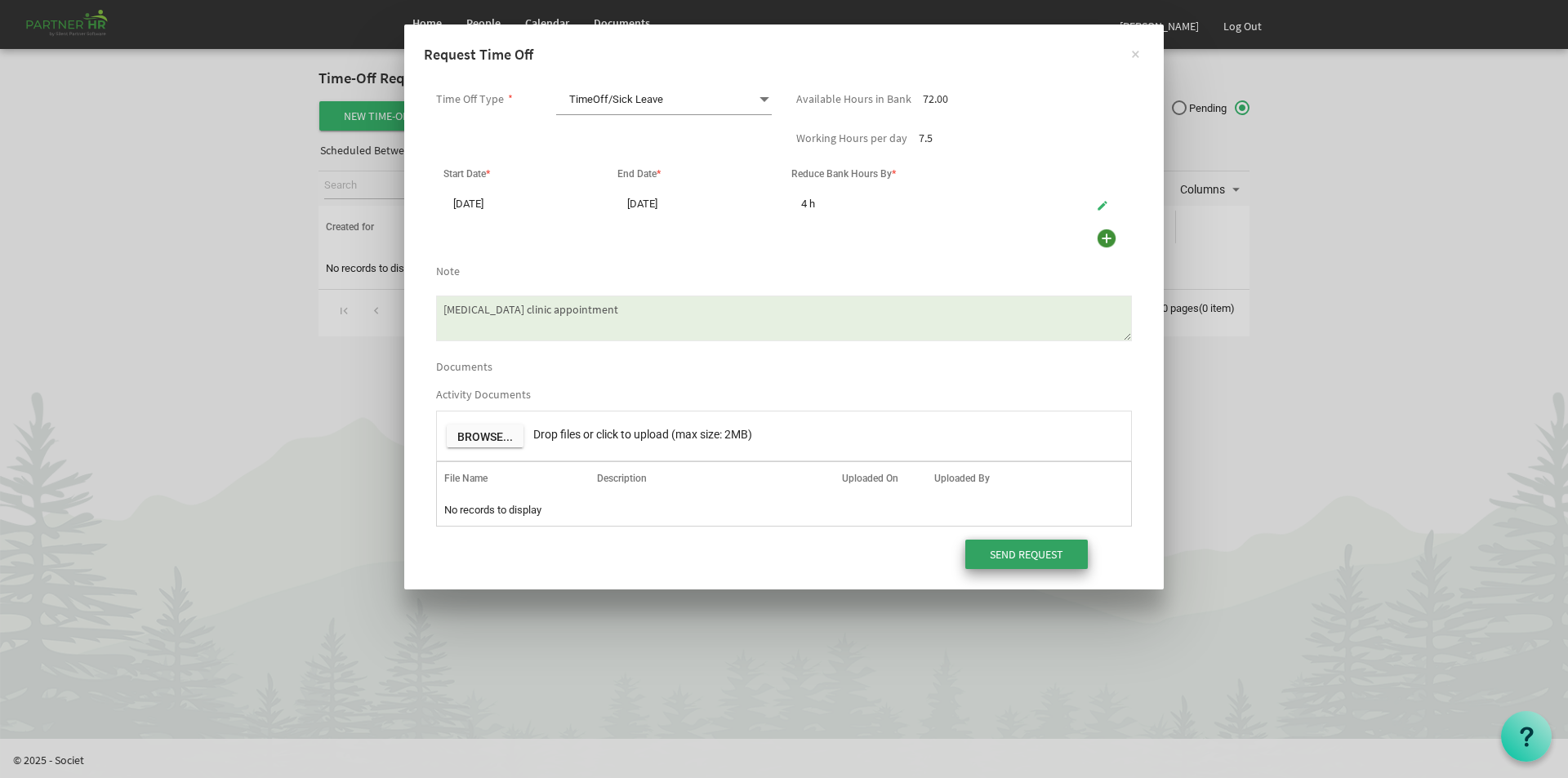
click at [1046, 545] on input "Send Request" at bounding box center [1027, 554] width 123 height 30
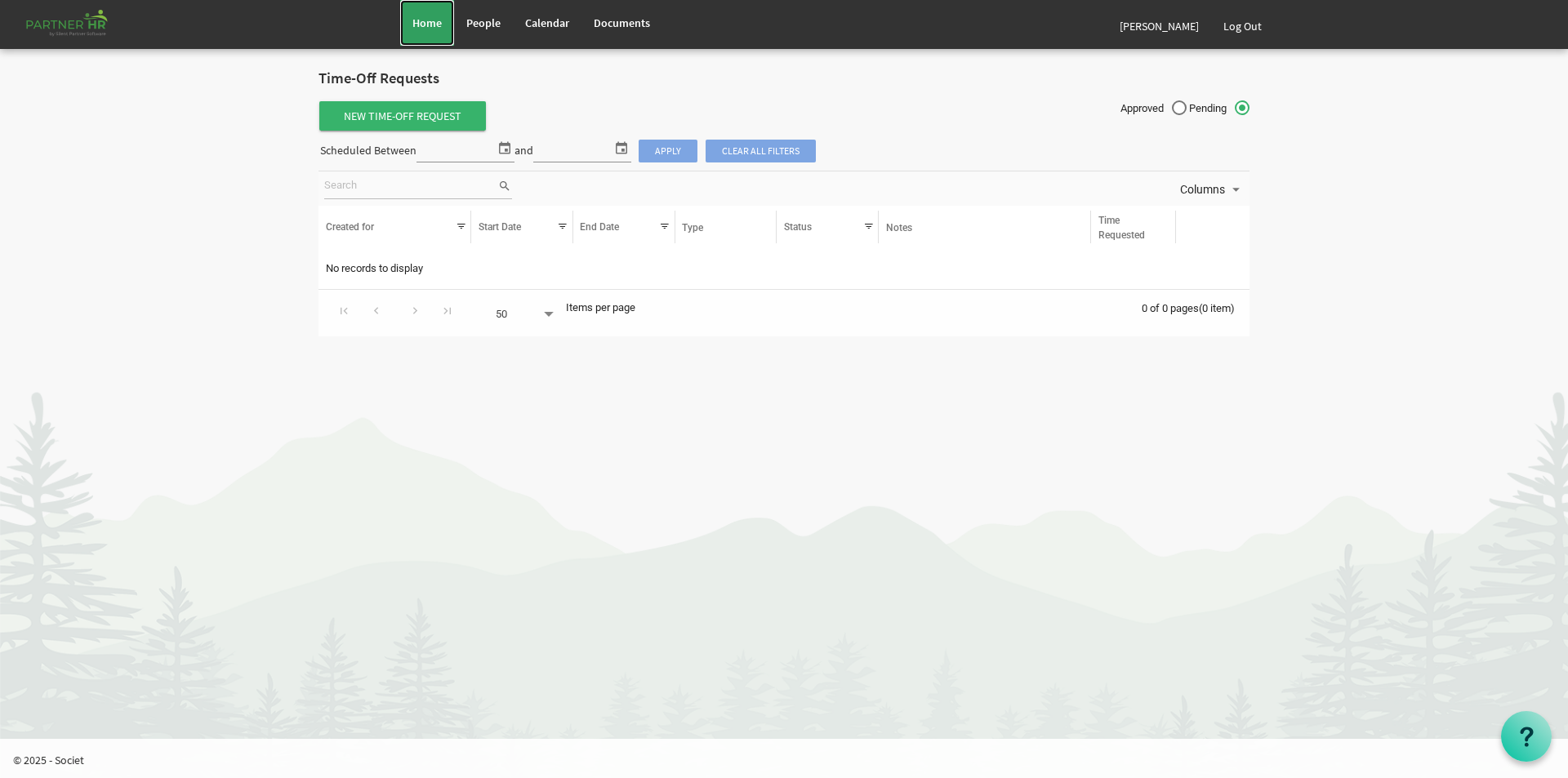
click at [429, 16] on span "Home" at bounding box center [427, 23] width 30 height 15
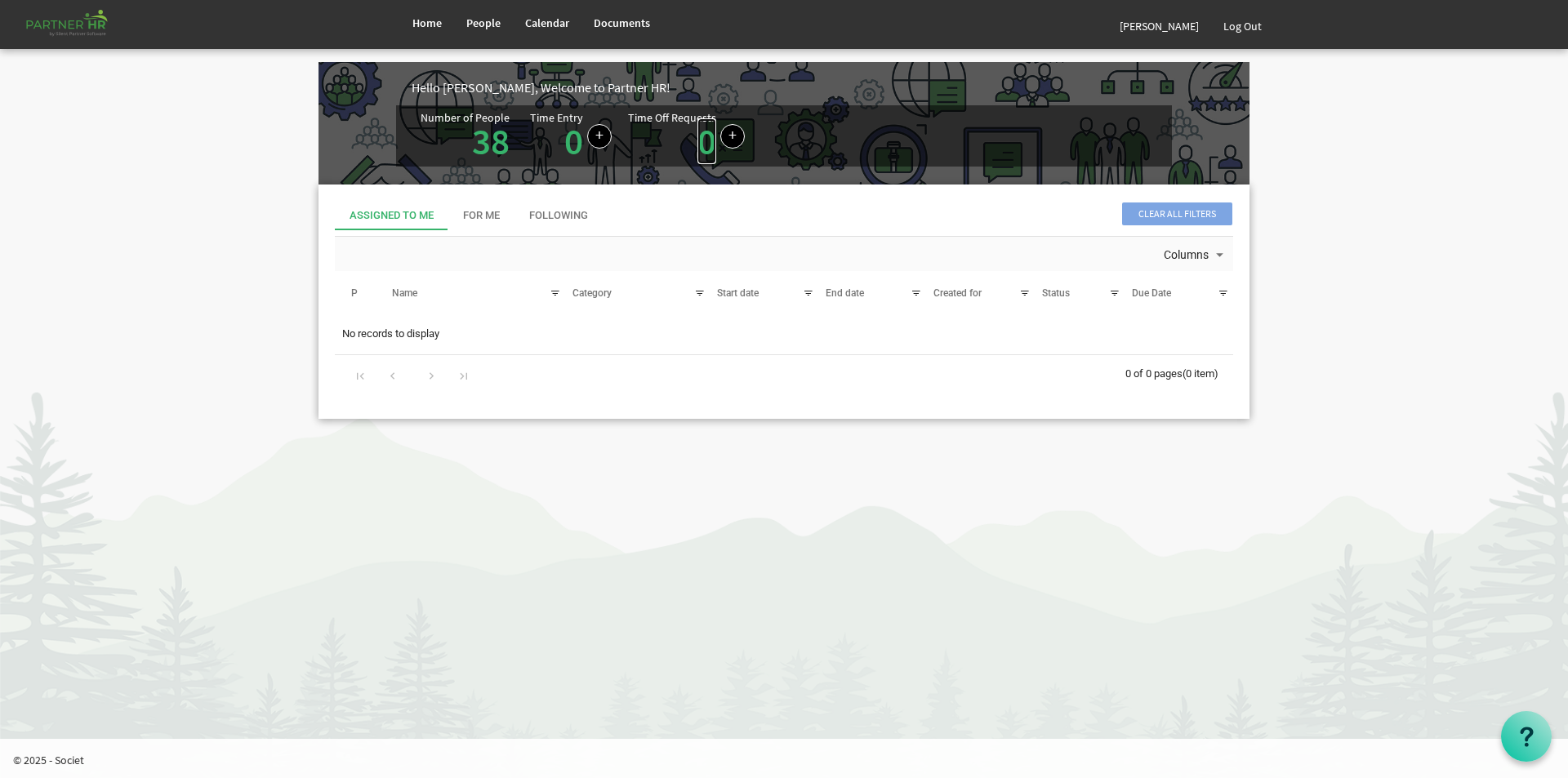
click at [707, 121] on link "0" at bounding box center [707, 141] width 19 height 46
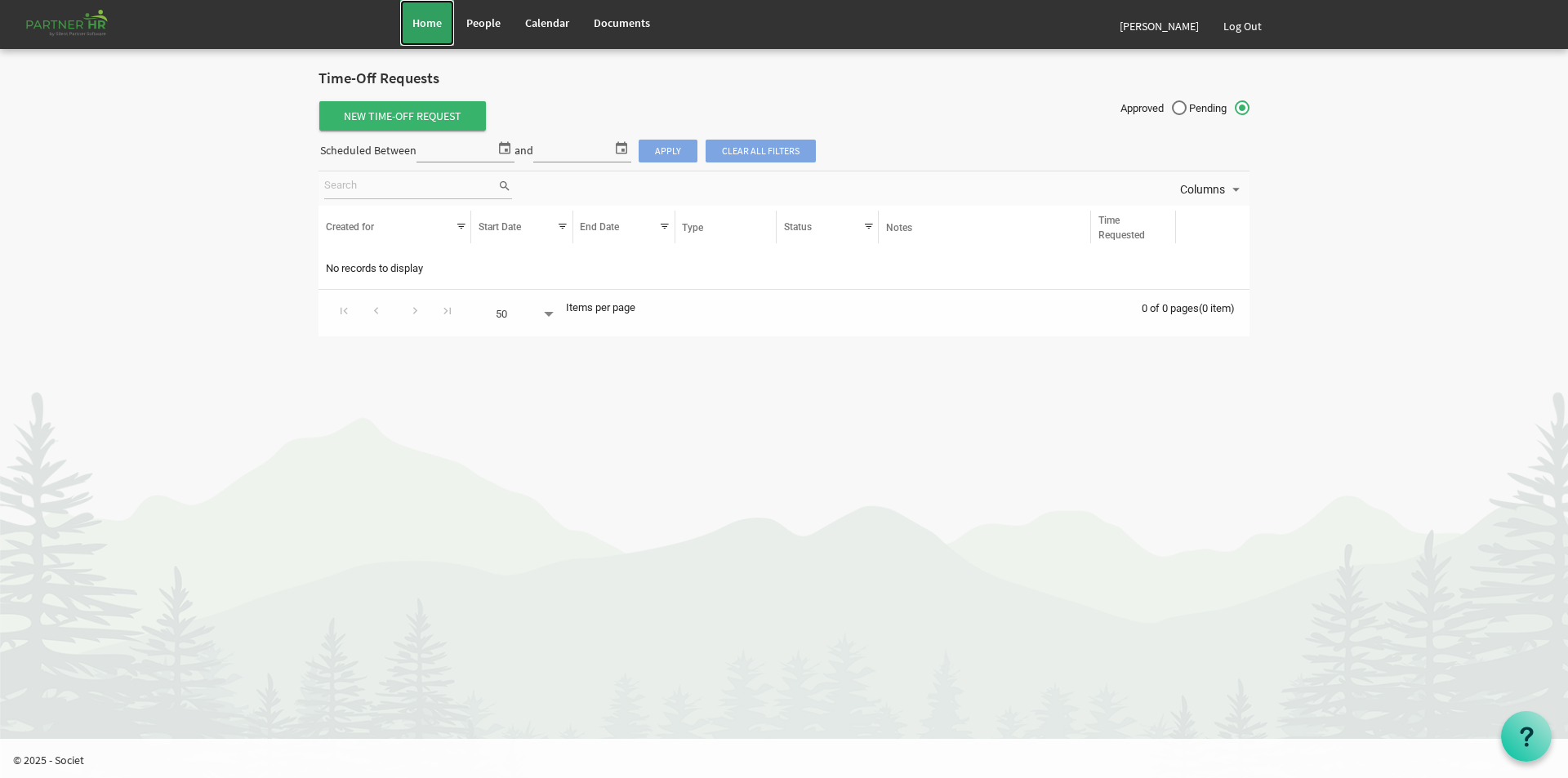
click at [417, 25] on span "Home" at bounding box center [427, 23] width 30 height 15
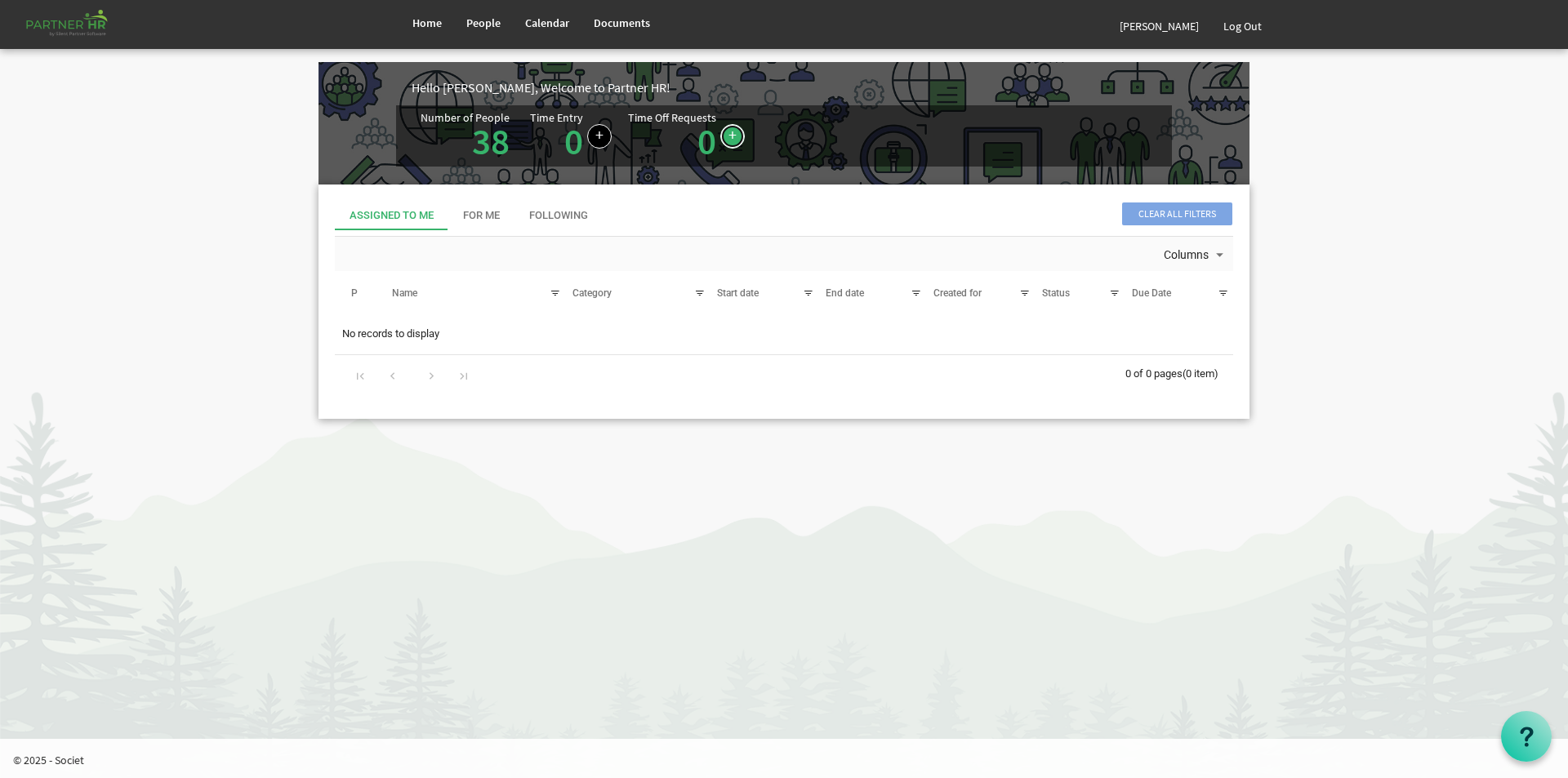
click at [731, 136] on link at bounding box center [733, 137] width 25 height 25
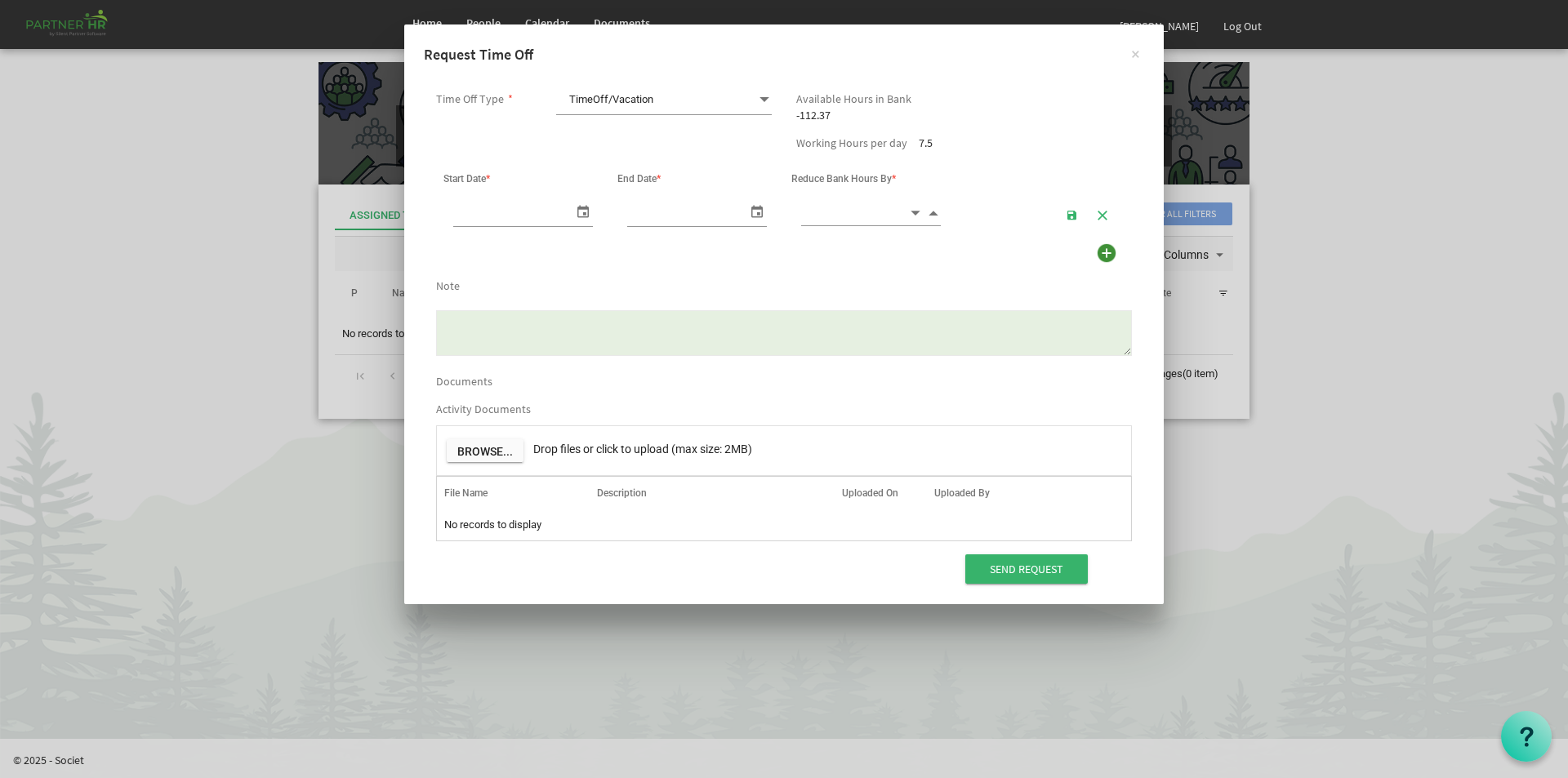
scroll to position [0, 17]
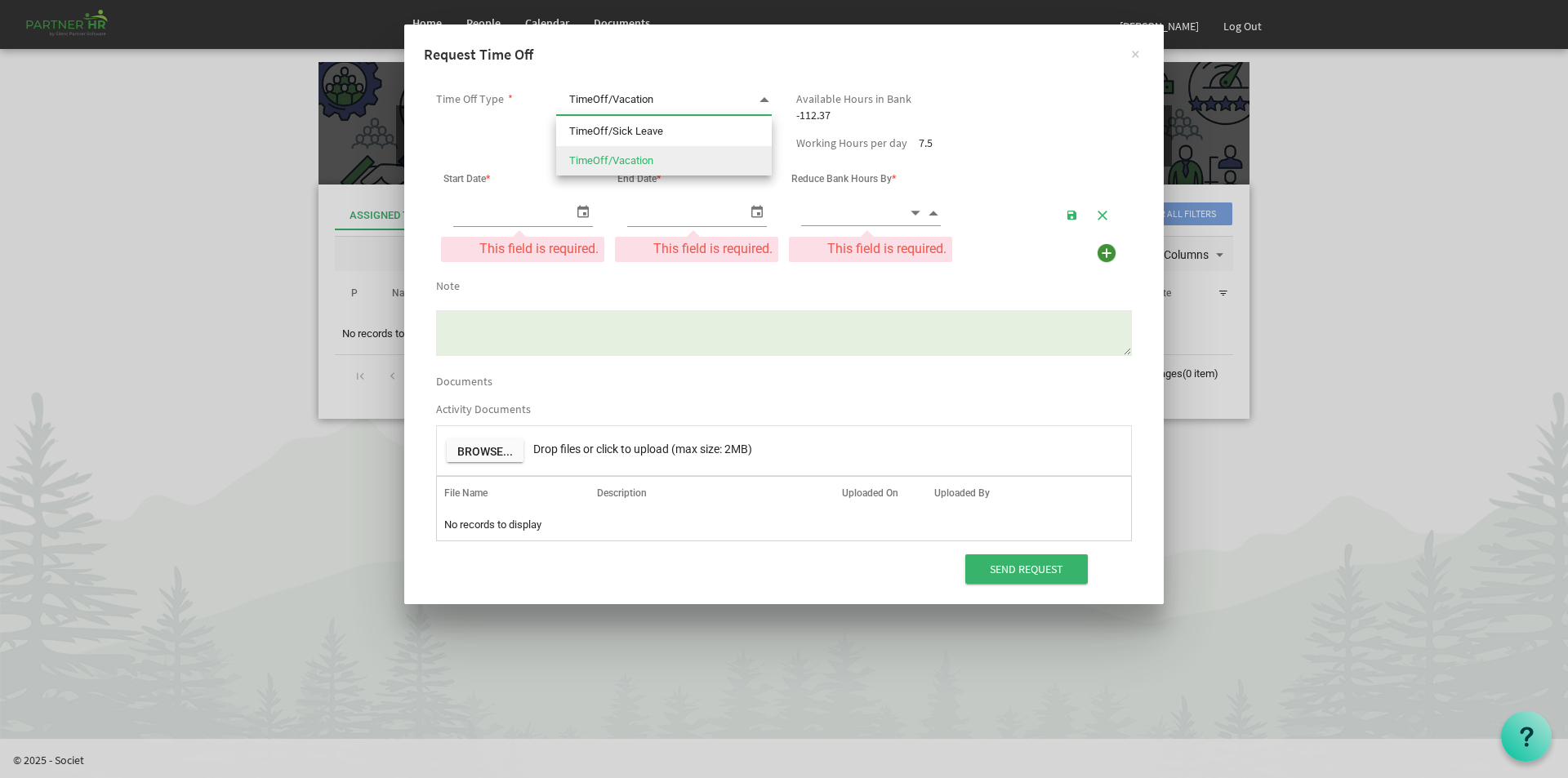
click at [767, 96] on span at bounding box center [764, 100] width 15 height 23
click at [643, 130] on li "TimeOff/Sick Leave" at bounding box center [664, 132] width 216 height 30
type input "TimeOff/Sick Leave"
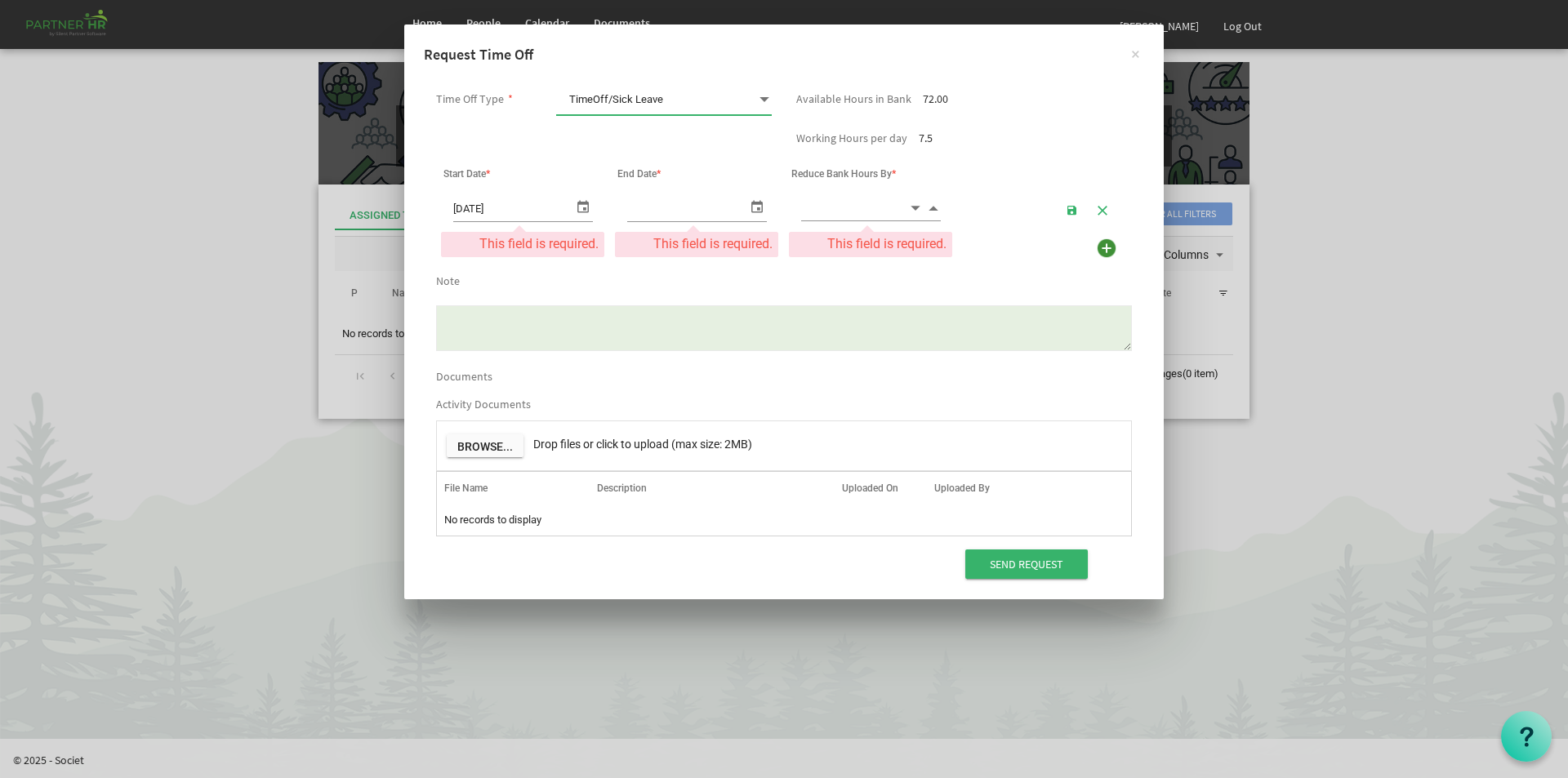
click at [586, 211] on span "select" at bounding box center [583, 206] width 20 height 24
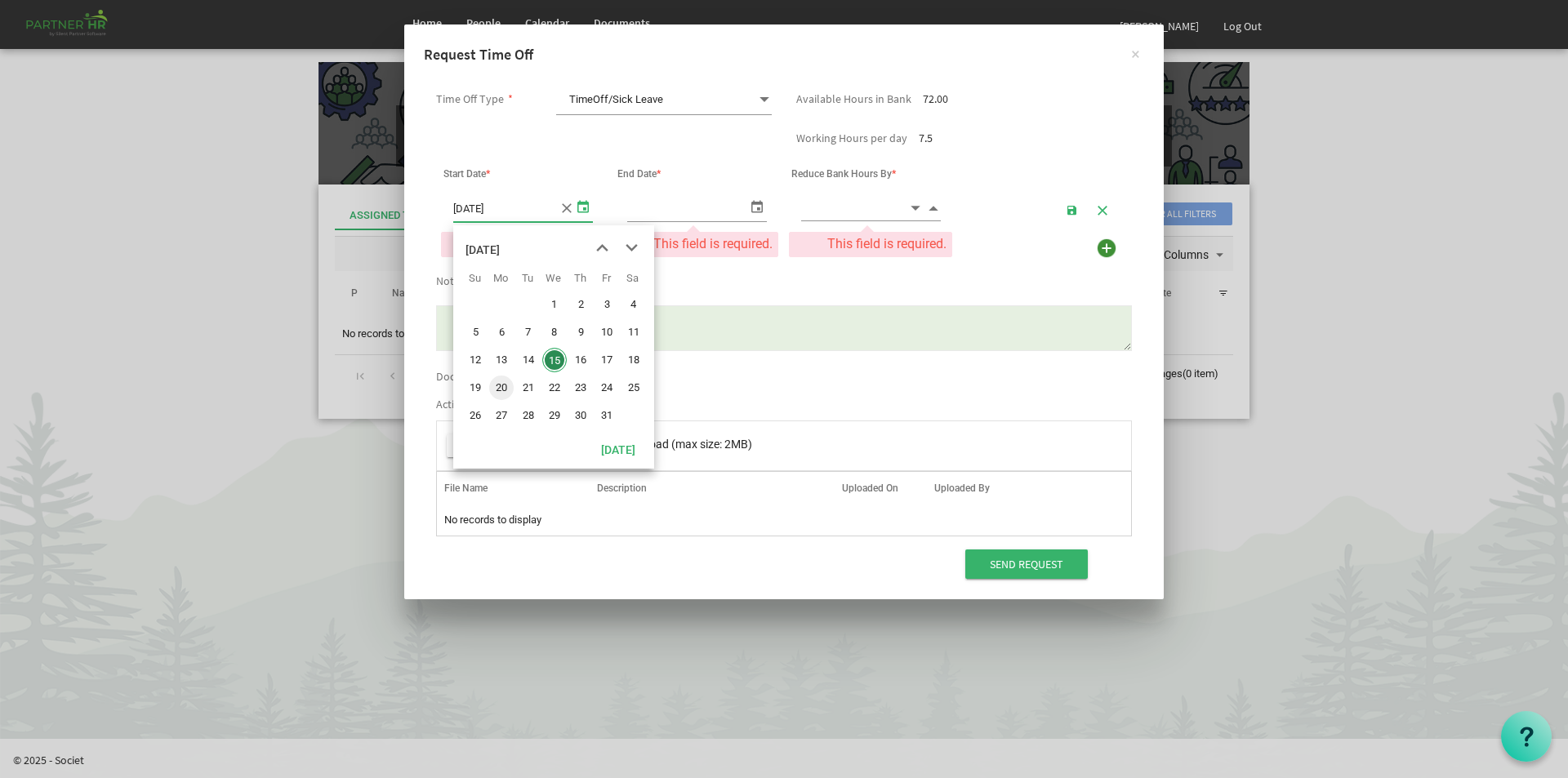
click at [499, 382] on span "20" at bounding box center [502, 388] width 25 height 25
type input "10/20/2025"
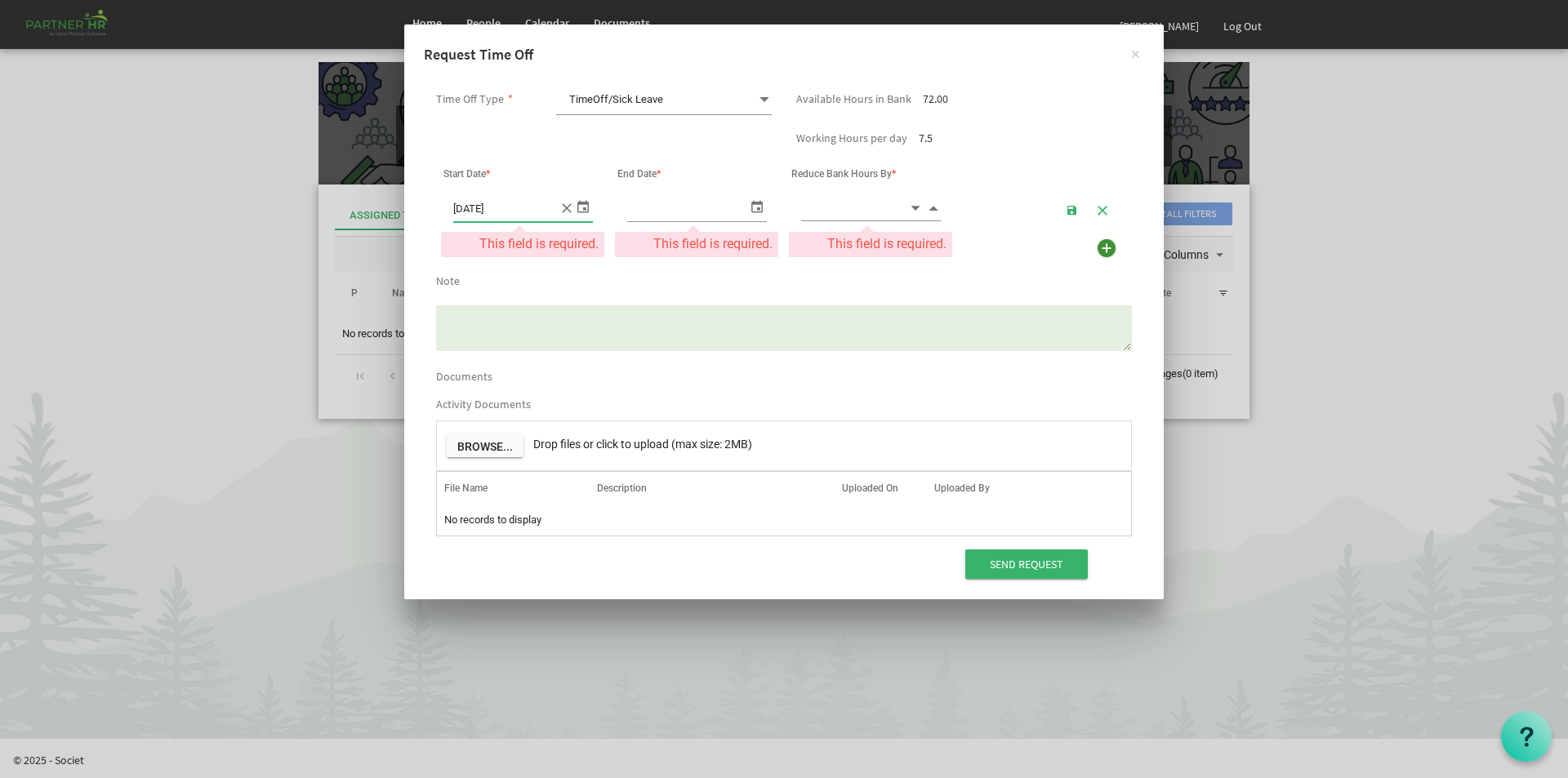
type input "10/20/2025"
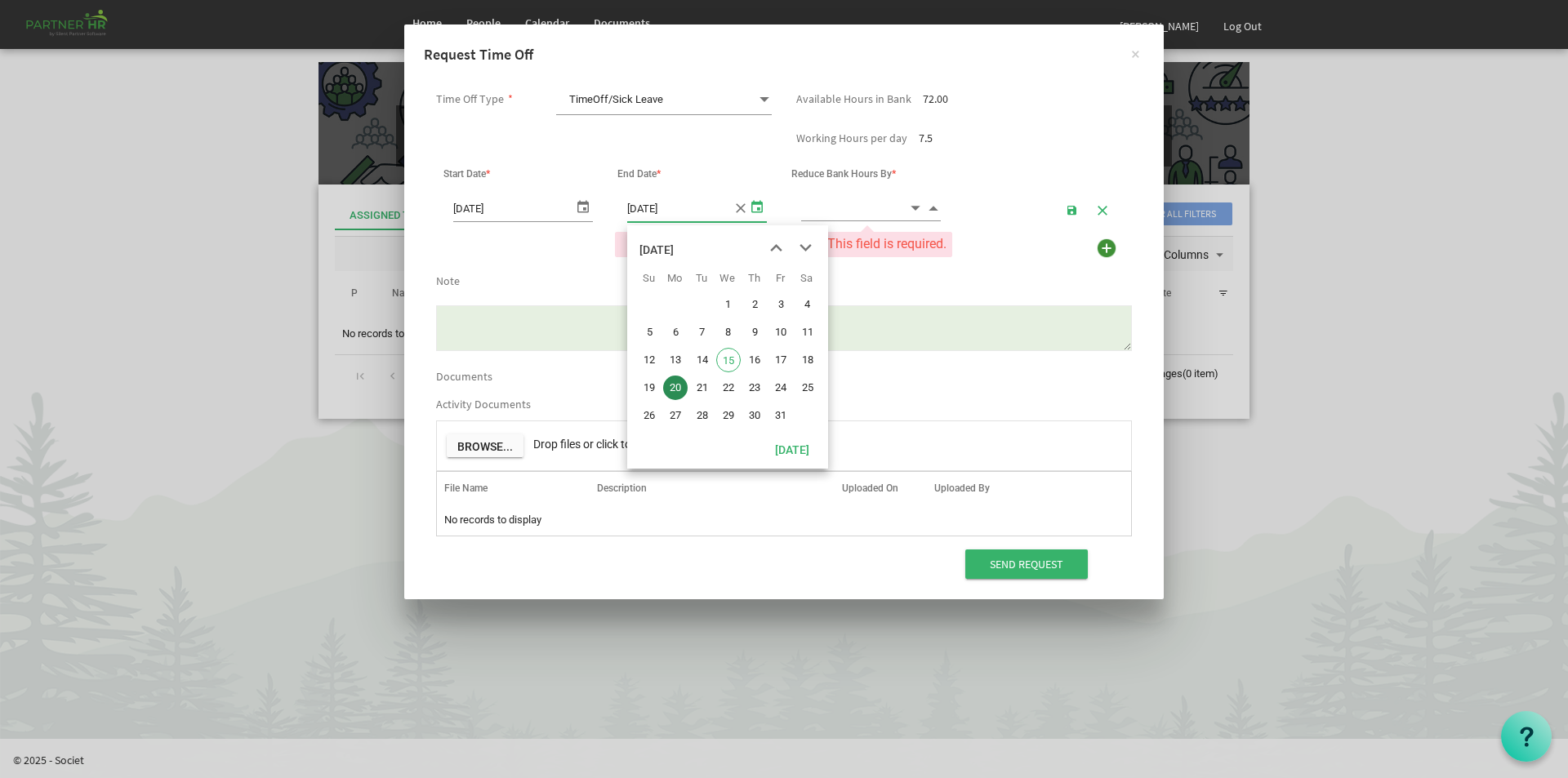
click at [758, 204] on span "select" at bounding box center [757, 206] width 20 height 24
drag, startPoint x: 677, startPoint y: 386, endPoint x: 696, endPoint y: 368, distance: 26.2
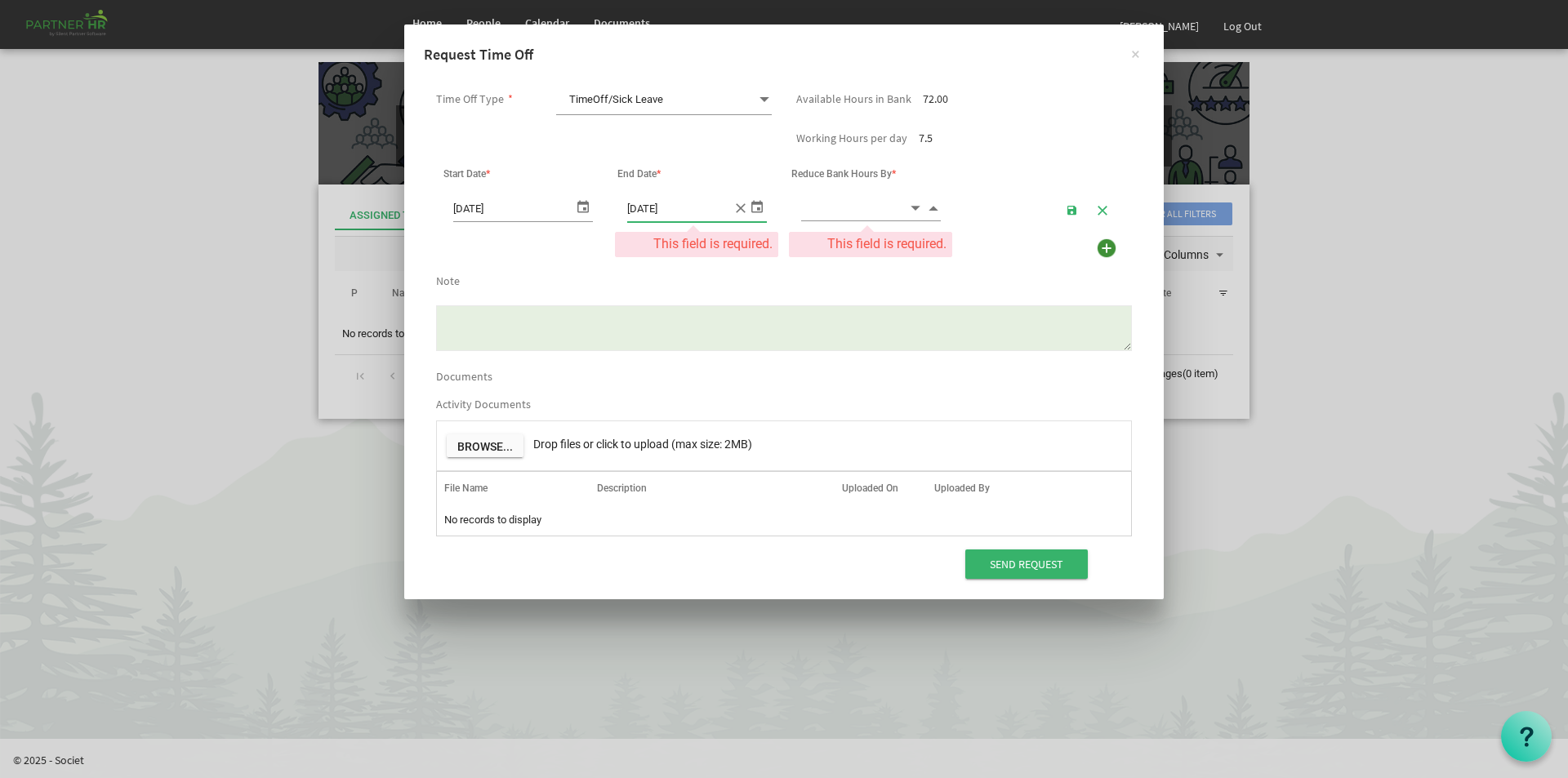
click at [879, 204] on input at bounding box center [855, 207] width 107 height 25
type input "4.00"
click at [450, 318] on textarea "Note" at bounding box center [784, 328] width 696 height 46
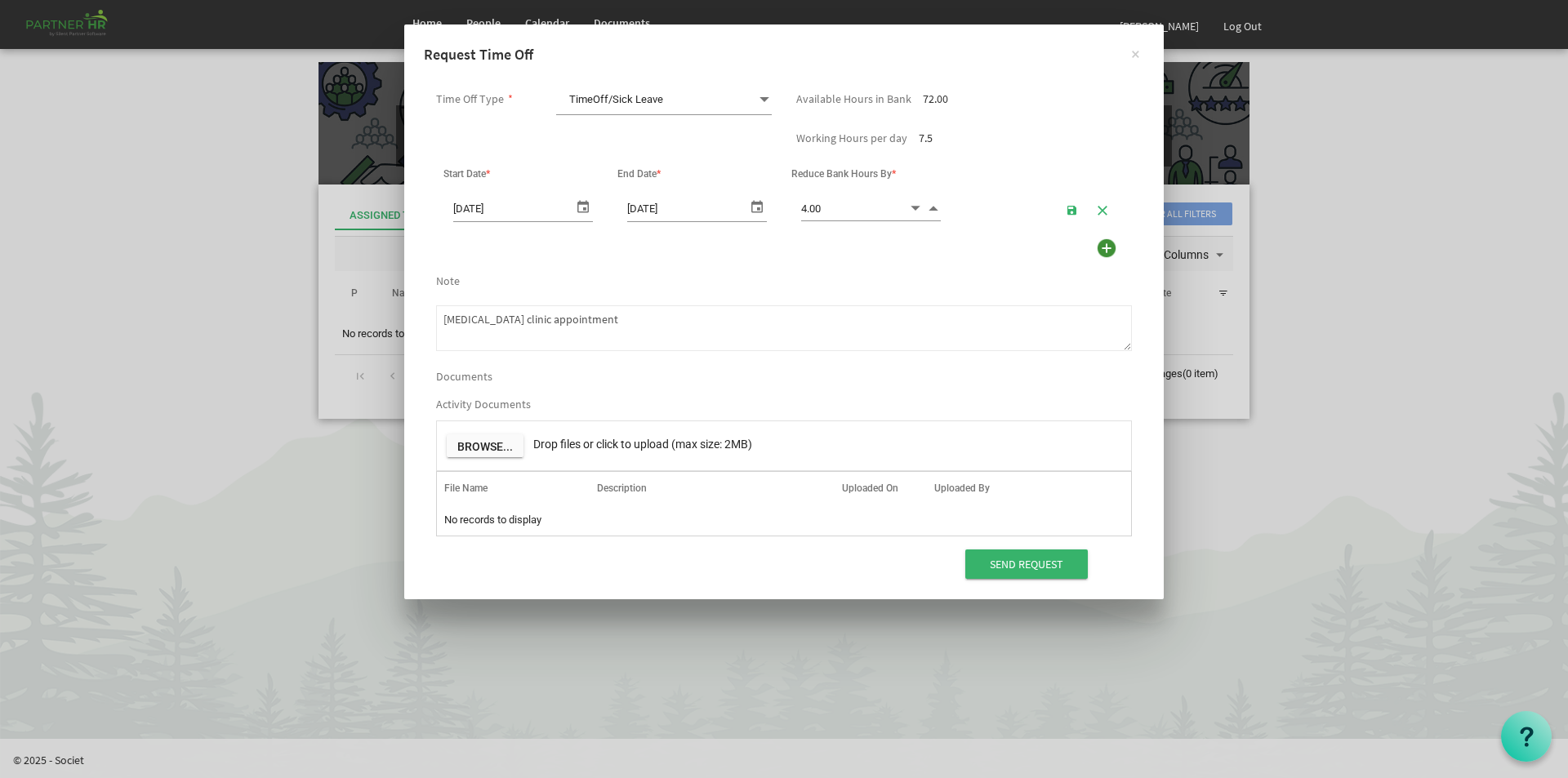
click at [472, 319] on textarea "Concussion clinic appointment" at bounding box center [784, 328] width 696 height 46
type textarea "Concussion clinic appointment"
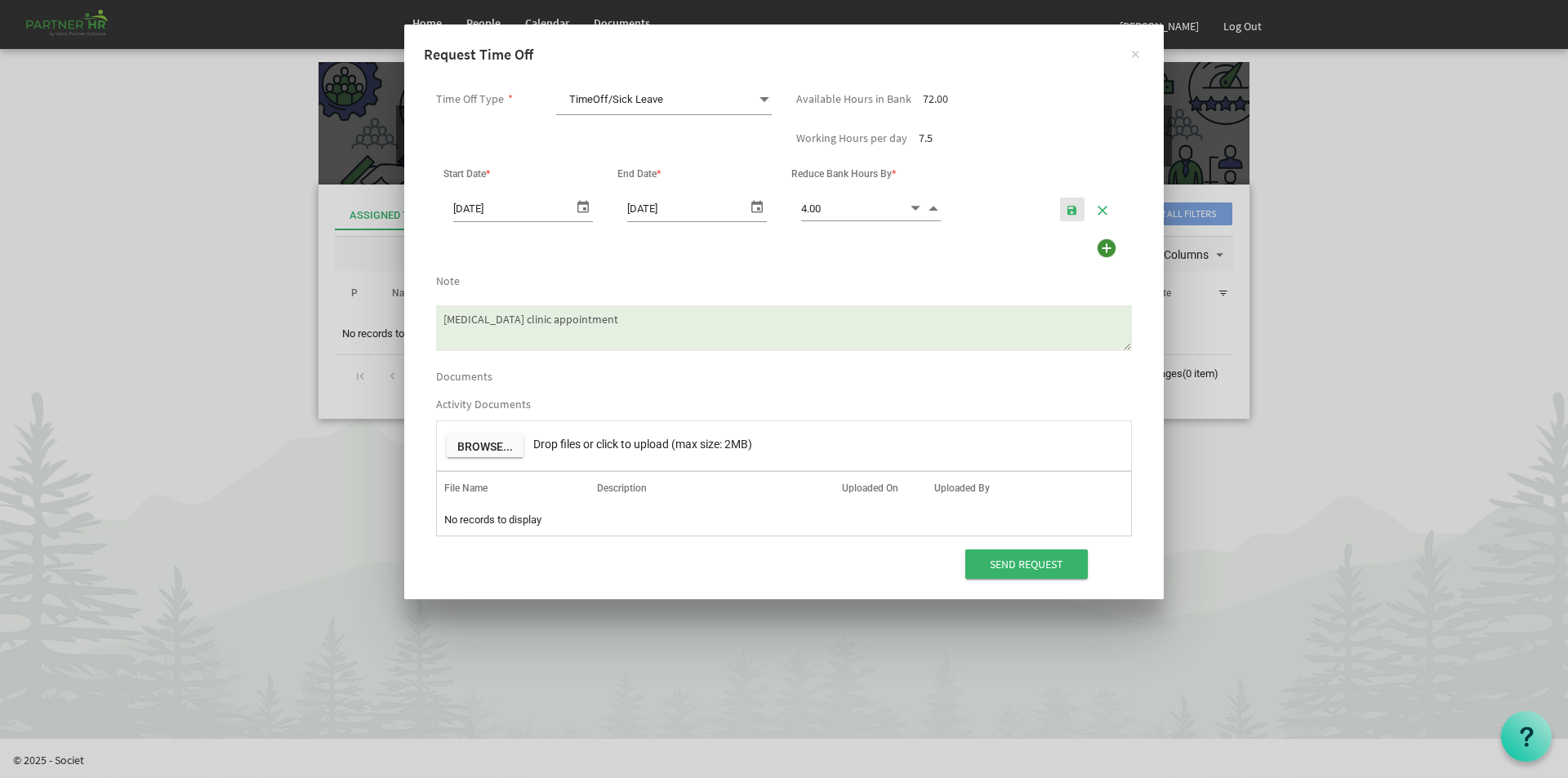
click at [1069, 212] on span "button" at bounding box center [1073, 211] width 12 height 13
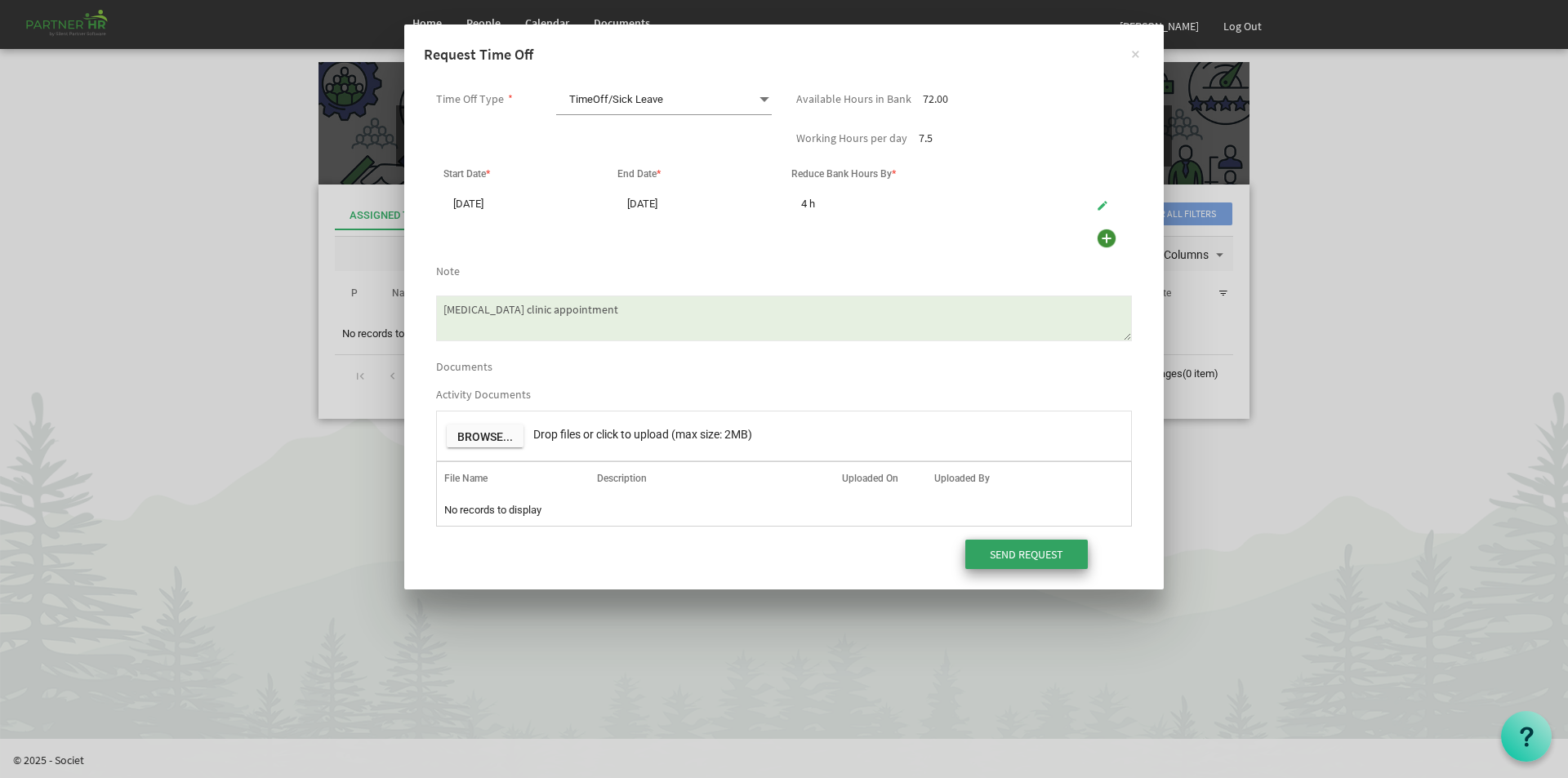
click at [1004, 547] on input "Send Request" at bounding box center [1027, 554] width 123 height 30
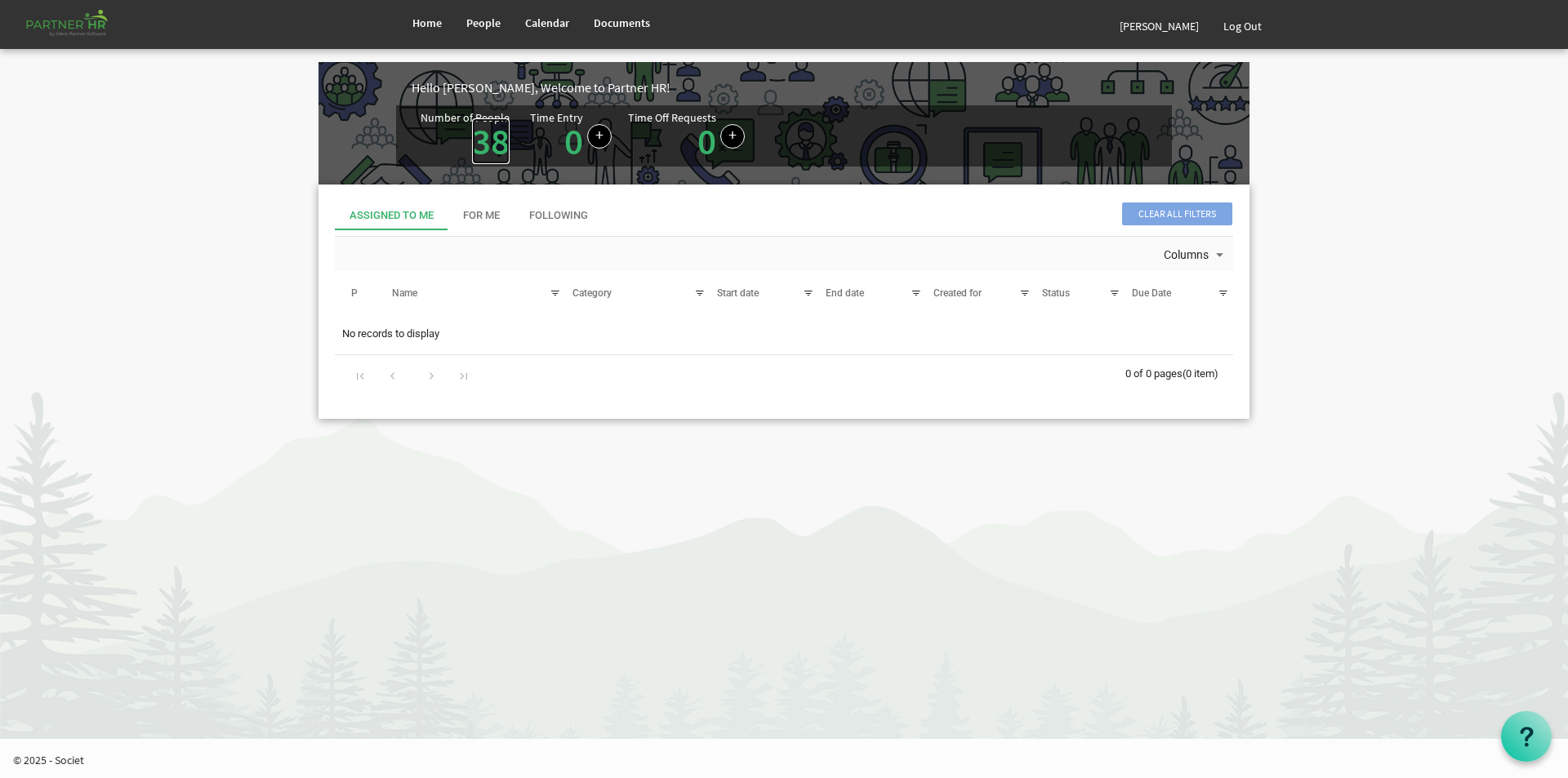
click at [486, 128] on link "38" at bounding box center [491, 141] width 38 height 46
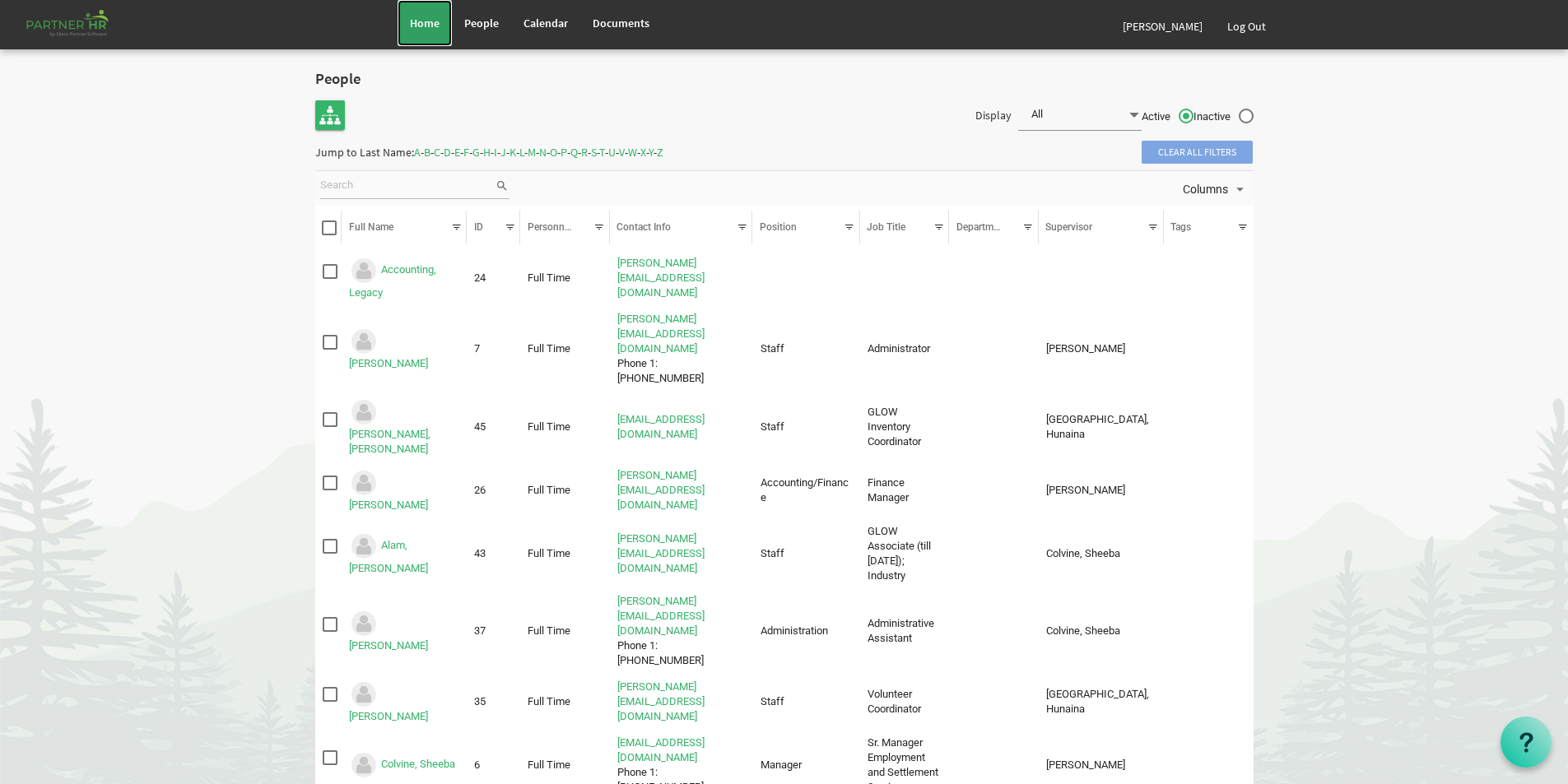
click at [426, 17] on span "Home" at bounding box center [425, 23] width 30 height 15
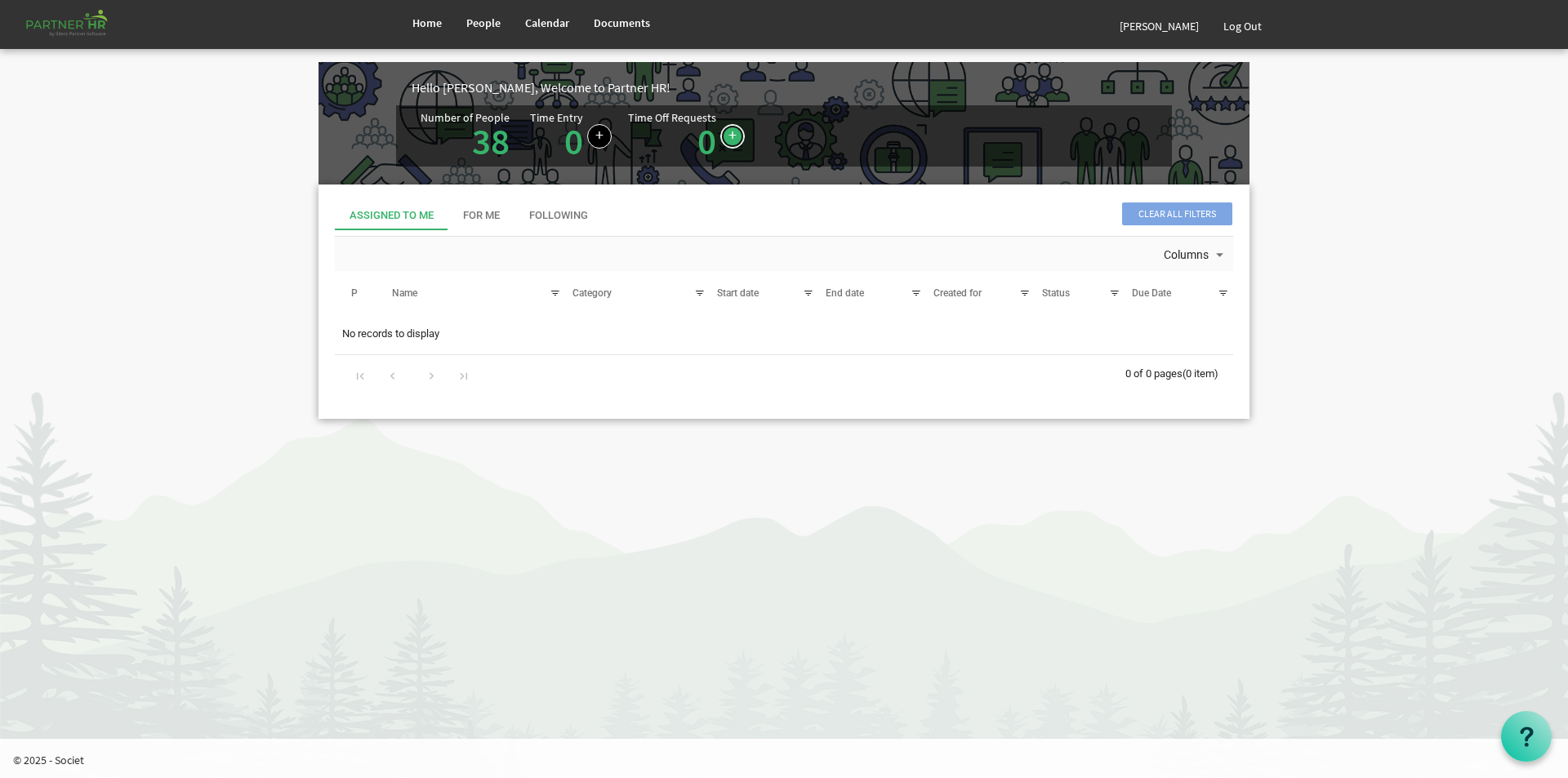
click at [723, 134] on link at bounding box center [733, 137] width 25 height 25
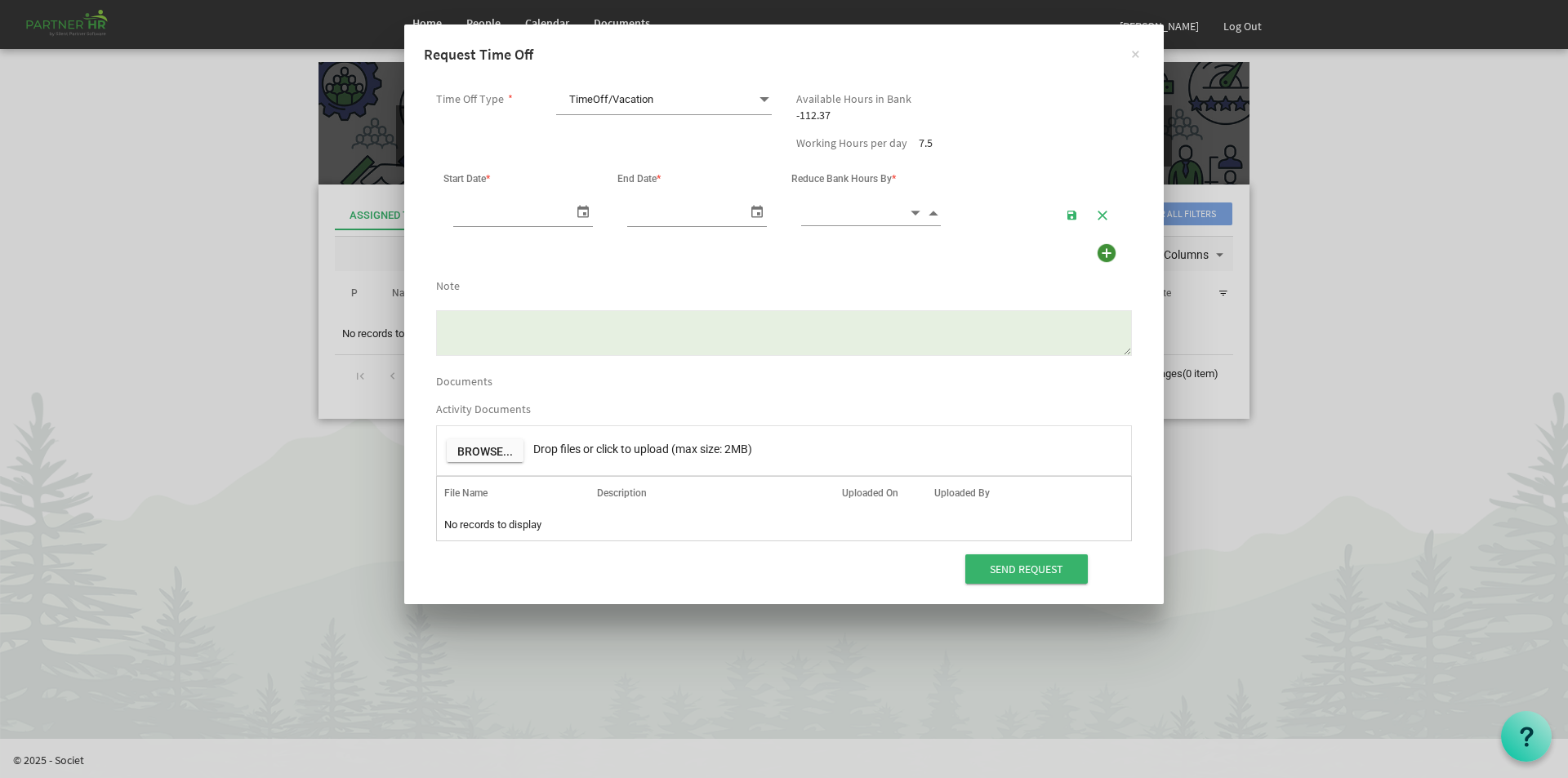
scroll to position [0, 17]
click at [587, 209] on span "select" at bounding box center [583, 211] width 20 height 24
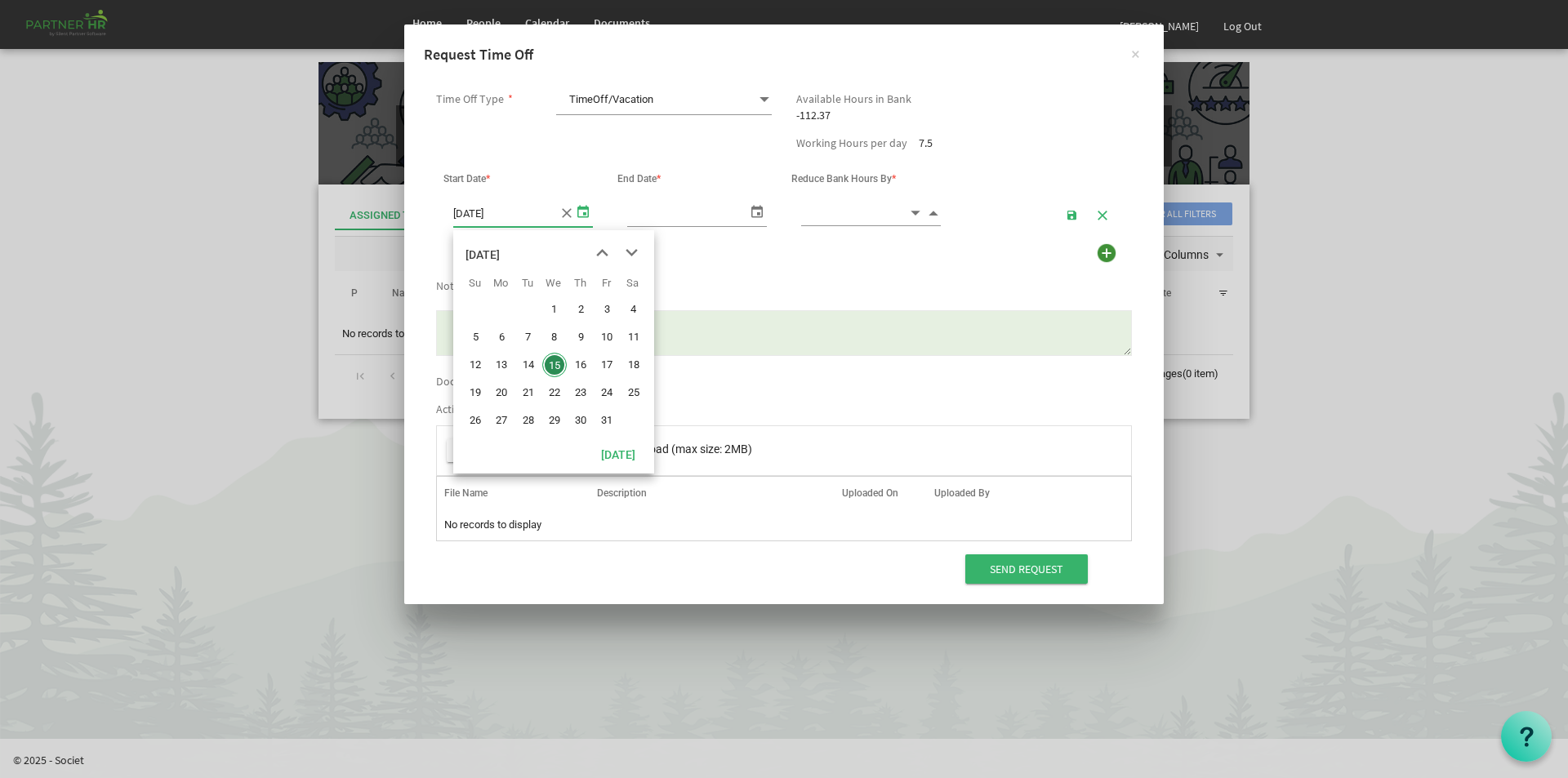
drag, startPoint x: 501, startPoint y: 391, endPoint x: 617, endPoint y: 356, distance: 121.2
click at [502, 382] on span "20" at bounding box center [502, 393] width 25 height 25
type input "[DATE]"
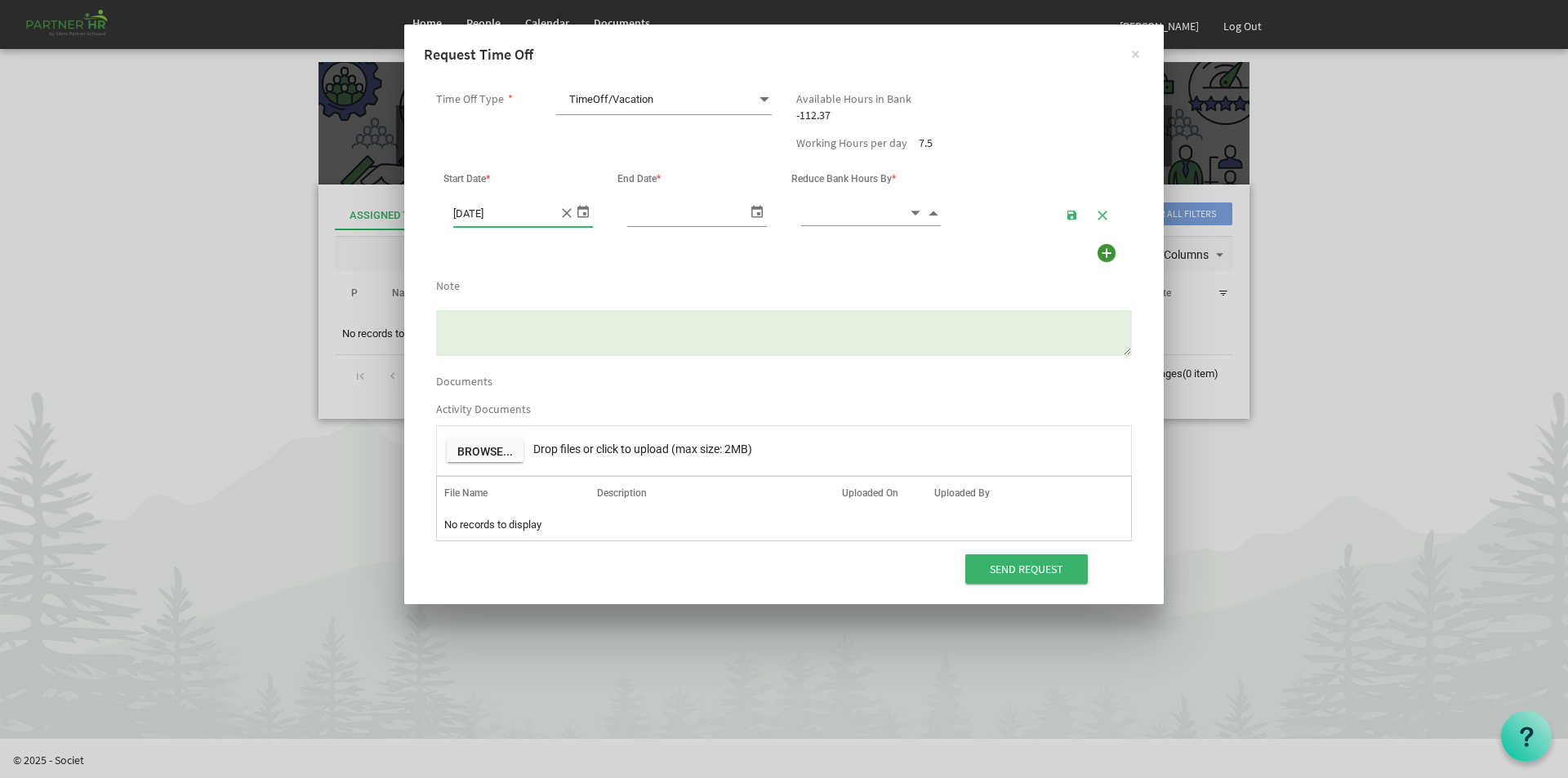
type input "[DATE]"
click at [755, 207] on span "select" at bounding box center [757, 211] width 20 height 24
drag, startPoint x: 676, startPoint y: 390, endPoint x: 687, endPoint y: 373, distance: 20.2
click at [818, 201] on input at bounding box center [855, 212] width 107 height 25
type input "4.00"
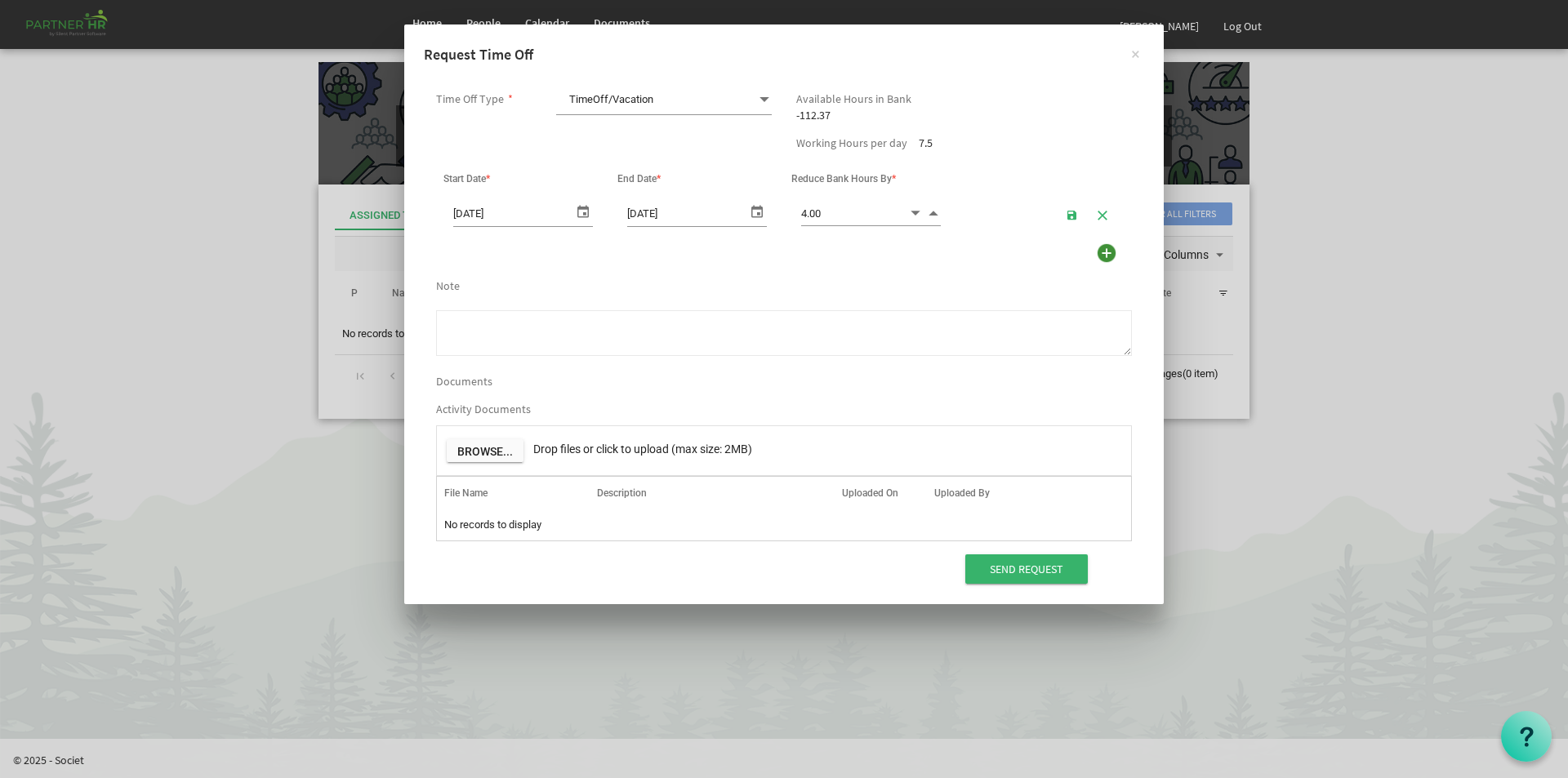
click at [476, 330] on textarea "Note" at bounding box center [784, 333] width 696 height 46
type textarea "[MEDICAL_DATA] Clinic appointment"
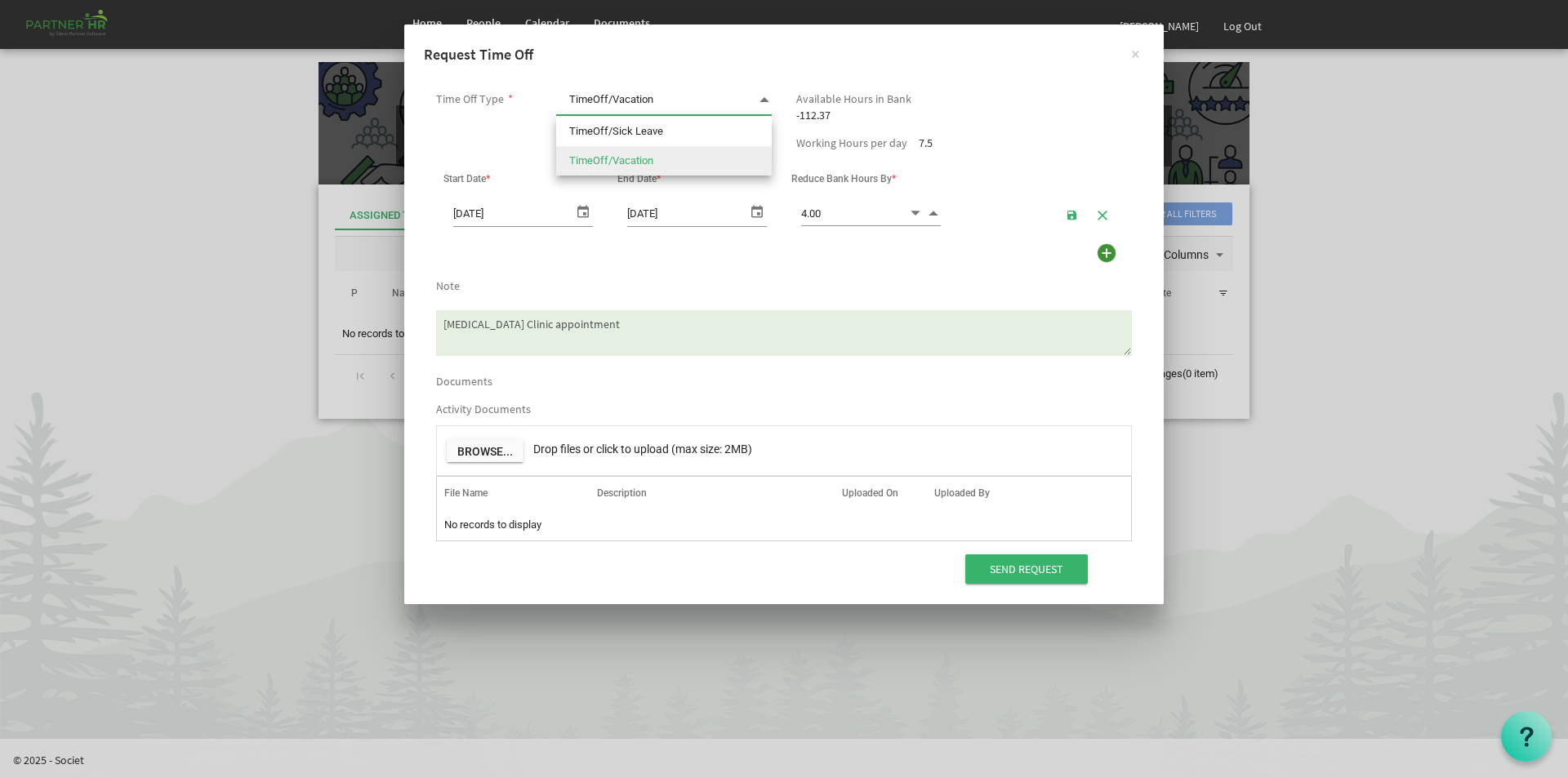
click at [763, 96] on span at bounding box center [764, 100] width 15 height 23
click at [658, 129] on li "TimeOff/Sick Leave" at bounding box center [664, 132] width 216 height 30
type input "TimeOff/Sick Leave"
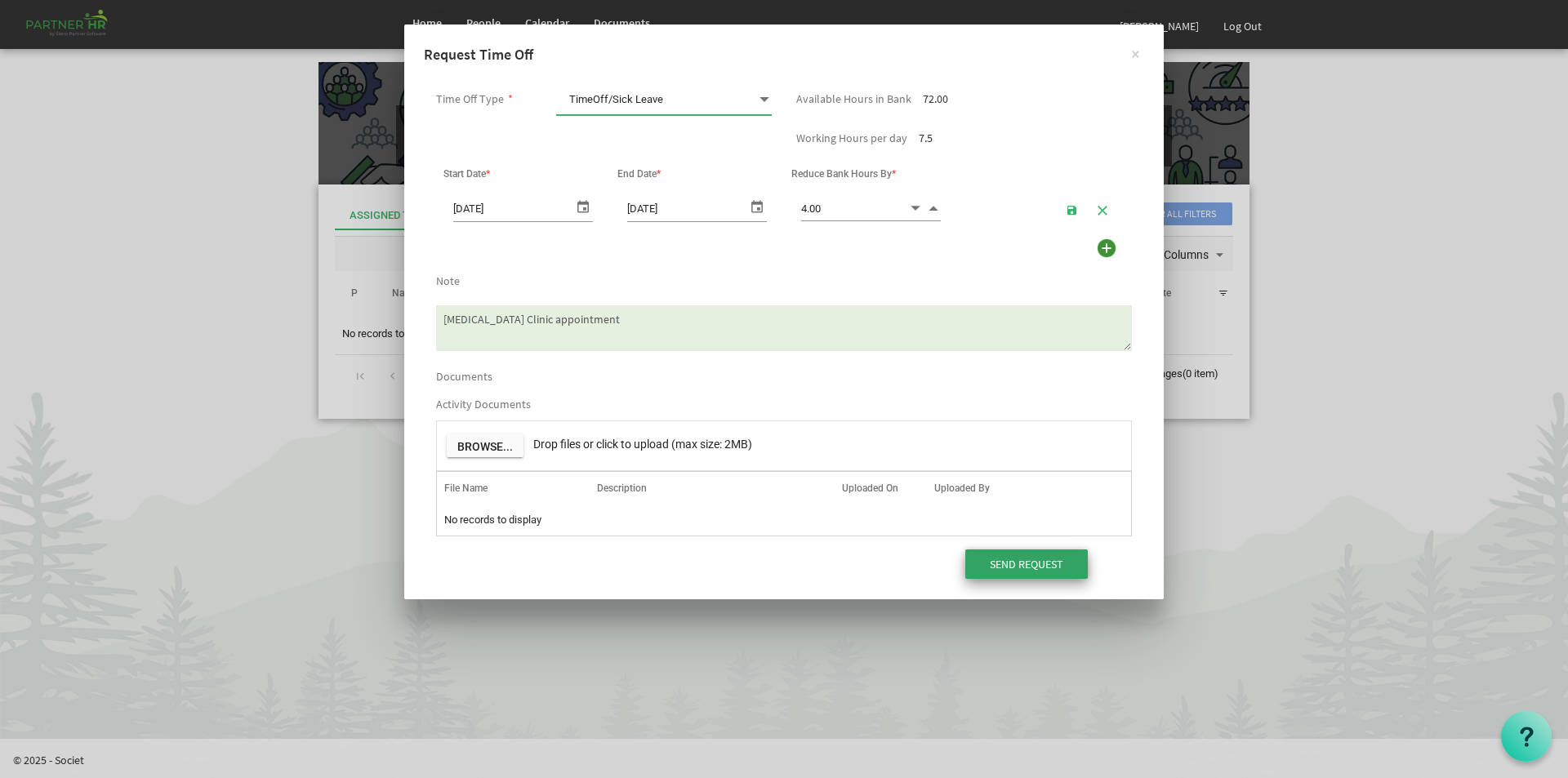
click at [1029, 559] on input "Send Request" at bounding box center [1027, 564] width 123 height 30
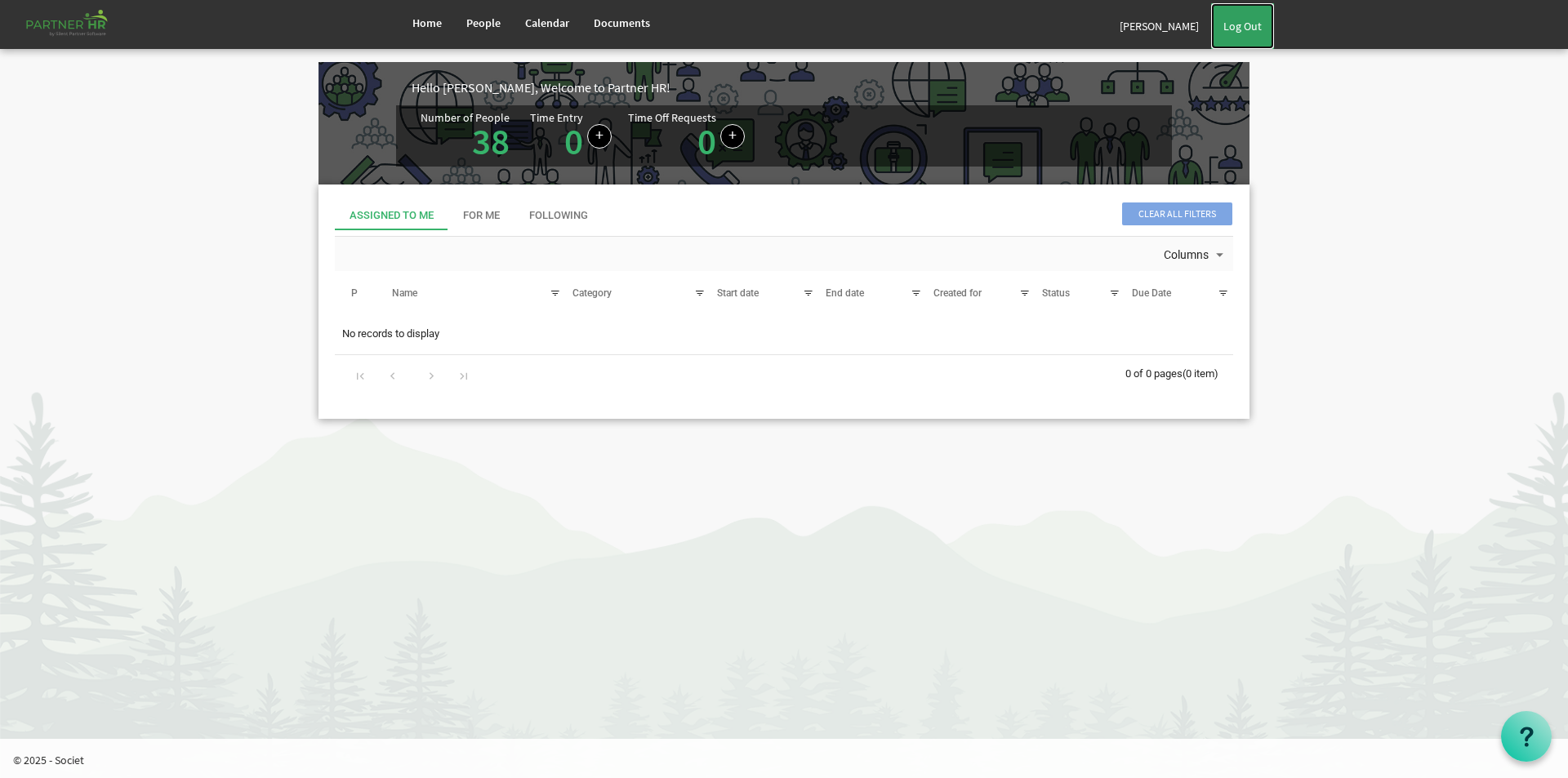
click at [1240, 27] on link "Log Out" at bounding box center [1242, 26] width 63 height 46
